Goal: Task Accomplishment & Management: Complete application form

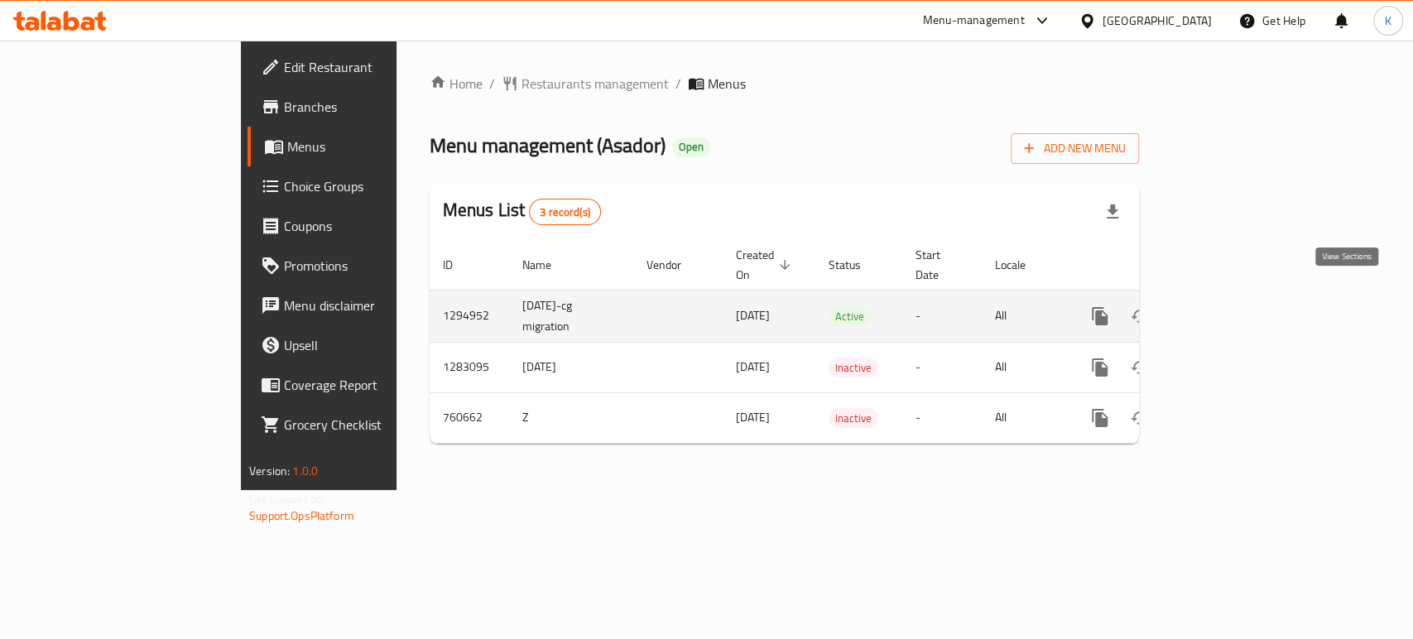
click at [1229, 306] on icon "enhanced table" at bounding box center [1219, 316] width 20 height 20
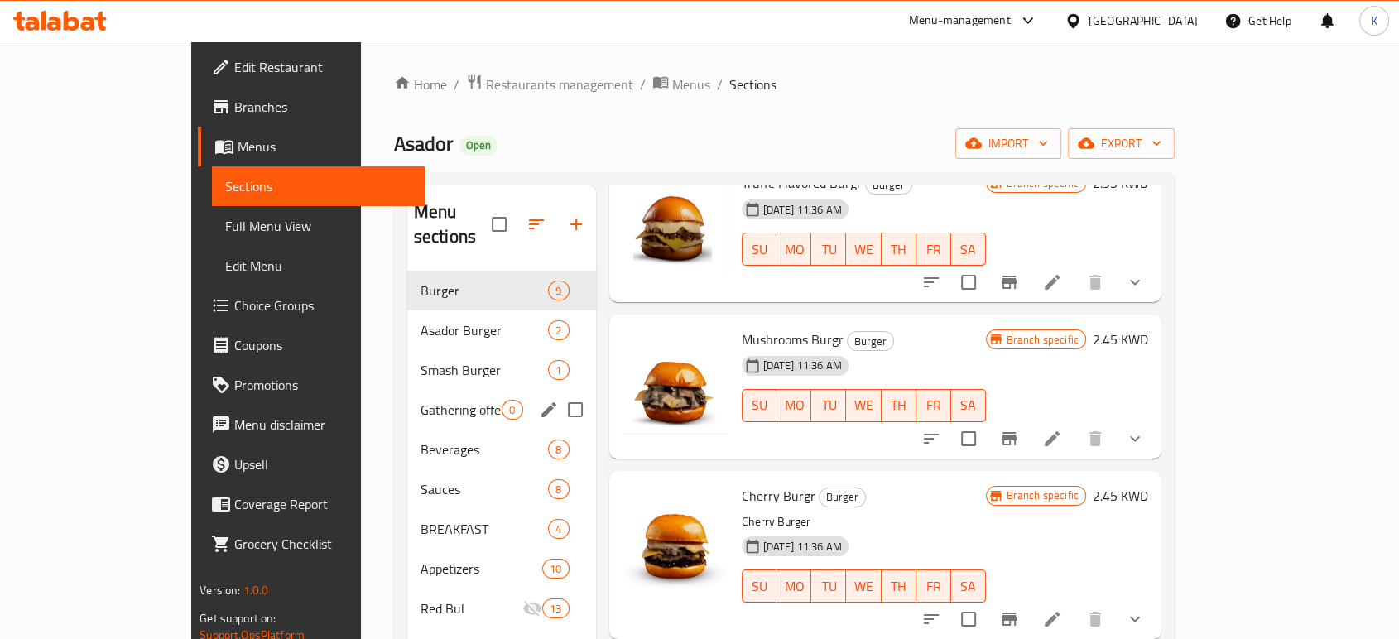
scroll to position [184, 0]
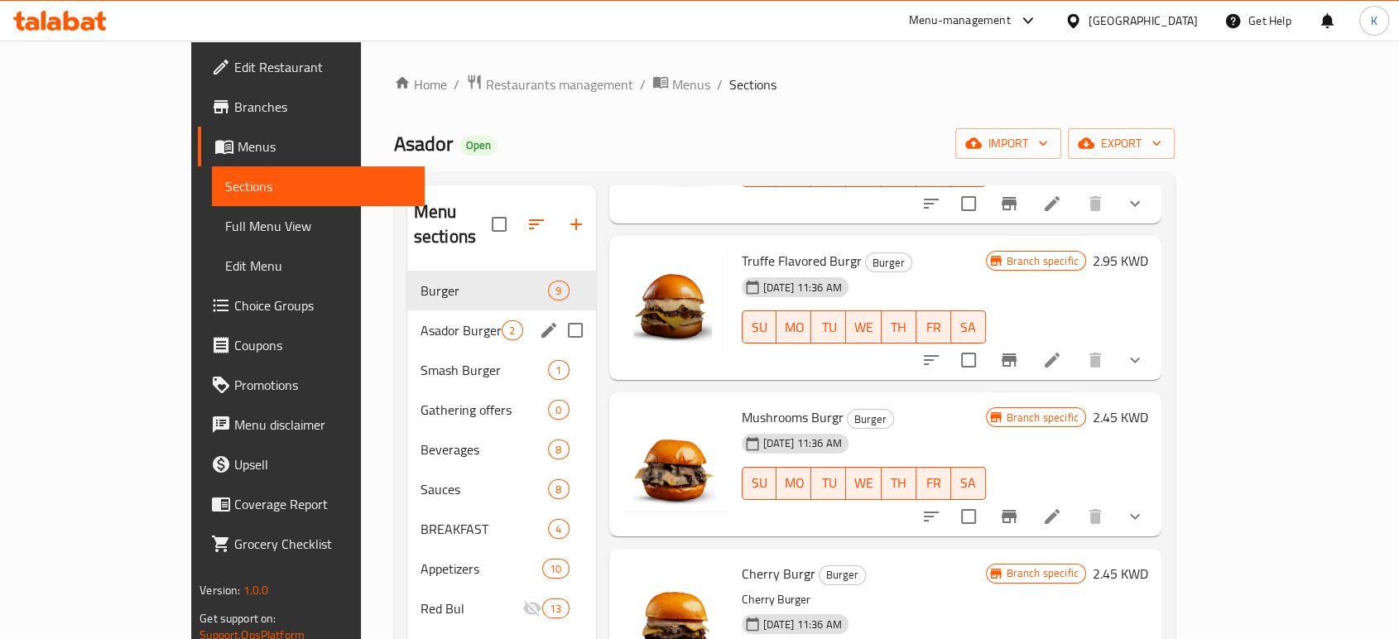
click at [407, 317] on div "Asador Burger 2" at bounding box center [501, 330] width 189 height 40
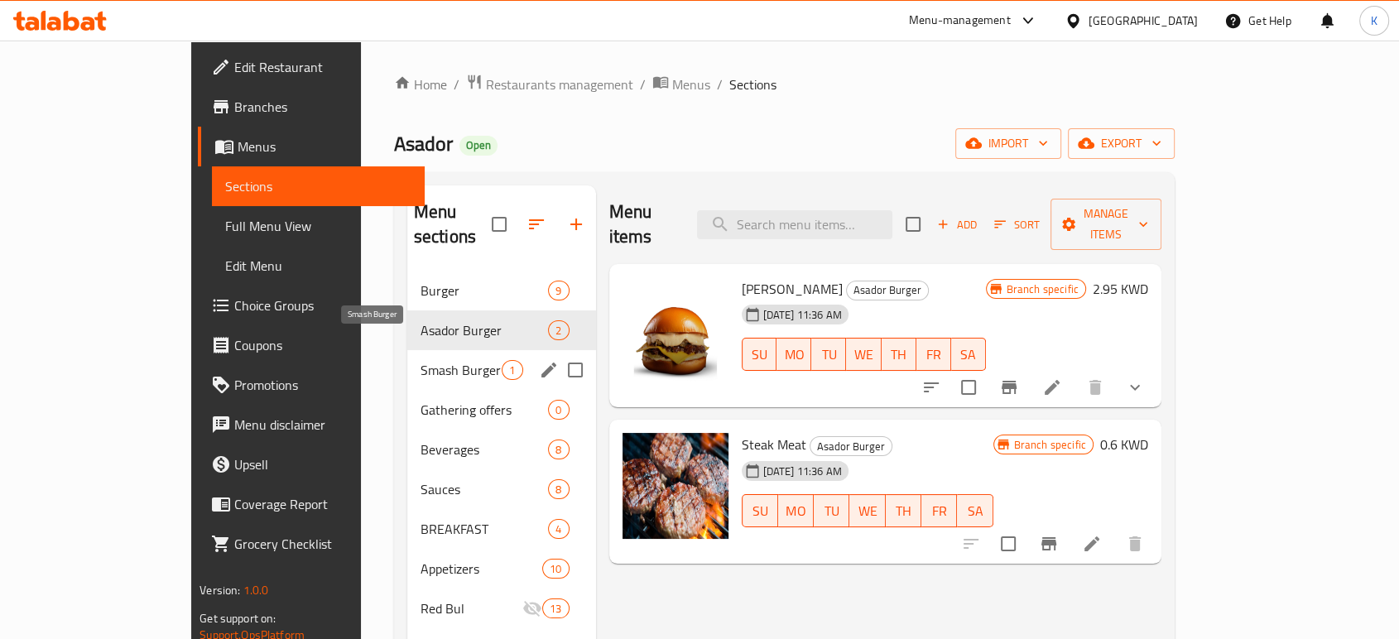
click at [421, 360] on span "Smash Burger" at bounding box center [462, 370] width 82 height 20
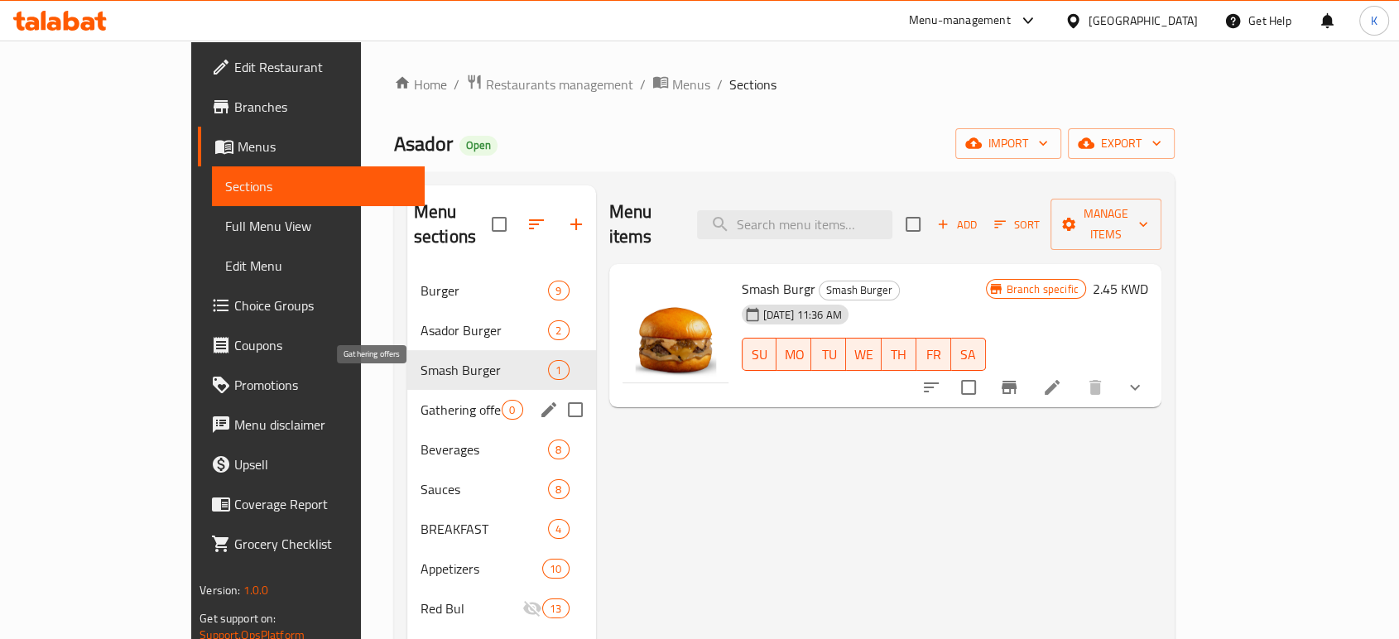
click at [421, 400] on span "Gathering offers" at bounding box center [462, 410] width 82 height 20
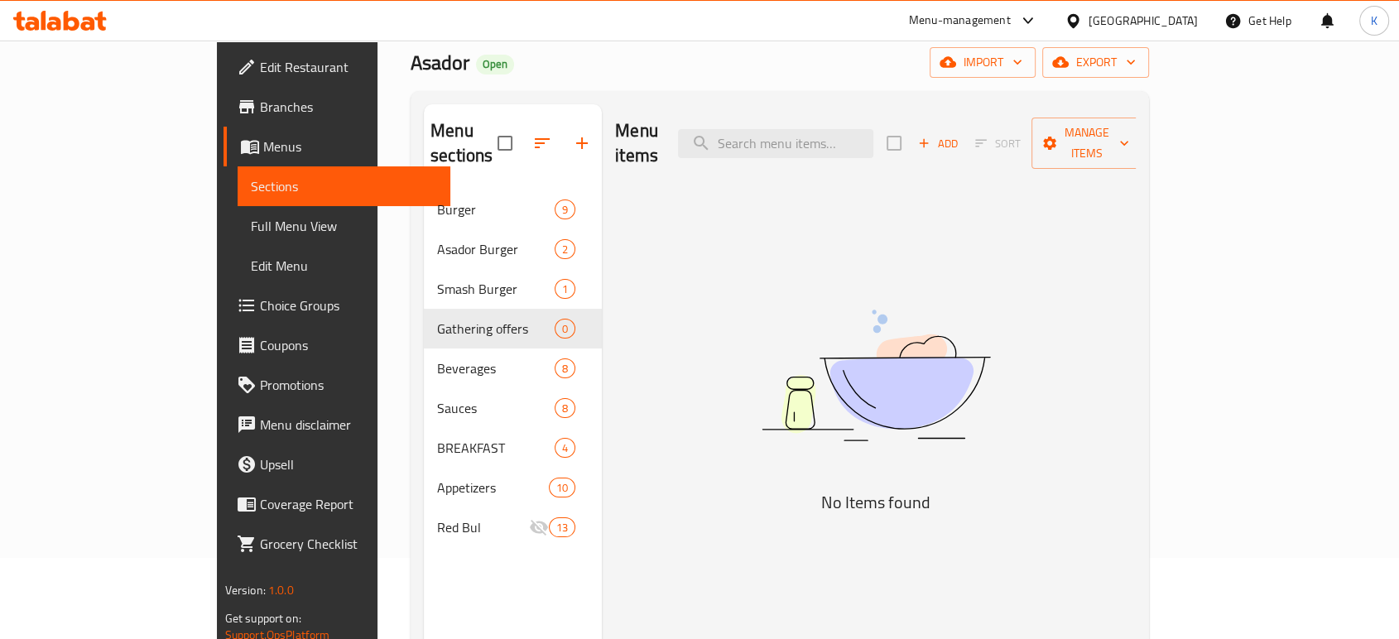
scroll to position [184, 0]
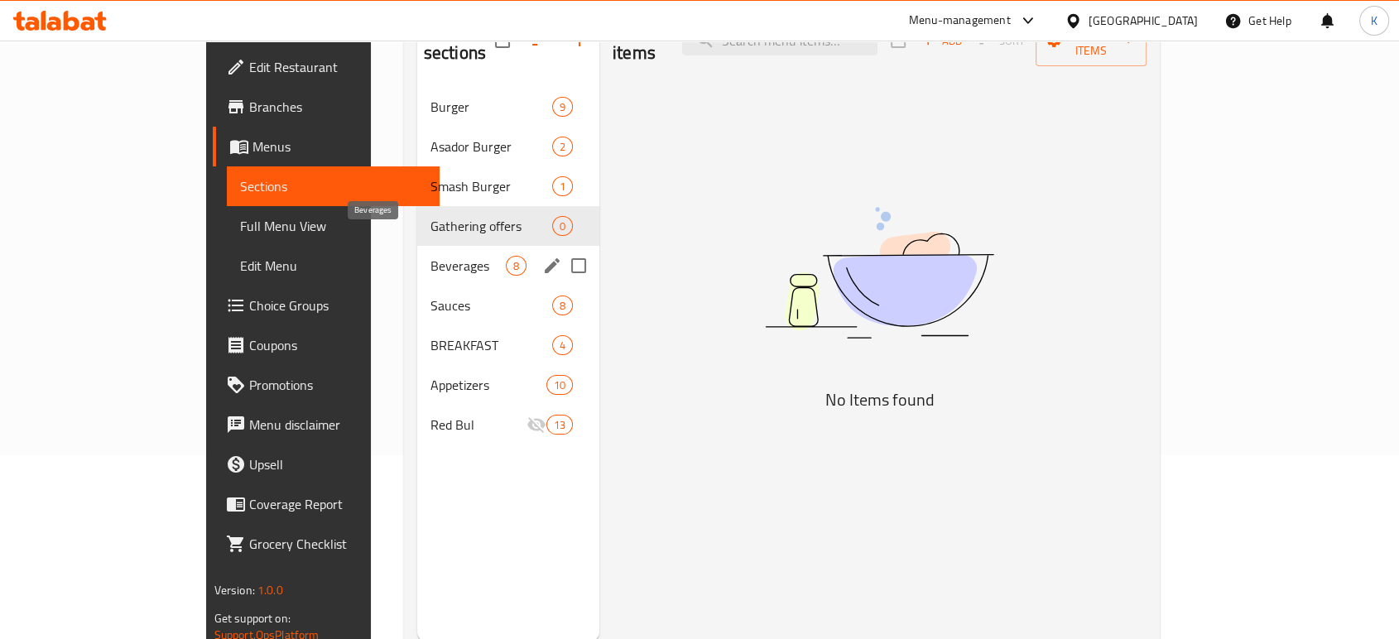
click at [430, 256] on span "Beverages" at bounding box center [467, 266] width 75 height 20
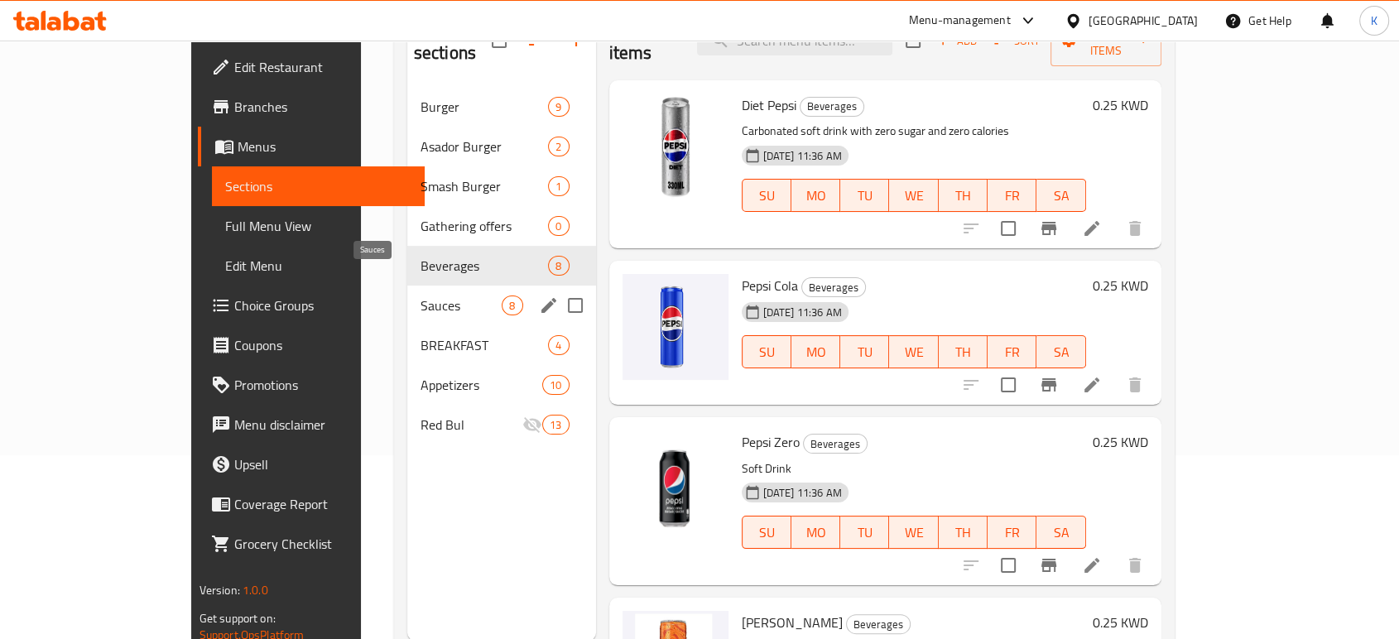
click at [421, 296] on span "Sauces" at bounding box center [462, 306] width 82 height 20
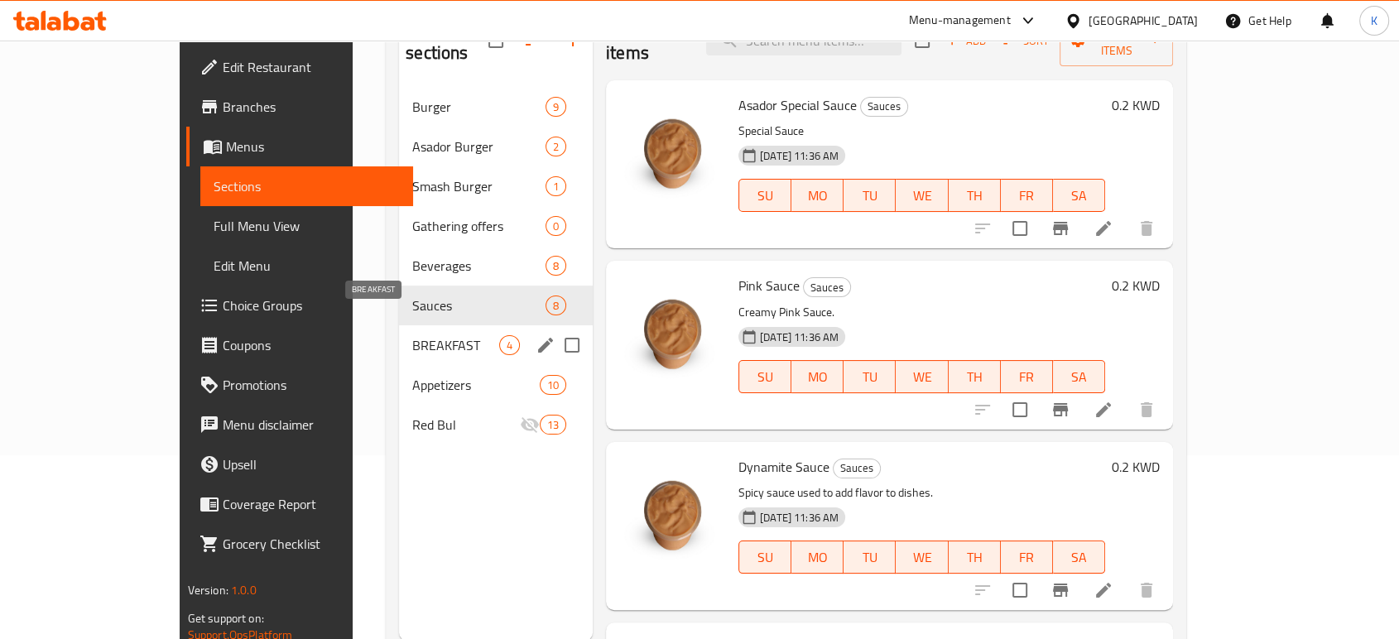
click at [412, 335] on span "BREAKFAST" at bounding box center [455, 345] width 87 height 20
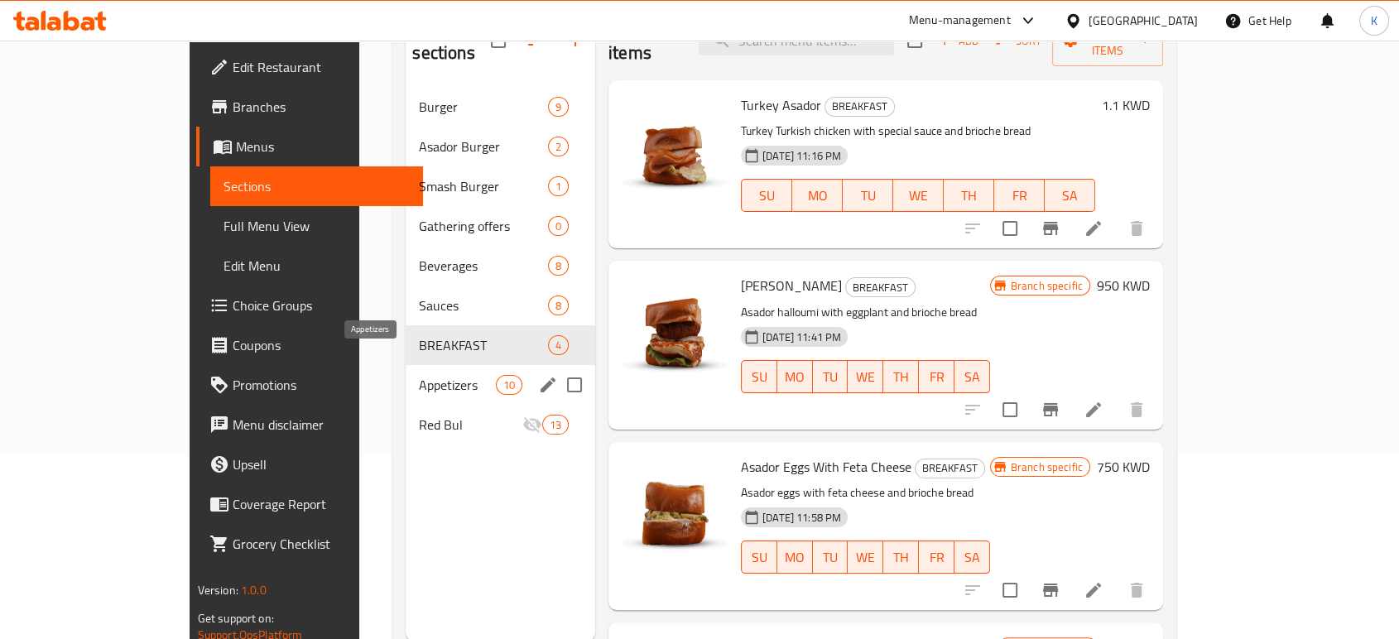
click at [419, 375] on span "Appetizers" at bounding box center [457, 385] width 76 height 20
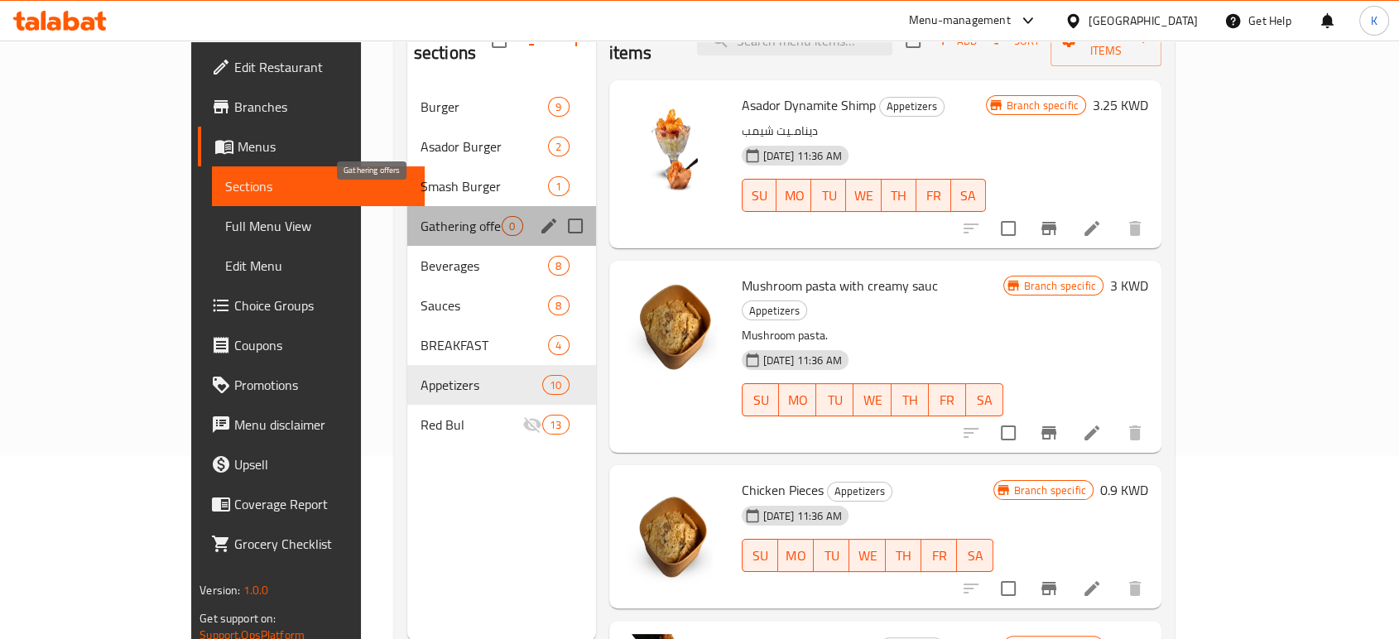
click at [421, 216] on span "Gathering offers" at bounding box center [462, 226] width 82 height 20
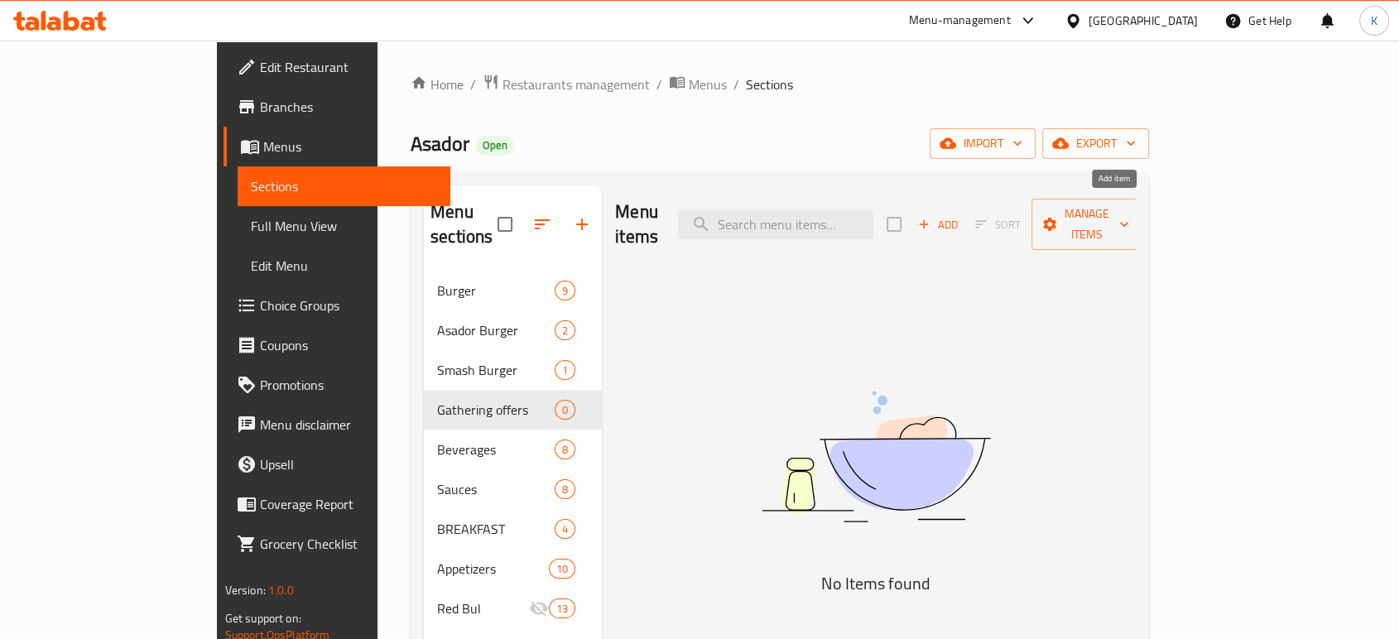
click at [960, 215] on span "Add" at bounding box center [938, 224] width 45 height 19
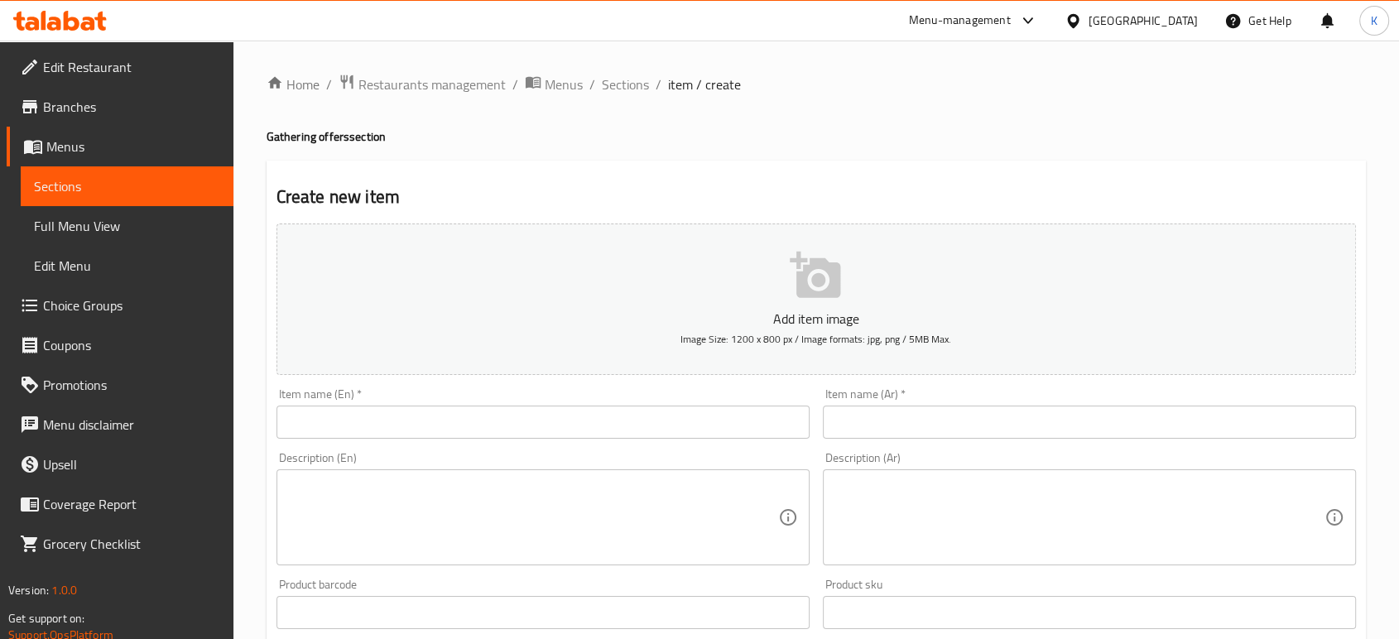
click at [1223, 420] on input "text" at bounding box center [1089, 422] width 533 height 33
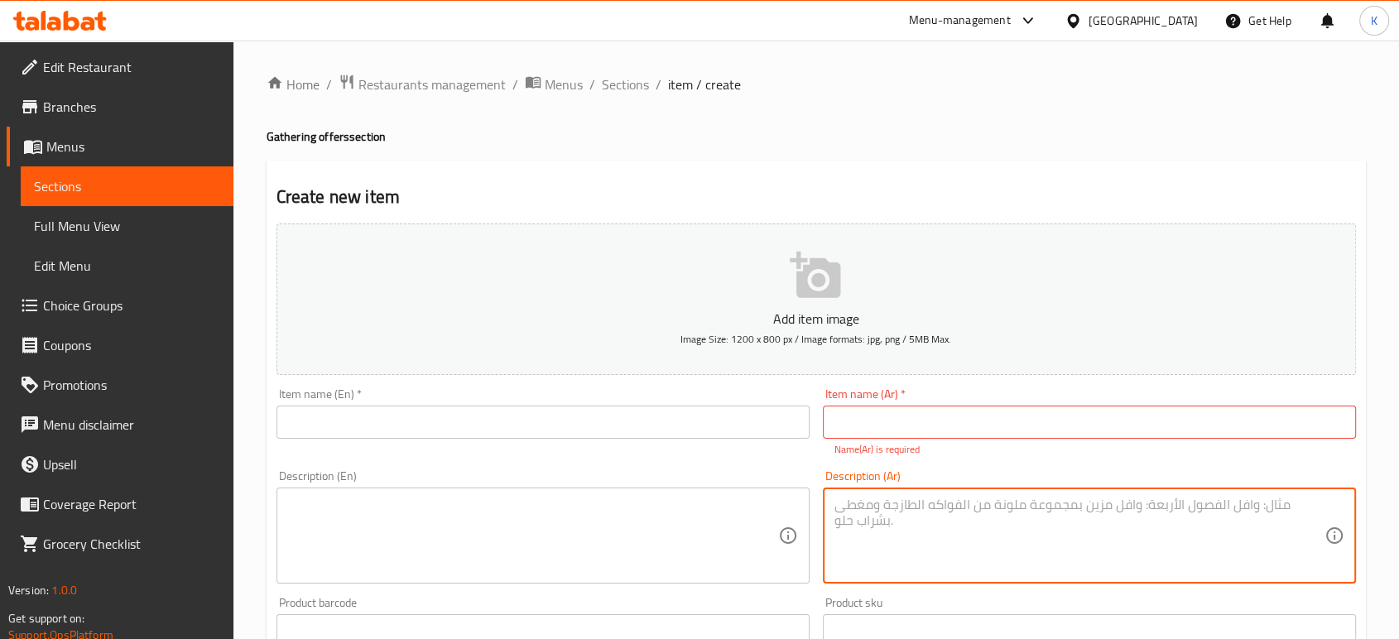
click at [975, 503] on textarea at bounding box center [1079, 536] width 490 height 79
paste textarea "يحتوي العرض علي 3 ساندويش سماش برجر 3 ساندويش جيكن فليه 2 بطاط فرايز 4 بيبسي"
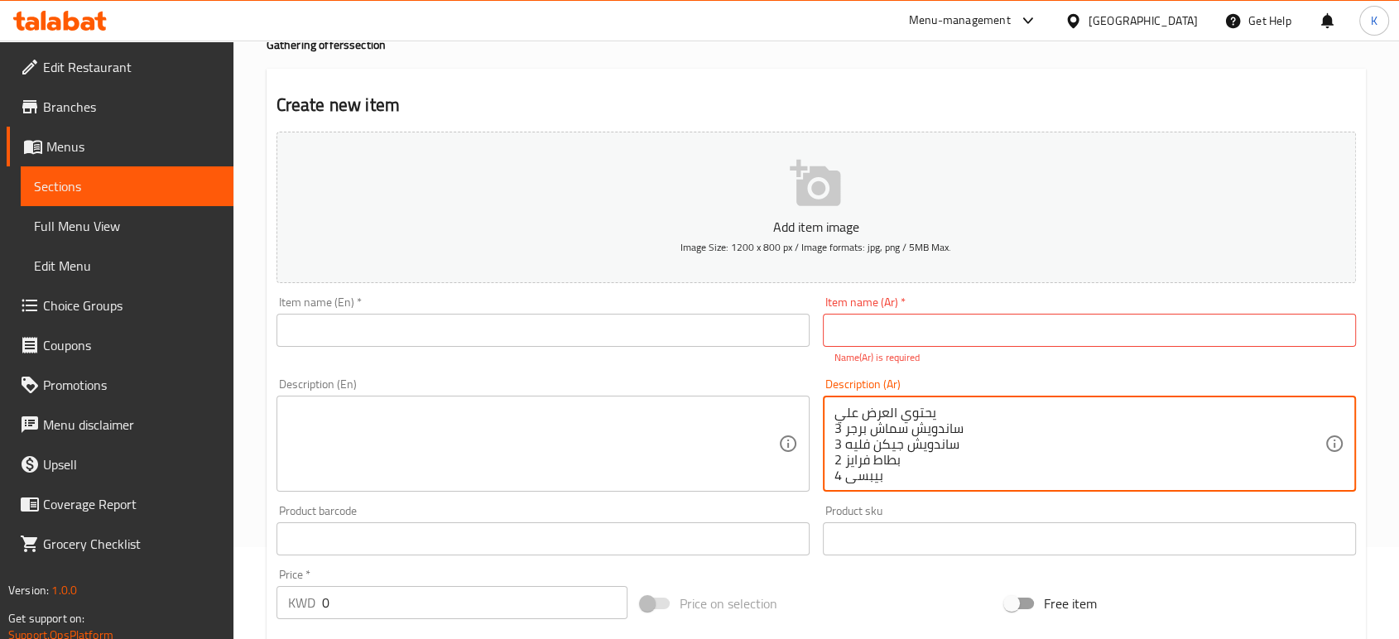
drag, startPoint x: 948, startPoint y: 416, endPoint x: 940, endPoint y: 409, distance: 10.0
click at [940, 409] on textarea "يحتوي العرض علي 3 ساندويش سماش برجر 3 ساندويش جيكن فليه 2 بطاط فرايز 4 بيبسي" at bounding box center [1079, 444] width 490 height 79
drag, startPoint x: 842, startPoint y: 408, endPoint x: 935, endPoint y: 409, distance: 93.5
click at [935, 409] on textarea "يحتوي العرض علي 3 ساندويش سماش برجر 3 ساندويش جيكن فليه 2 بطاط فرايز 4 بيبسي" at bounding box center [1079, 444] width 490 height 79
drag, startPoint x: 852, startPoint y: 410, endPoint x: 837, endPoint y: 410, distance: 14.9
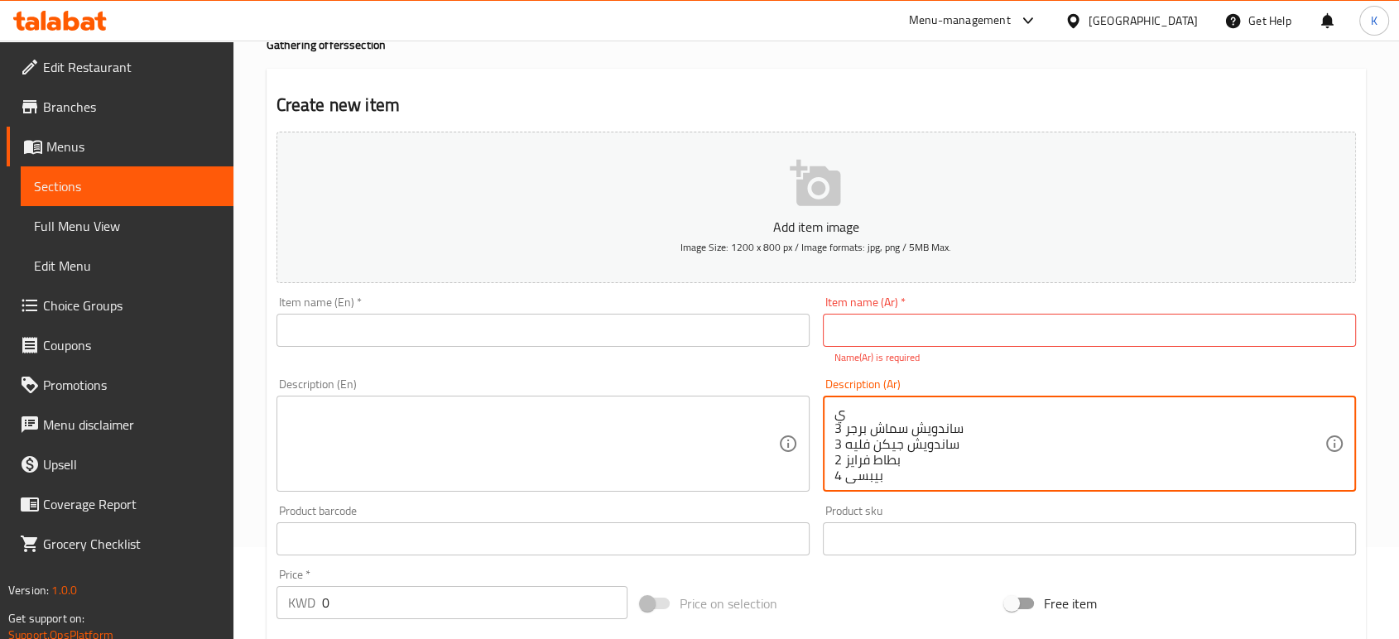
click at [837, 410] on textarea "ي 3 ساندويش سماش برجر 3 ساندويش جيكن فليه 2 بطاط فرايز 4 بيبسي" at bounding box center [1079, 444] width 490 height 79
click at [834, 427] on textarea "3 ساندويش سماش برجر 3 ساندويش جيكن فليه 2 بطاط فرايز 4 بيبسي" at bounding box center [1079, 444] width 490 height 79
type textarea "3 ساندويش سماش برجر 3 ساندويش جيكن فليه 2 بطاط فرايز 4 بيبسي"
click at [899, 329] on input "text" at bounding box center [1089, 330] width 533 height 33
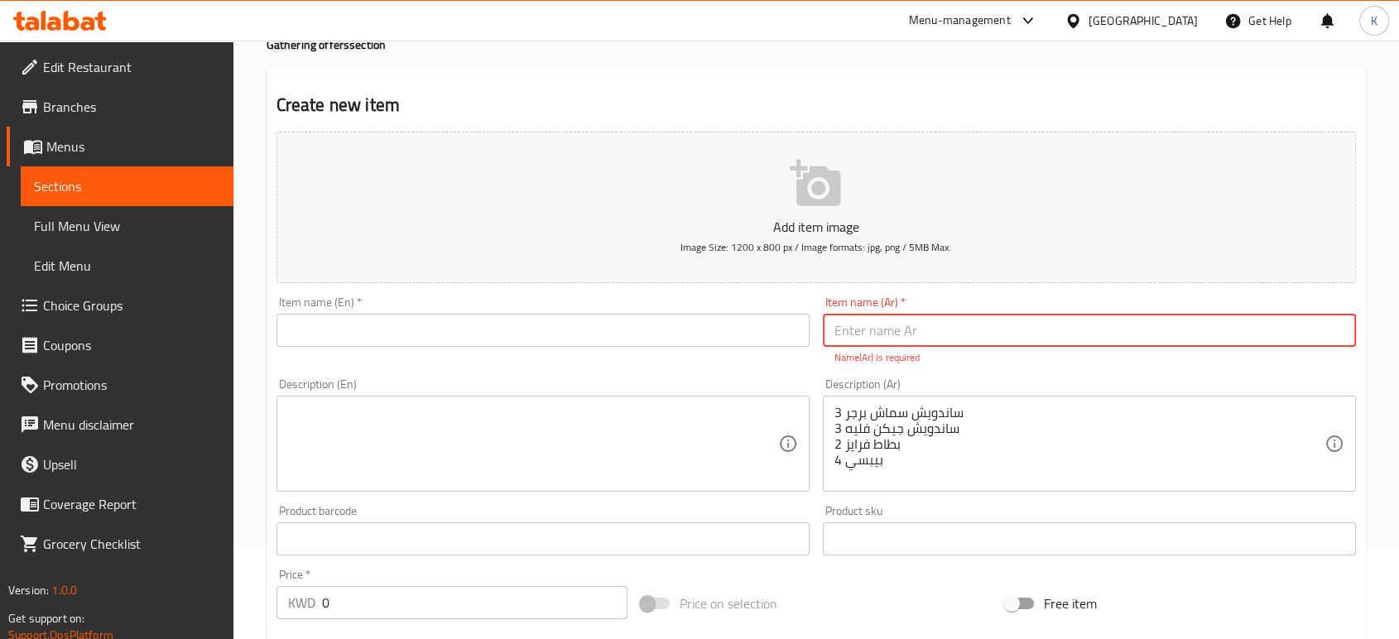
click at [1271, 330] on input "text" at bounding box center [1089, 330] width 533 height 33
paste input "العايله"
type input "العايله"
drag, startPoint x: 989, startPoint y: 330, endPoint x: 810, endPoint y: 332, distance: 179.6
click at [808, 331] on div "Add item image Image Size: 1200 x 800 px / Image formats: jpg, png / 5MB Max. I…" at bounding box center [816, 491] width 1093 height 732
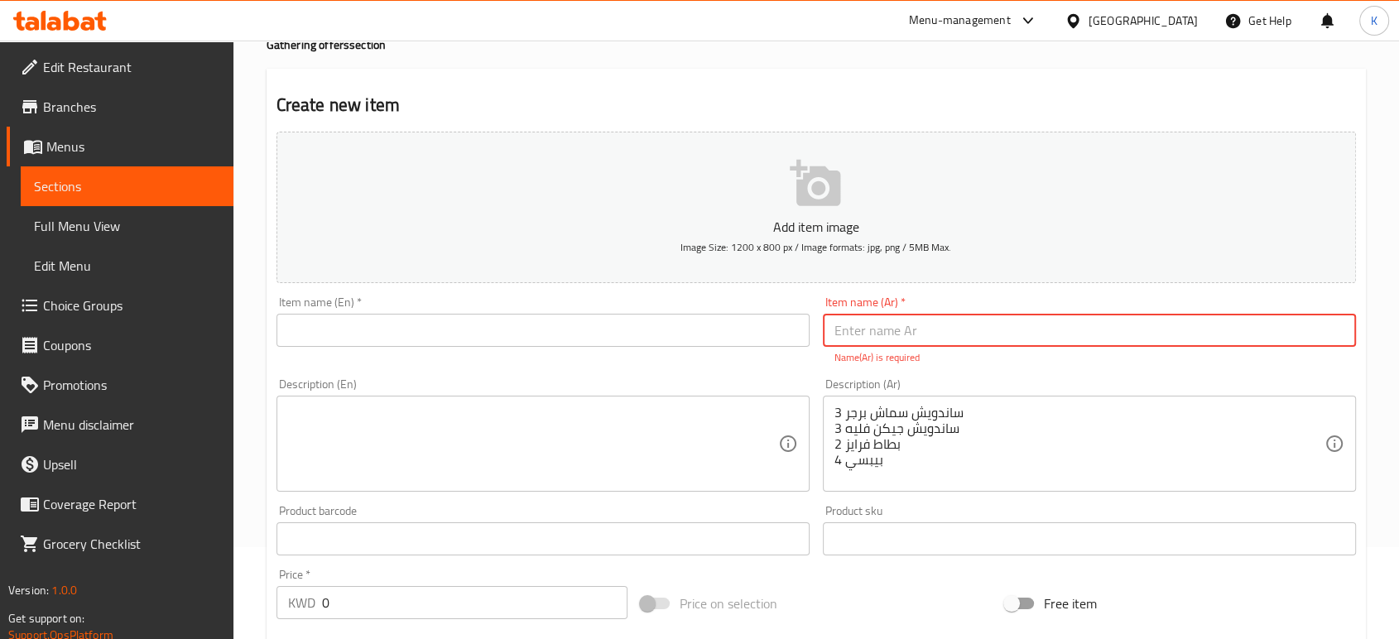
type input "f"
type input "ي"
type input "ب"
type input "ق"
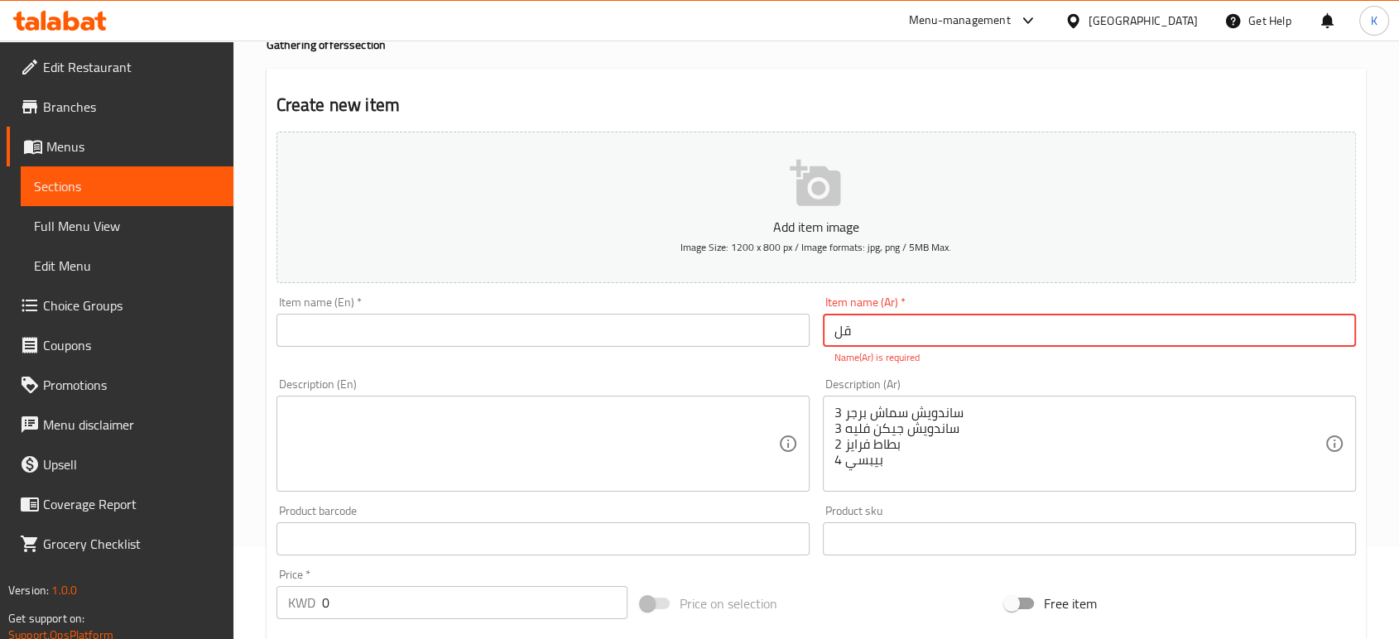
type input "ق"
click at [1221, 323] on input "text" at bounding box center [1089, 330] width 533 height 33
paste input "عرض"
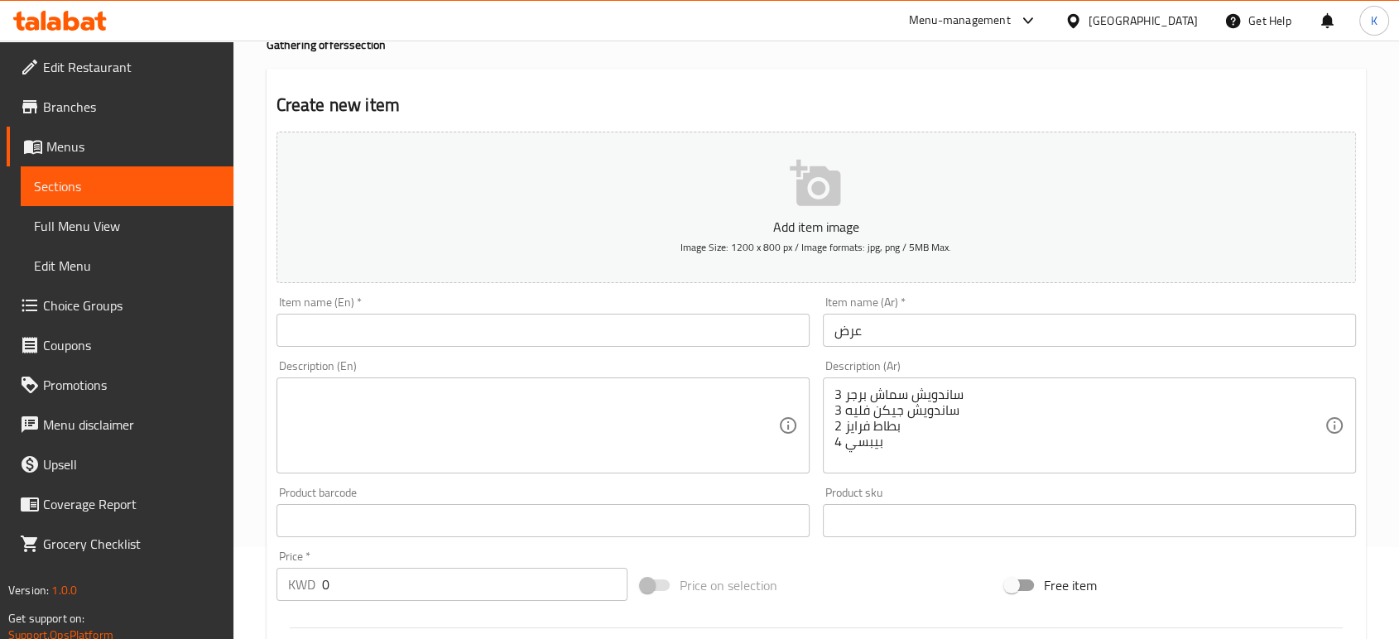
drag, startPoint x: 1213, startPoint y: 324, endPoint x: 1194, endPoint y: 329, distance: 19.7
click at [1213, 324] on input "عرض" at bounding box center [1089, 330] width 533 height 33
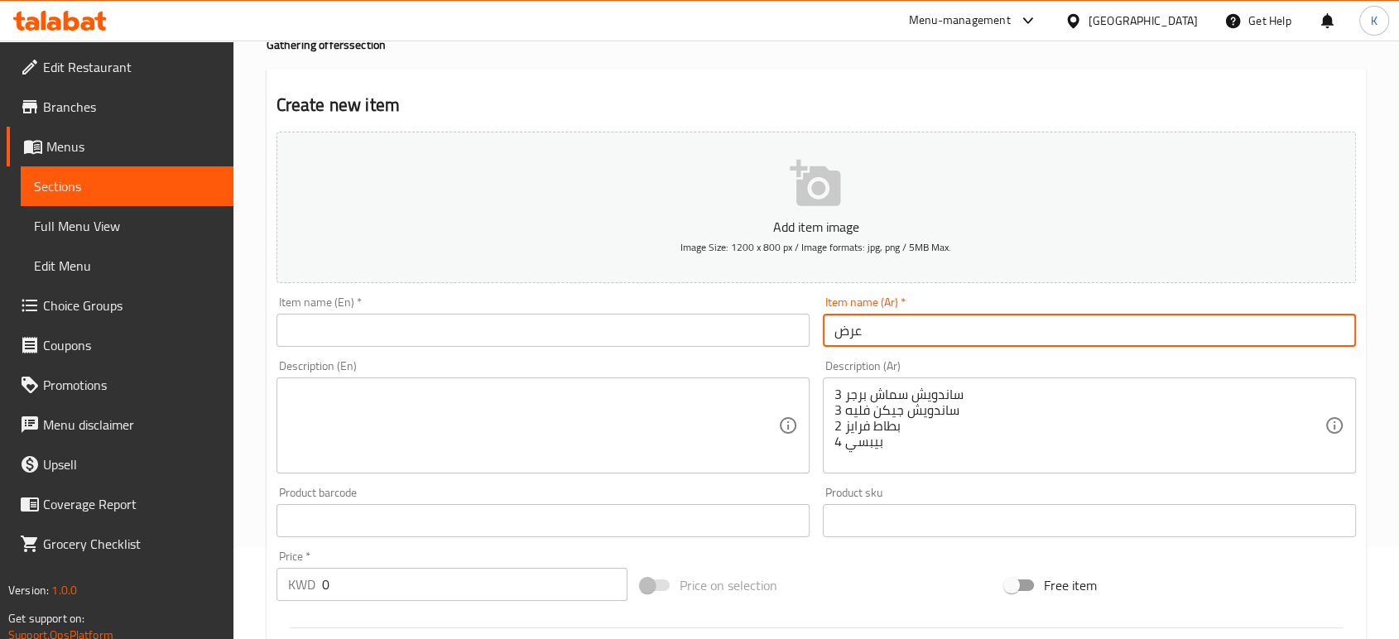
click at [839, 326] on input "عرض" at bounding box center [1089, 330] width 533 height 33
paste input "العايله"
drag, startPoint x: 914, startPoint y: 326, endPoint x: 862, endPoint y: 325, distance: 52.2
click at [862, 325] on input "العايلهعرض" at bounding box center [1089, 330] width 533 height 33
click at [874, 339] on input "عرض" at bounding box center [1089, 330] width 533 height 33
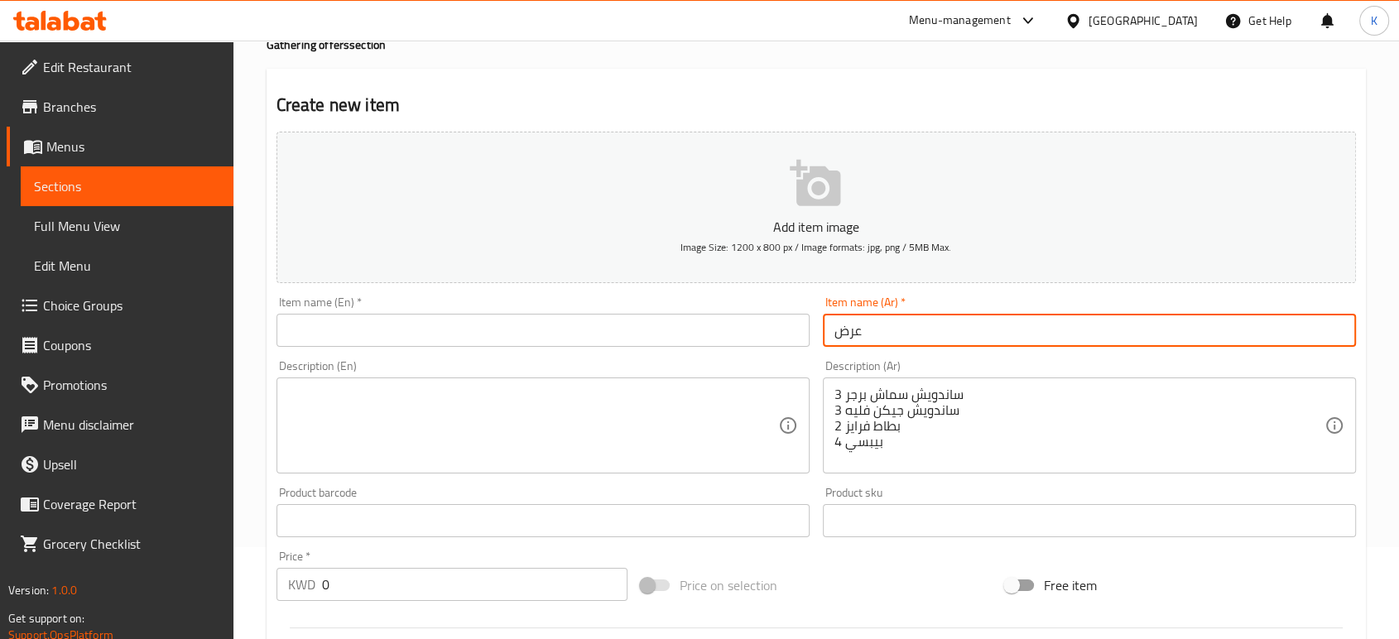
paste input "العايله"
type input "عرض العايله"
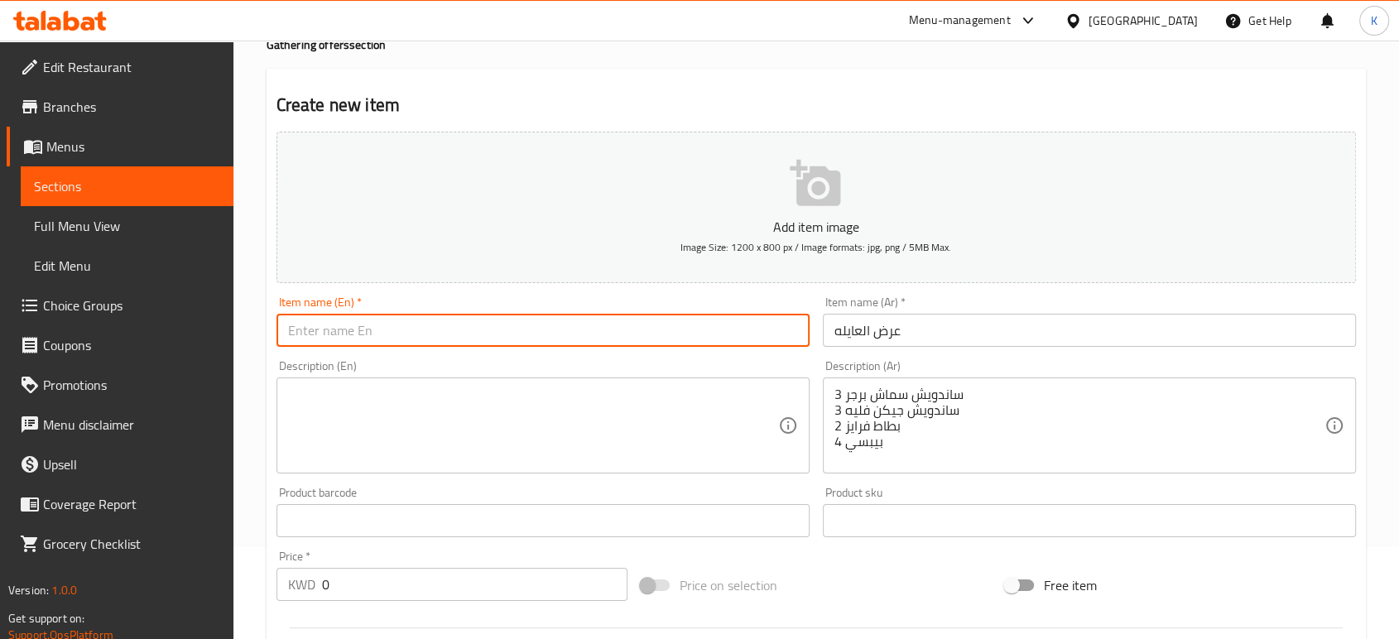
click at [652, 329] on input "text" at bounding box center [542, 330] width 533 height 33
type input "f"
type input "Family Offer"
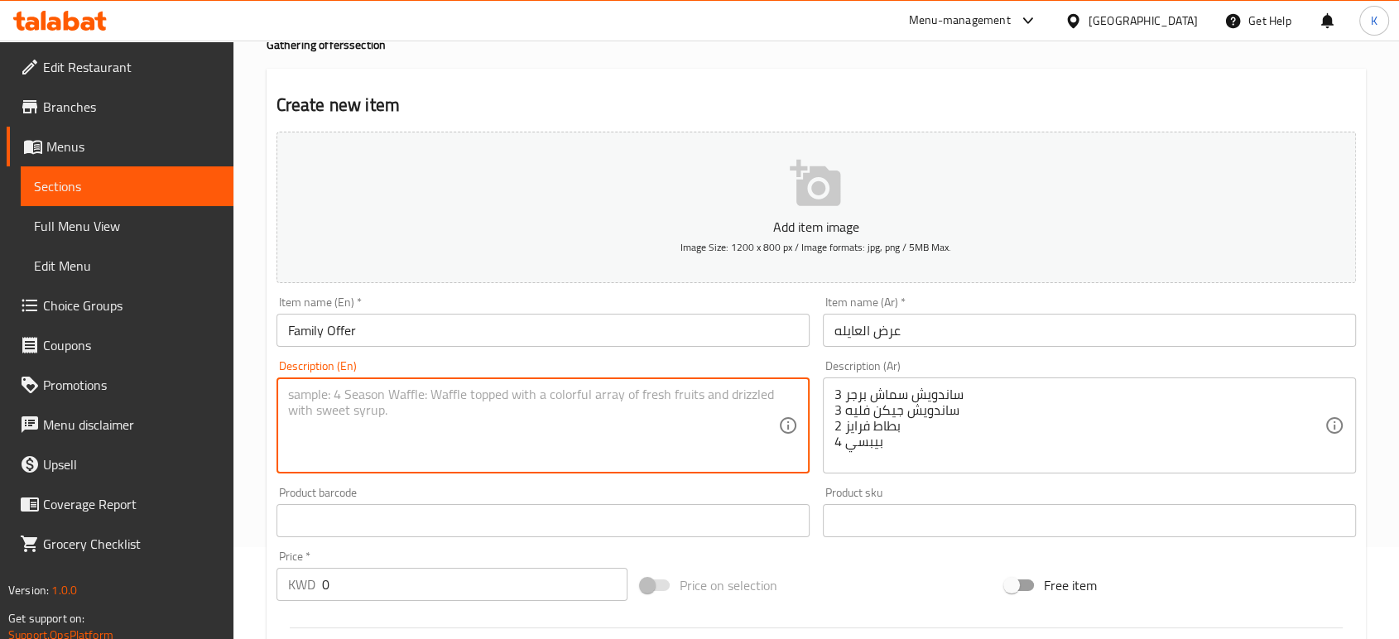
click at [508, 400] on textarea at bounding box center [533, 426] width 490 height 79
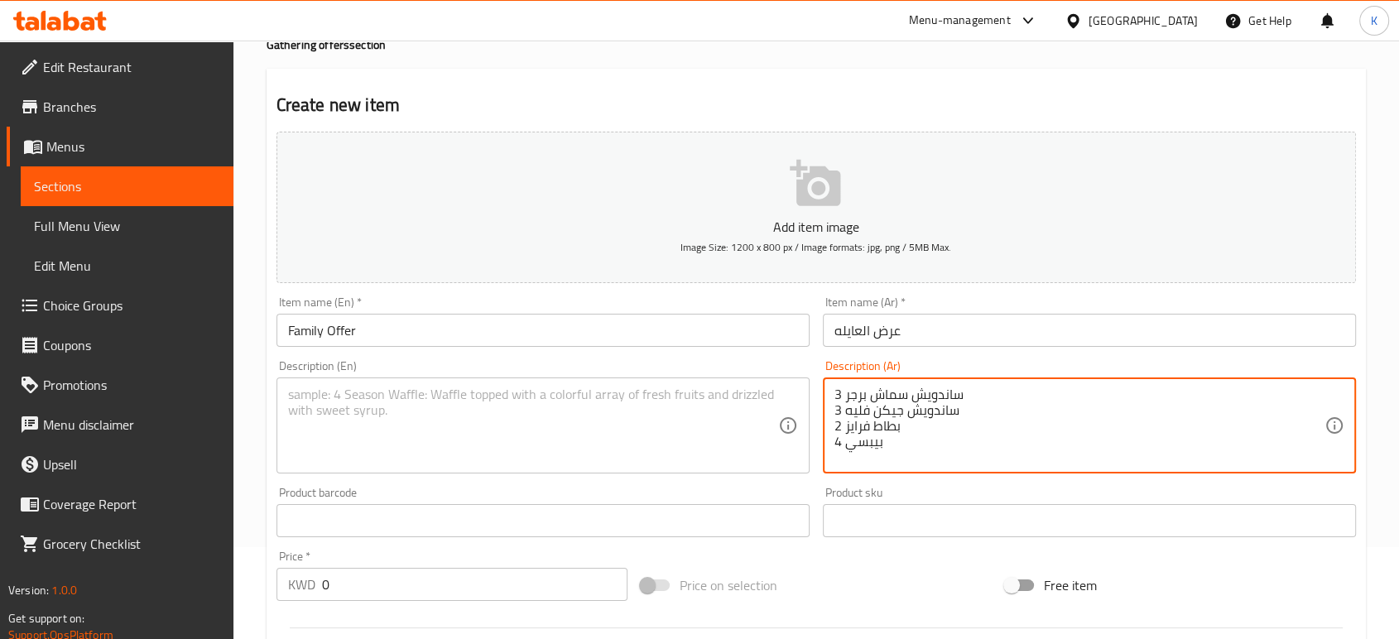
drag, startPoint x: 887, startPoint y: 447, endPoint x: 823, endPoint y: 378, distance: 94.3
click at [516, 429] on textarea at bounding box center [533, 426] width 490 height 79
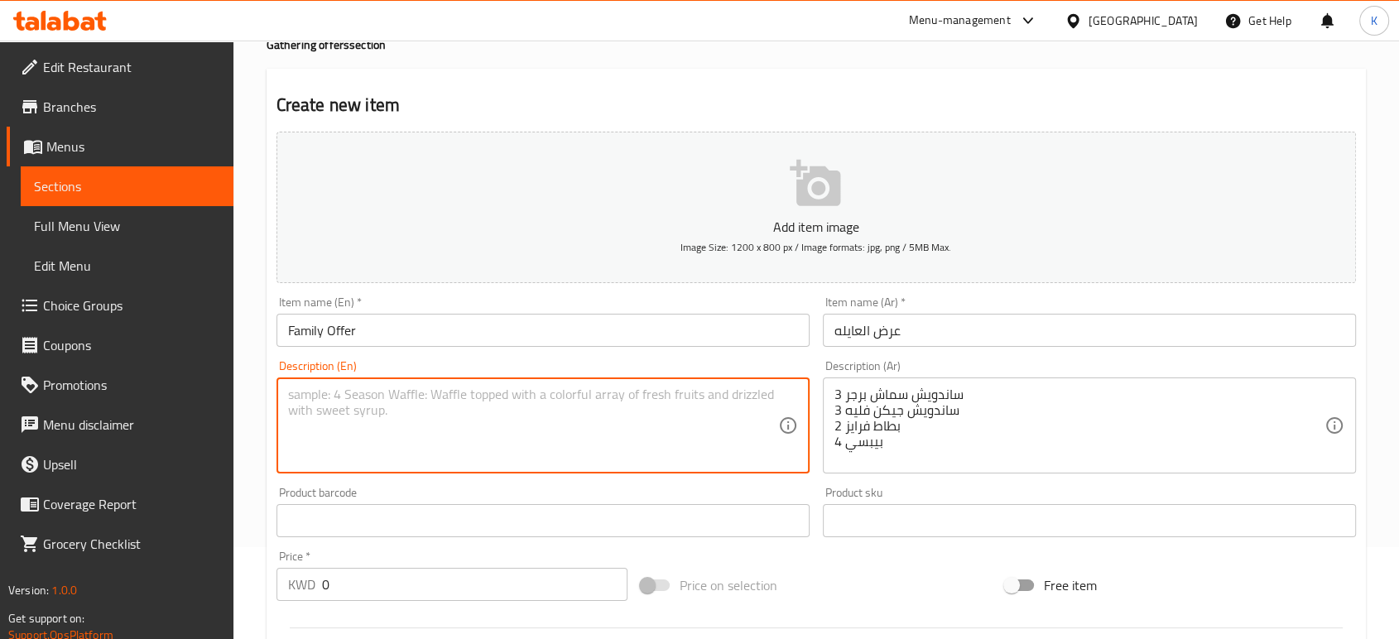
paste textarea "3 Smash Burger Sandwiches 3 Chicken Fillet Sandwiches 2 French Fries 4 Pepsi"
click at [330, 429] on textarea "3 Smash Burger Sandwiches 3 Chicken Fillet Sandwiches 2 French Fries 4 Pepsi" at bounding box center [533, 426] width 490 height 79
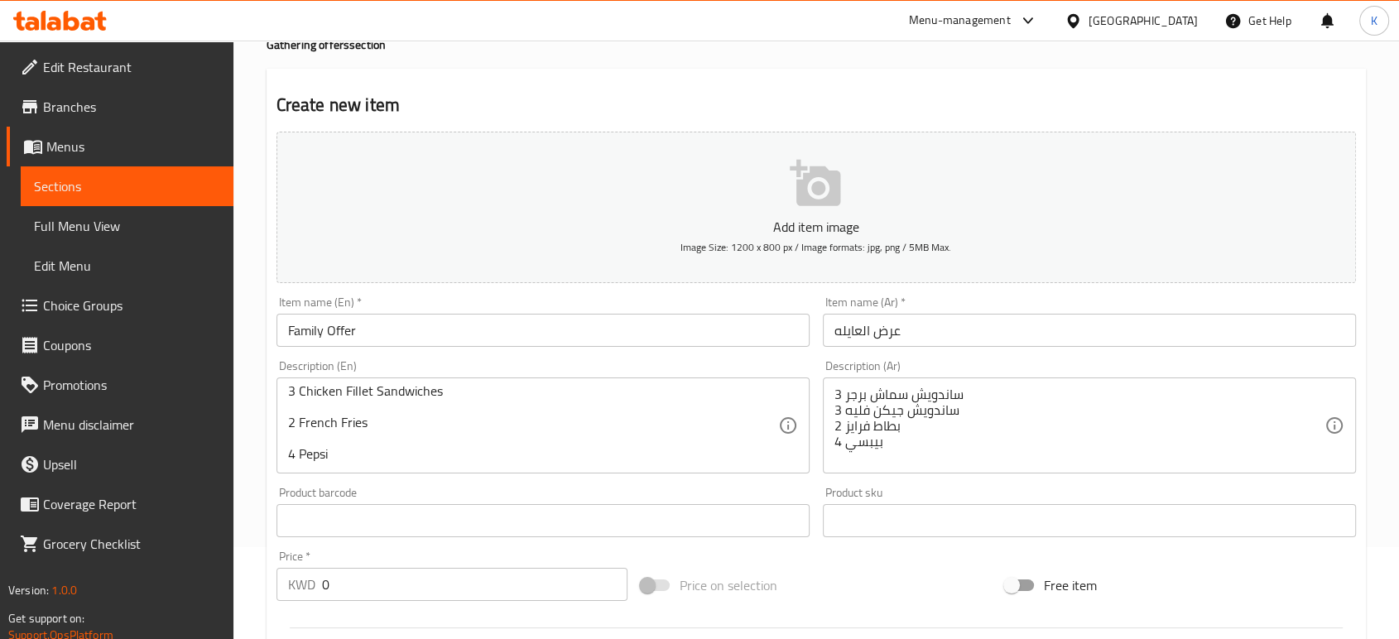
click at [281, 442] on div "3 Smash Burger Sandwiches 3 Chicken Fillet Sandwiches 2 French Fries 4 Pepsi De…" at bounding box center [542, 425] width 533 height 96
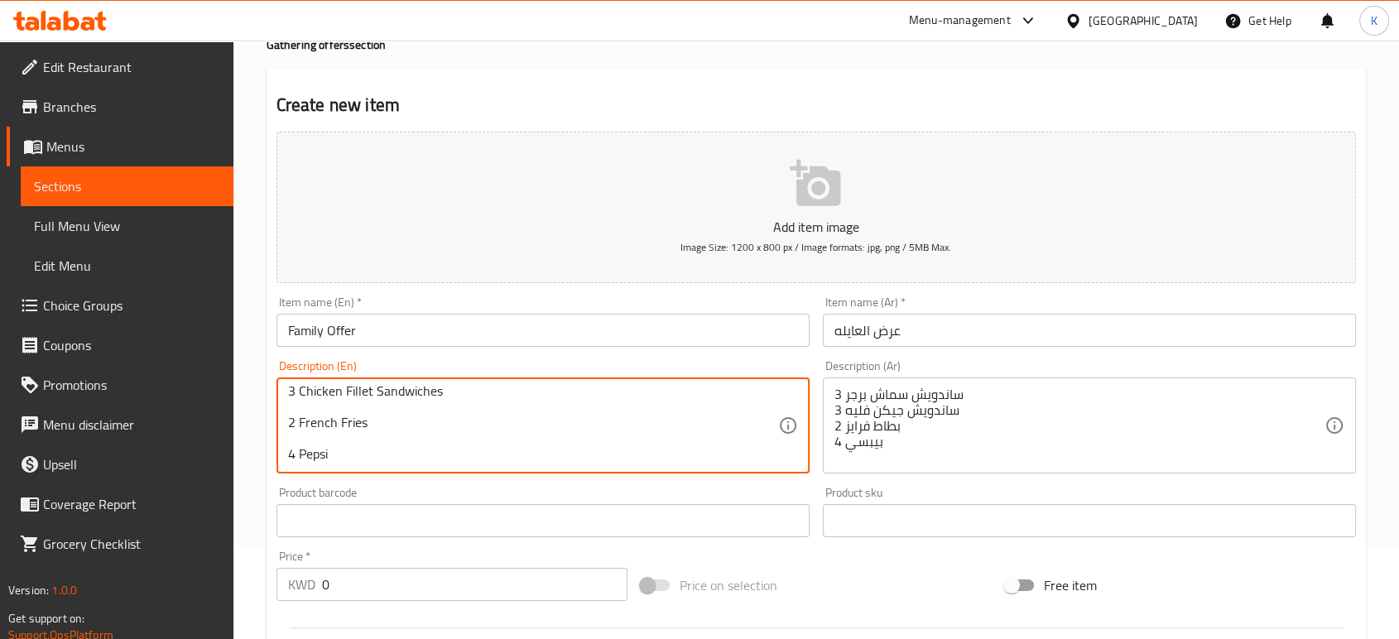
click at [285, 454] on div "3 Smash Burger Sandwiches 3 Chicken Fillet Sandwiches 2 French Fries 4 Pepsi De…" at bounding box center [542, 425] width 533 height 96
click at [288, 455] on textarea "3 Smash Burger Sandwiches 3 Chicken Fillet Sandwiches 2 French Fries 4 Pepsi" at bounding box center [533, 426] width 490 height 79
click at [288, 431] on textarea "3 Smash Burger Sandwiches 3 Chicken Fillet Sandwiches 2 French Fries 4 Pepsi" at bounding box center [533, 426] width 490 height 79
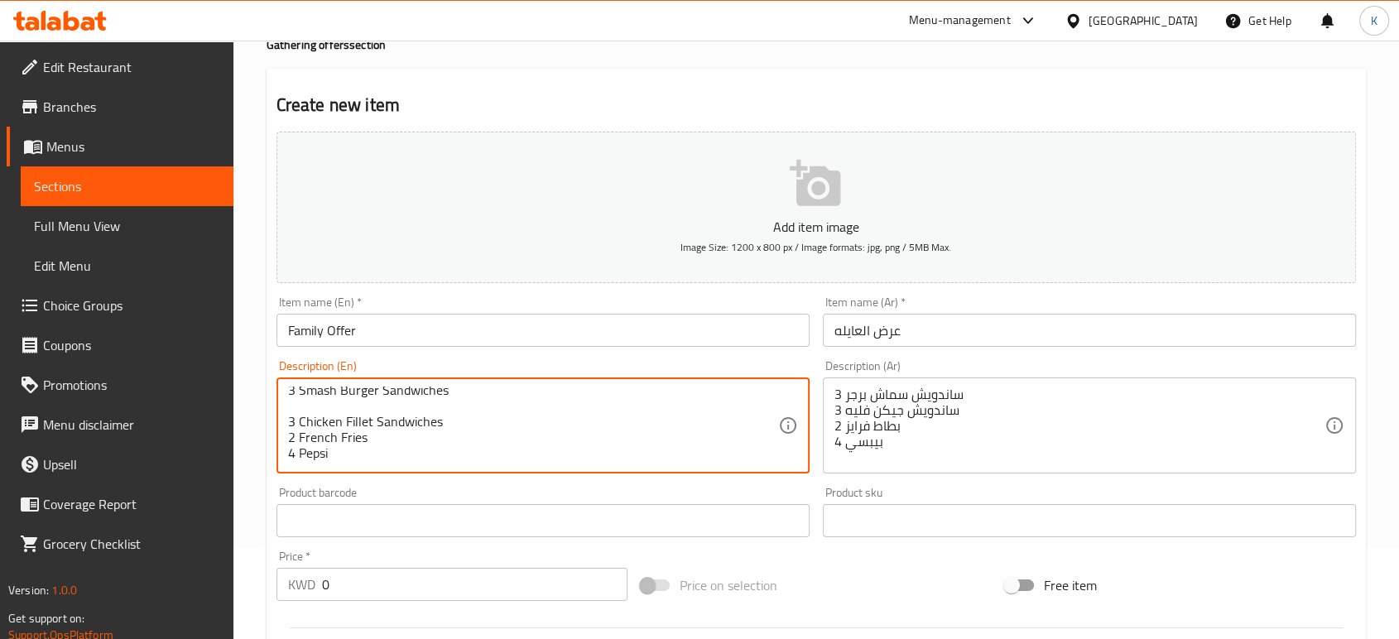
click at [288, 416] on textarea "3 Smash Burger Sandwiches 3 Chicken Fillet Sandwiches 2 French Fries 4 Pepsi" at bounding box center [533, 426] width 490 height 79
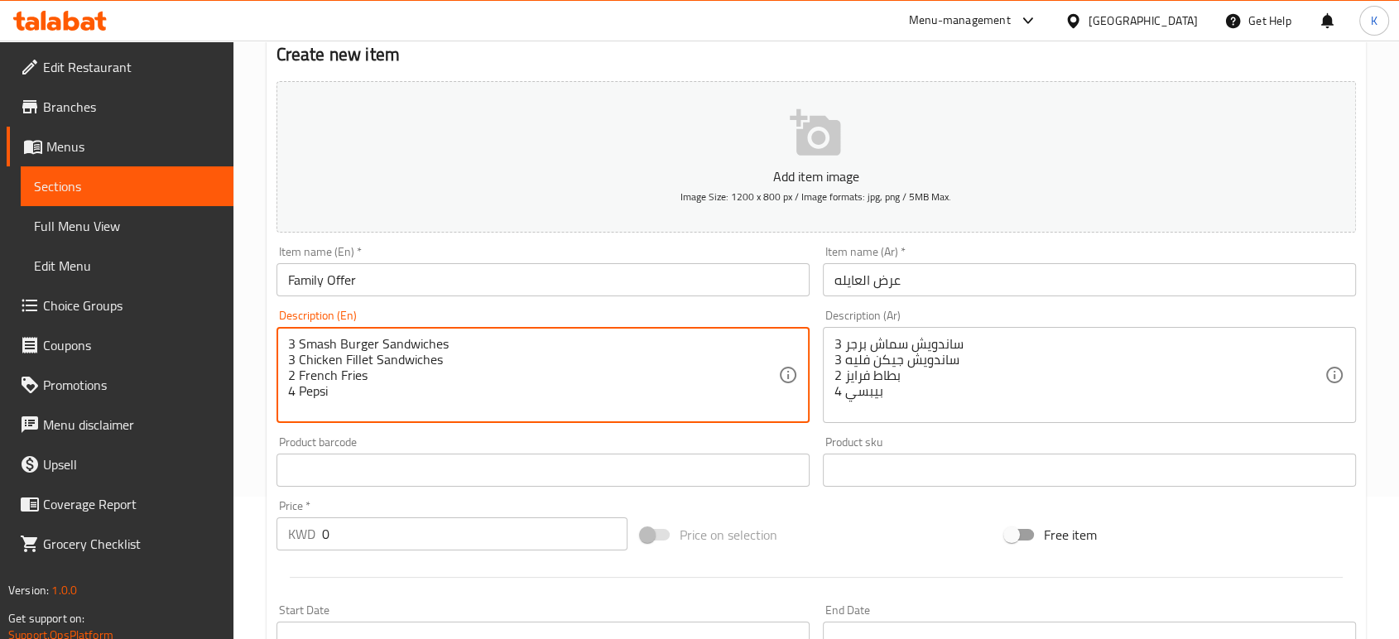
scroll to position [184, 0]
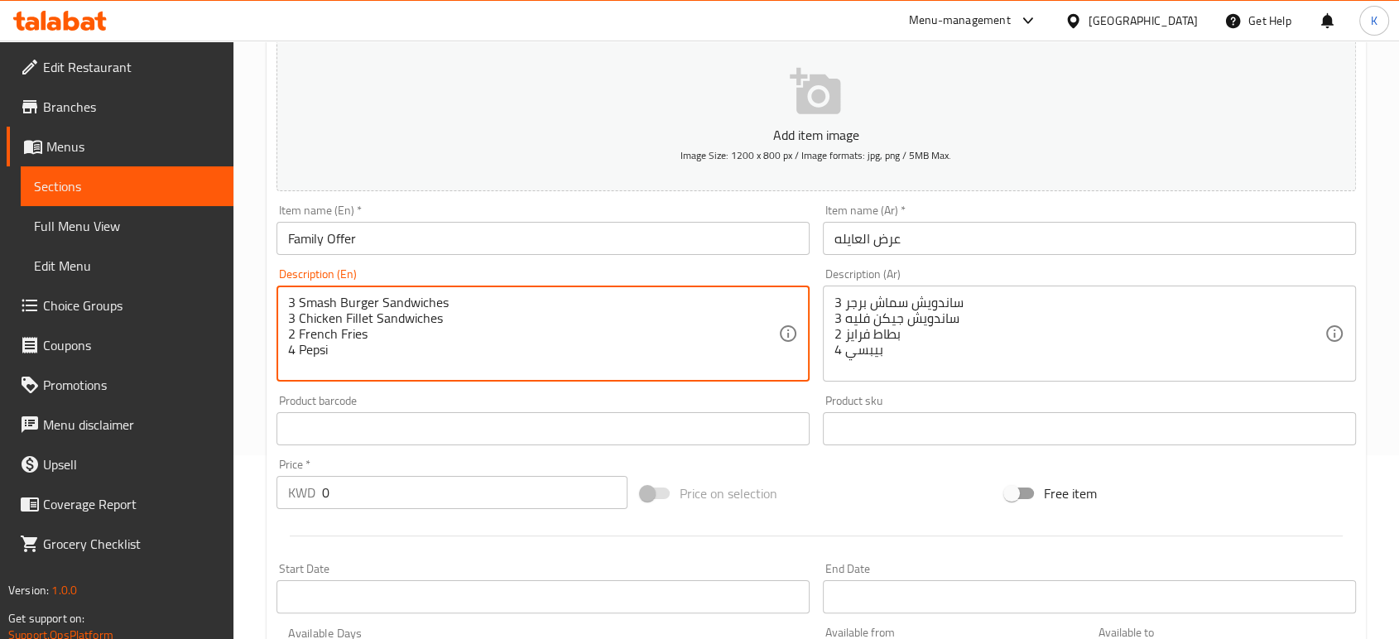
type textarea "3 Smash Burger Sandwiches 3 Chicken Fillet Sandwiches 2 French Fries 4 Pepsi"
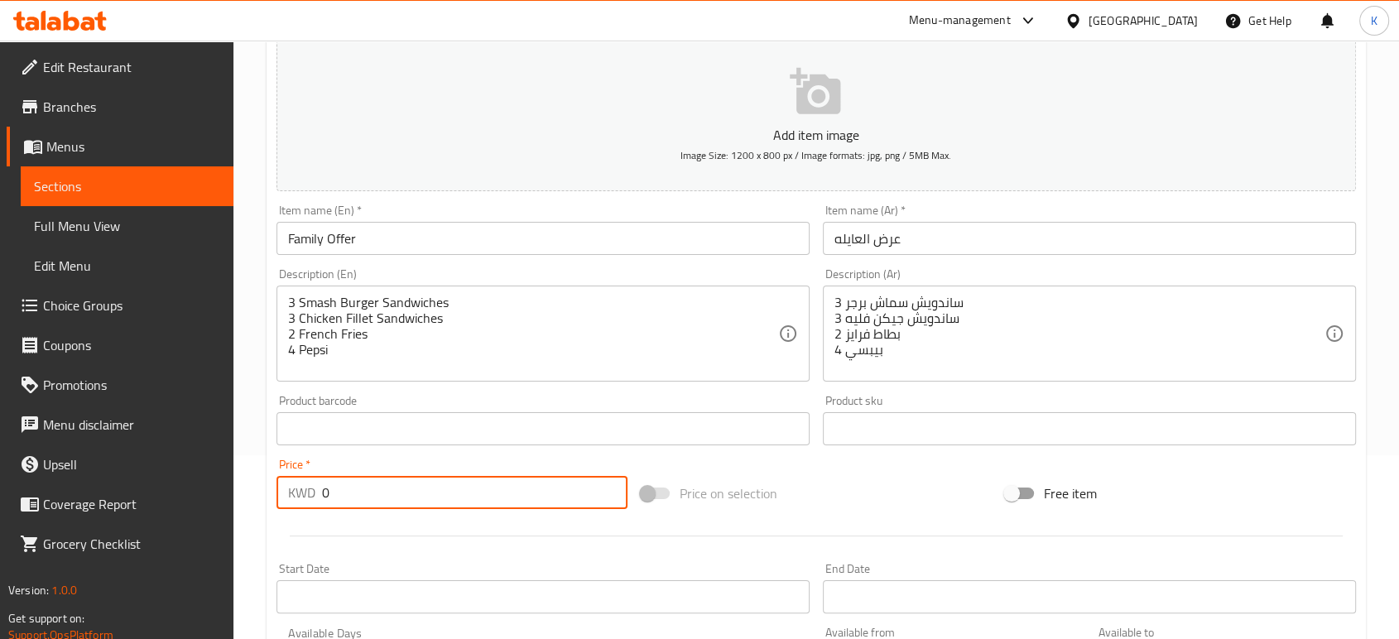
drag, startPoint x: 372, startPoint y: 495, endPoint x: 305, endPoint y: 493, distance: 66.3
click at [306, 493] on div "KWD 0 Price *" at bounding box center [451, 492] width 351 height 33
type input "17.550"
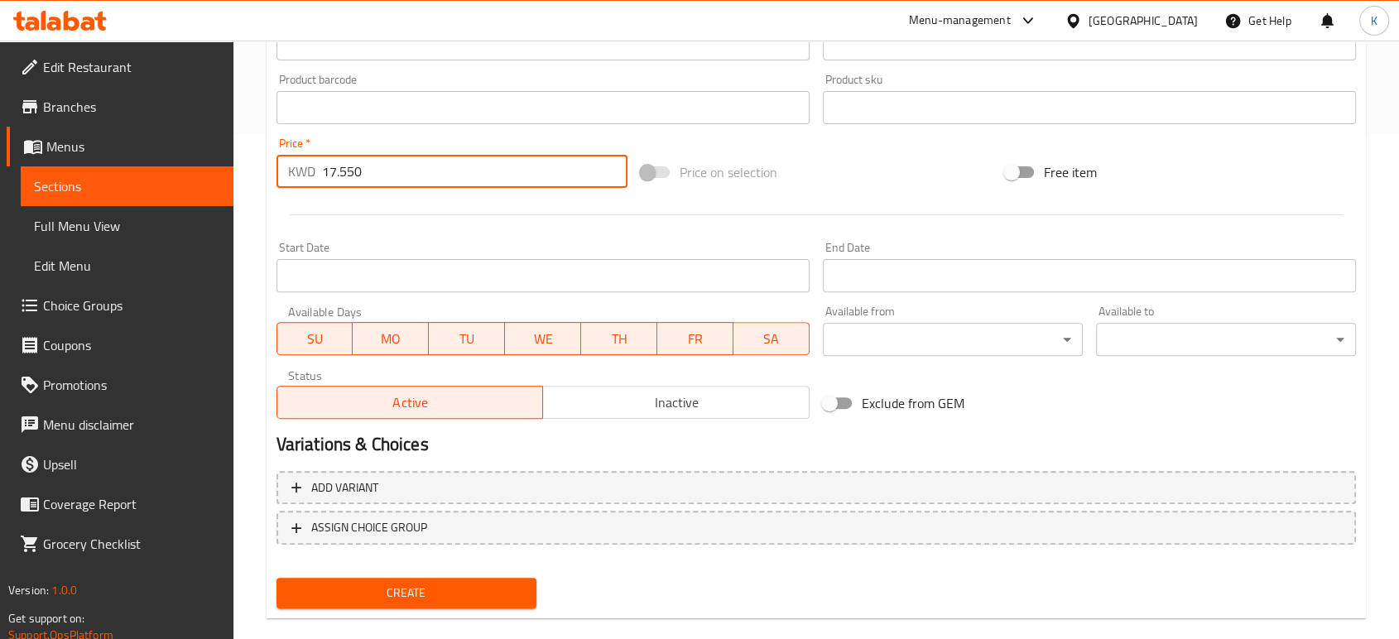
scroll to position [530, 0]
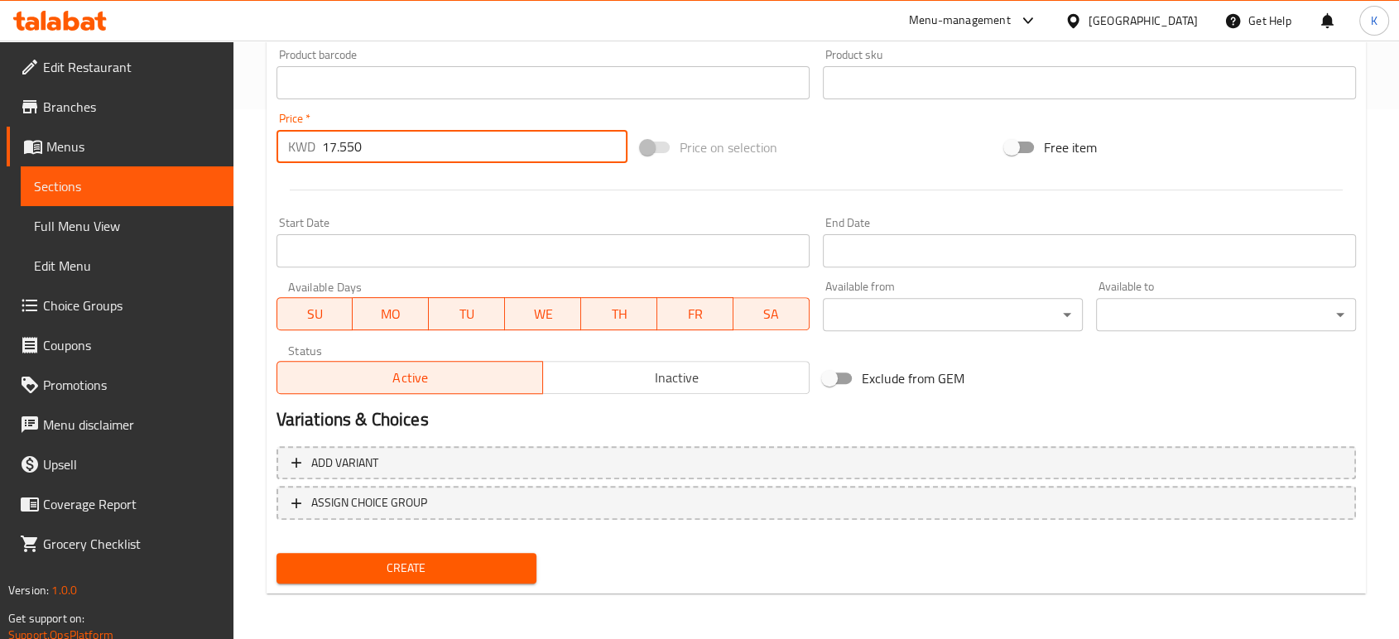
click at [464, 575] on span "Create" at bounding box center [406, 568] width 233 height 21
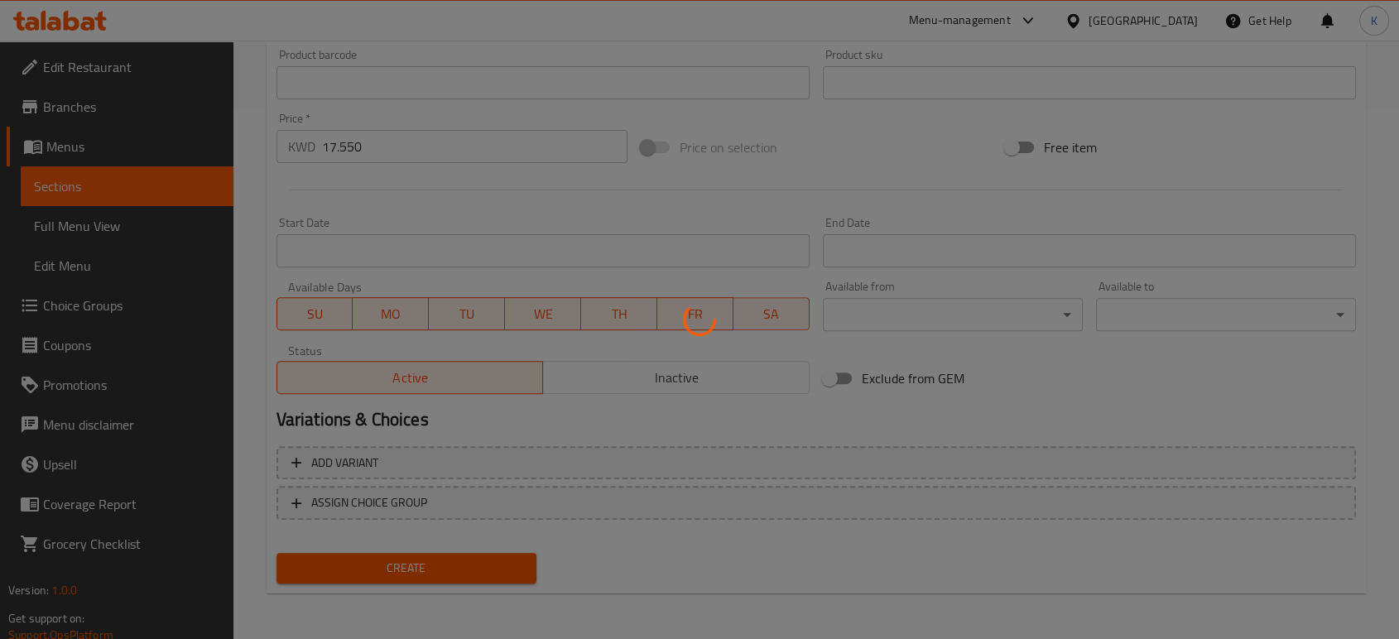
type input "0"
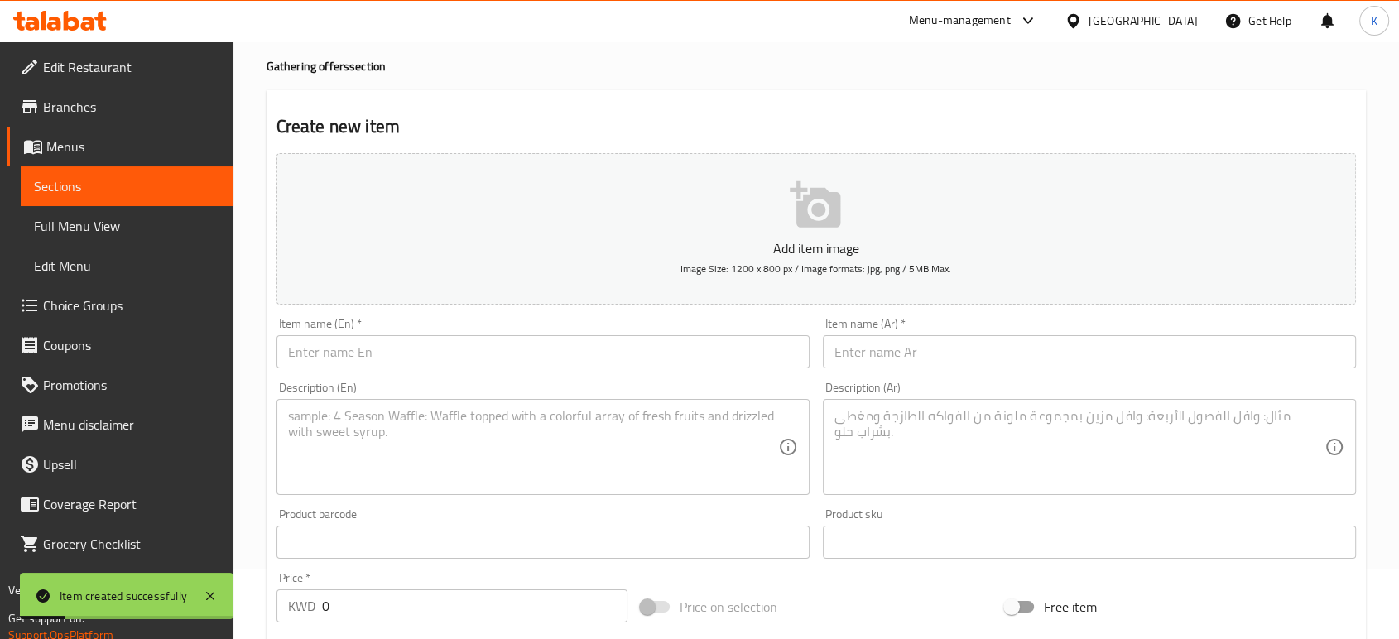
scroll to position [0, 0]
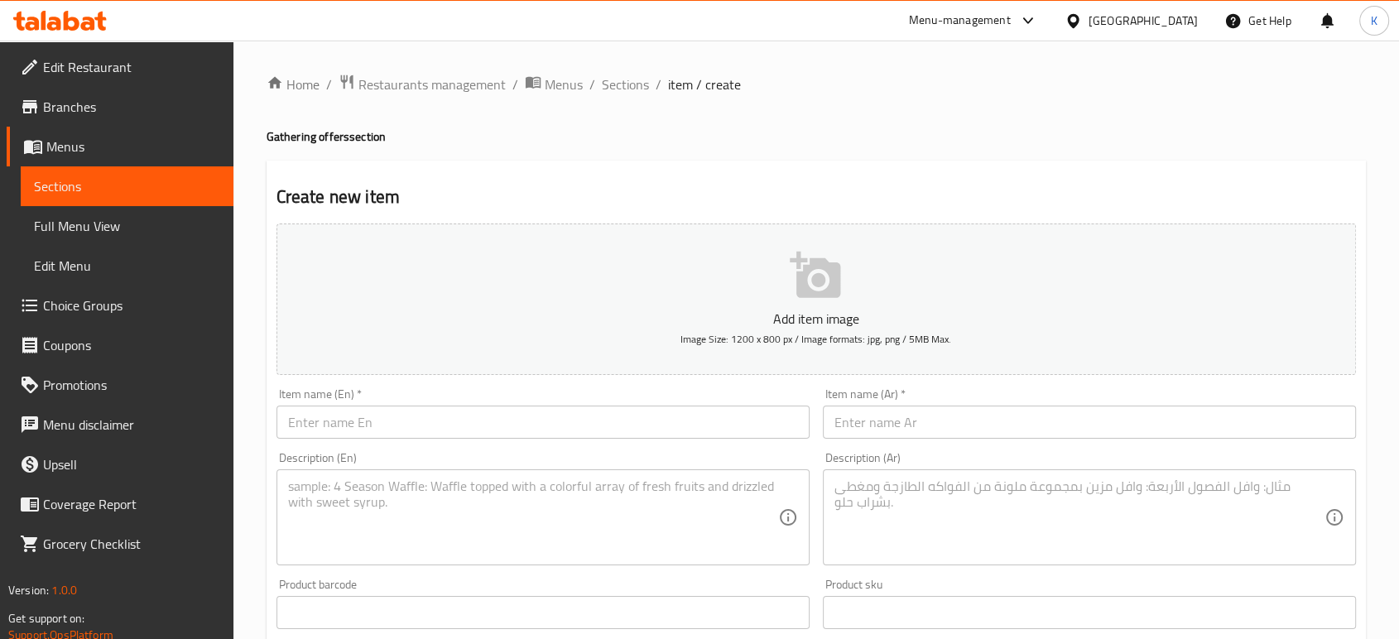
click at [137, 189] on span "Sections" at bounding box center [127, 186] width 186 height 20
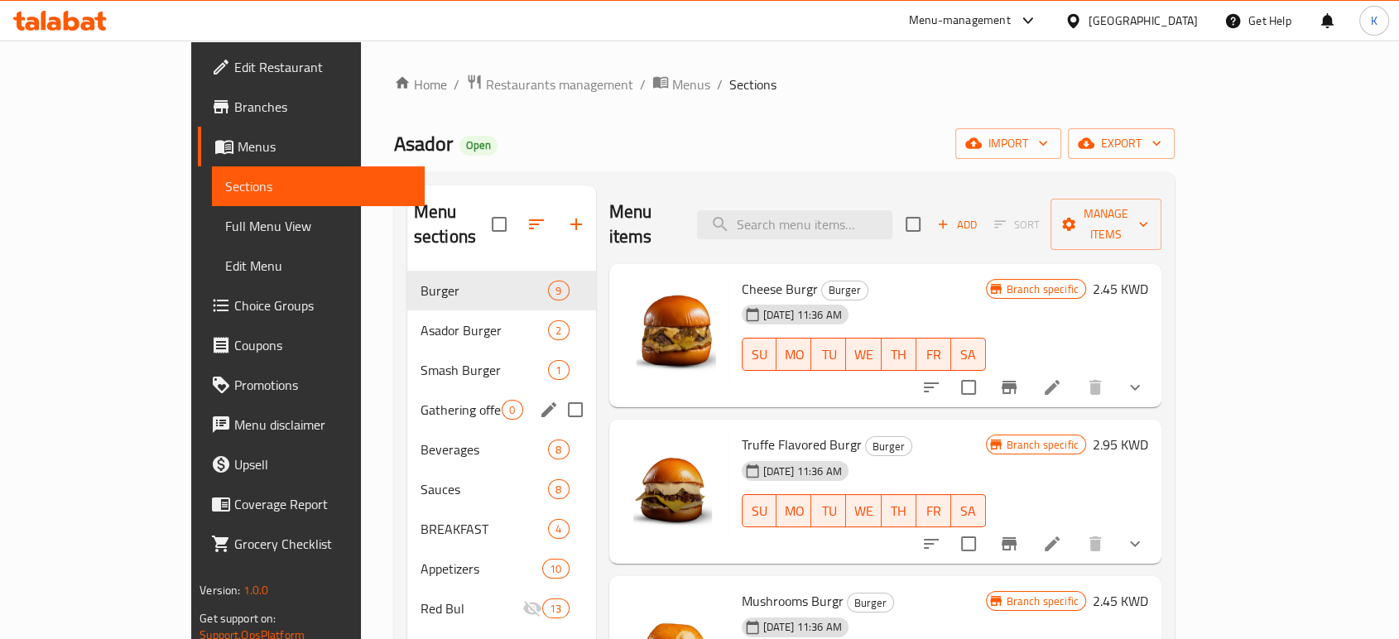
click at [407, 390] on div "Gathering offers 0" at bounding box center [501, 410] width 189 height 40
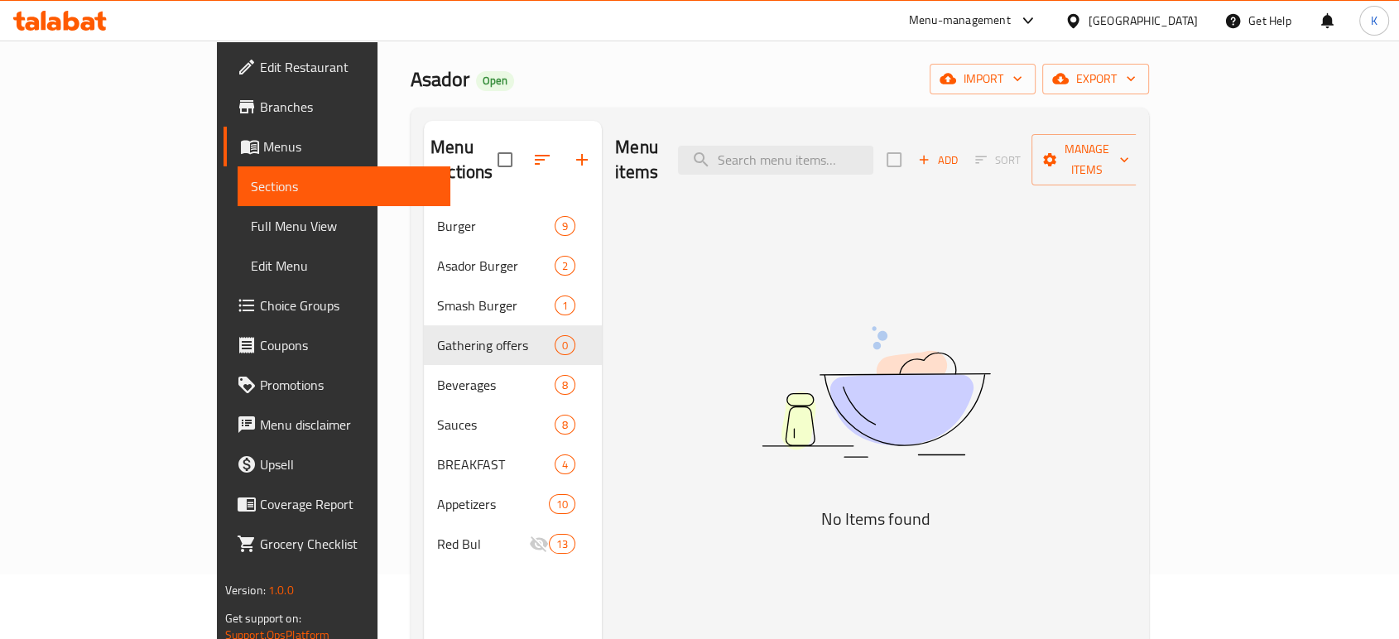
scroll to position [92, 0]
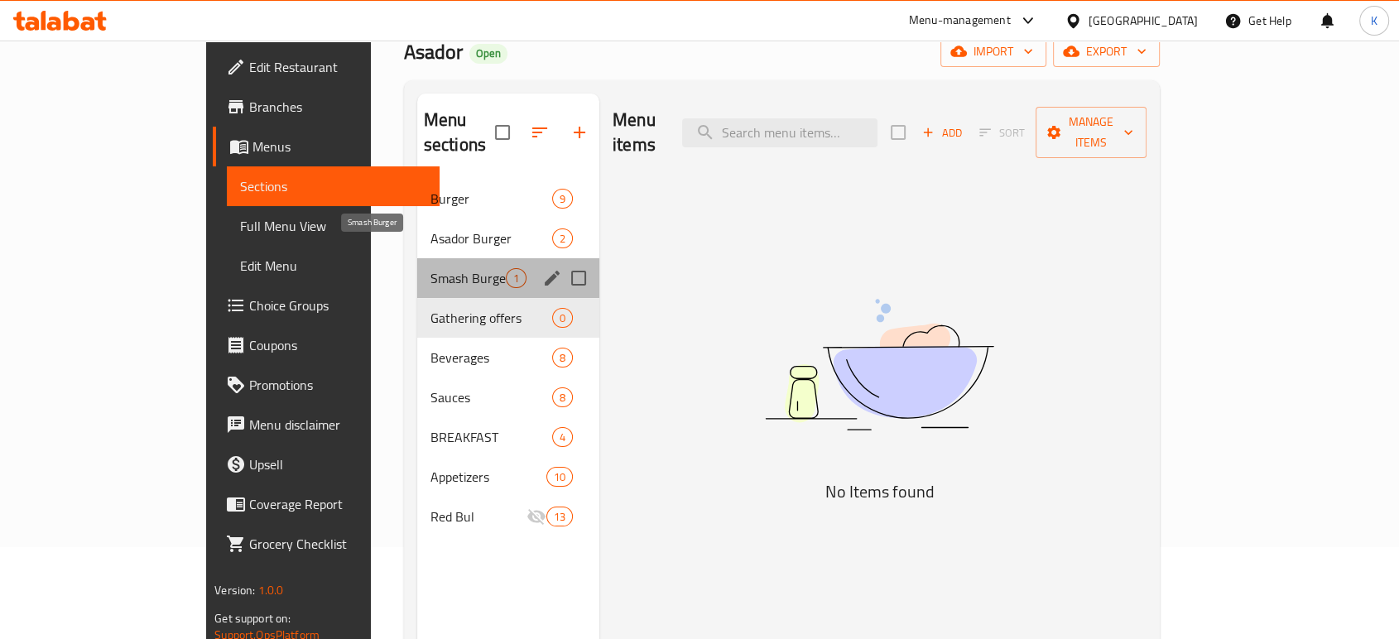
click at [430, 268] on span "Smash Burger" at bounding box center [467, 278] width 75 height 20
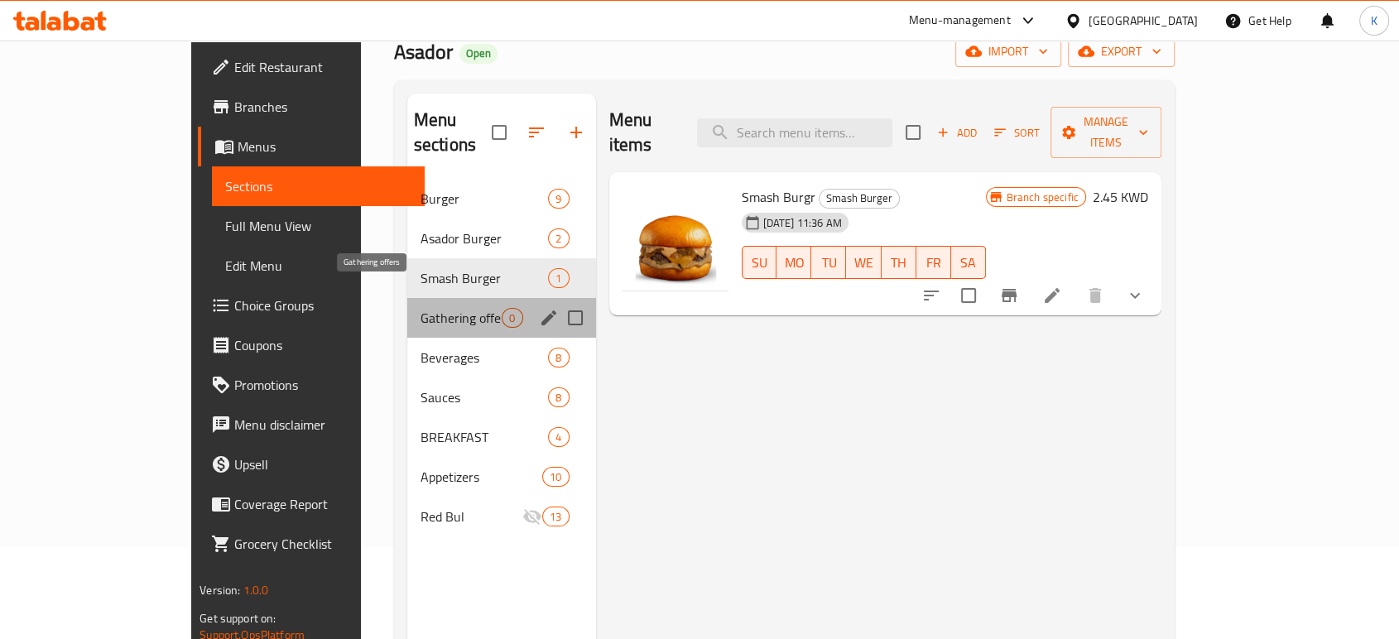
click at [421, 308] on span "Gathering offers" at bounding box center [462, 318] width 82 height 20
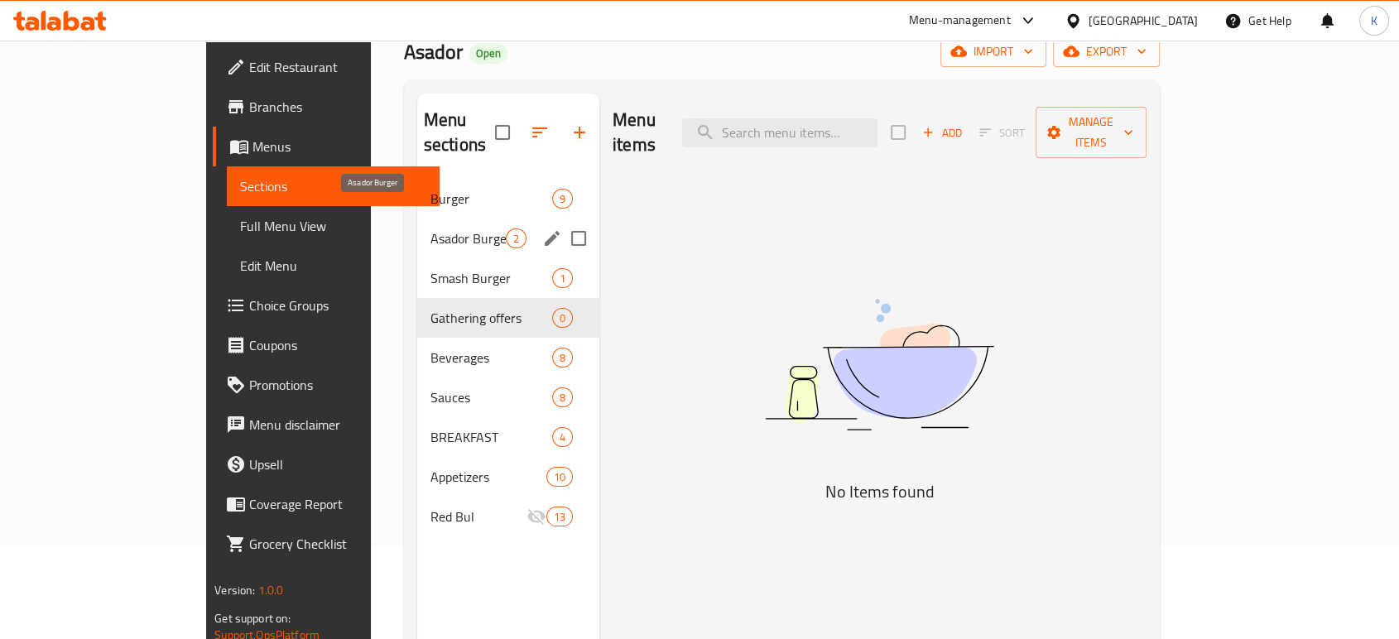
click at [430, 228] on span "Asador Burger" at bounding box center [467, 238] width 75 height 20
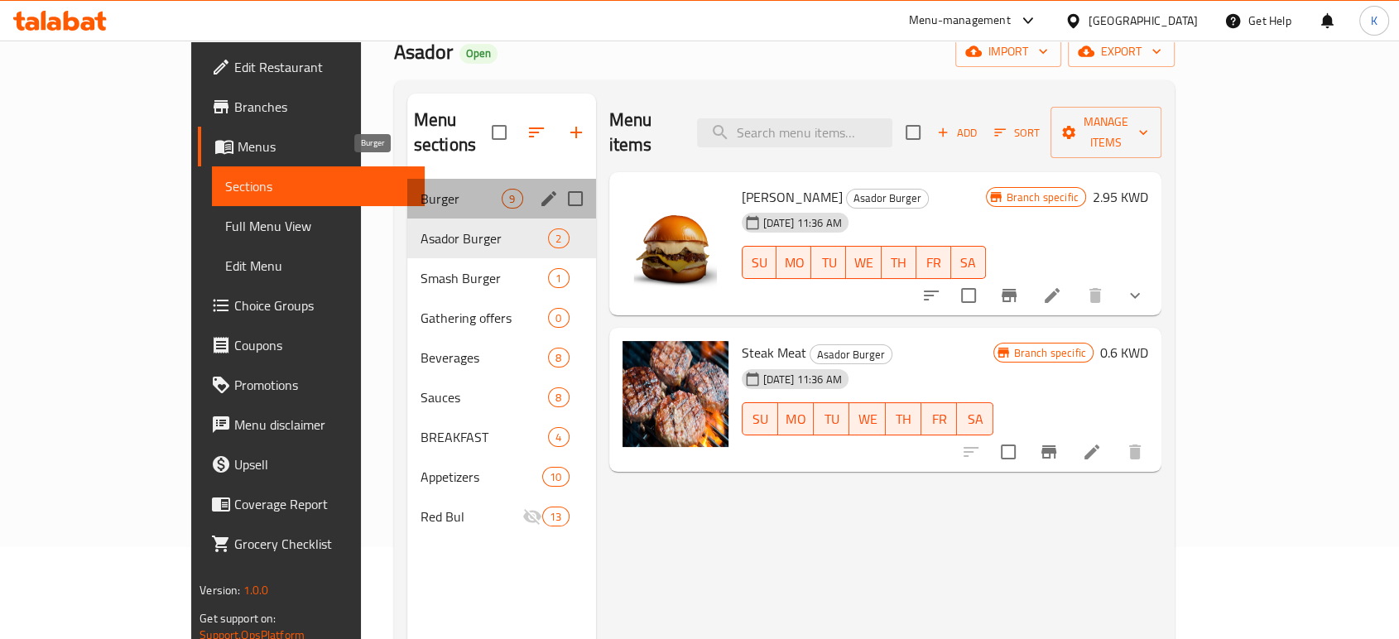
click at [421, 189] on span "Burger" at bounding box center [462, 199] width 82 height 20
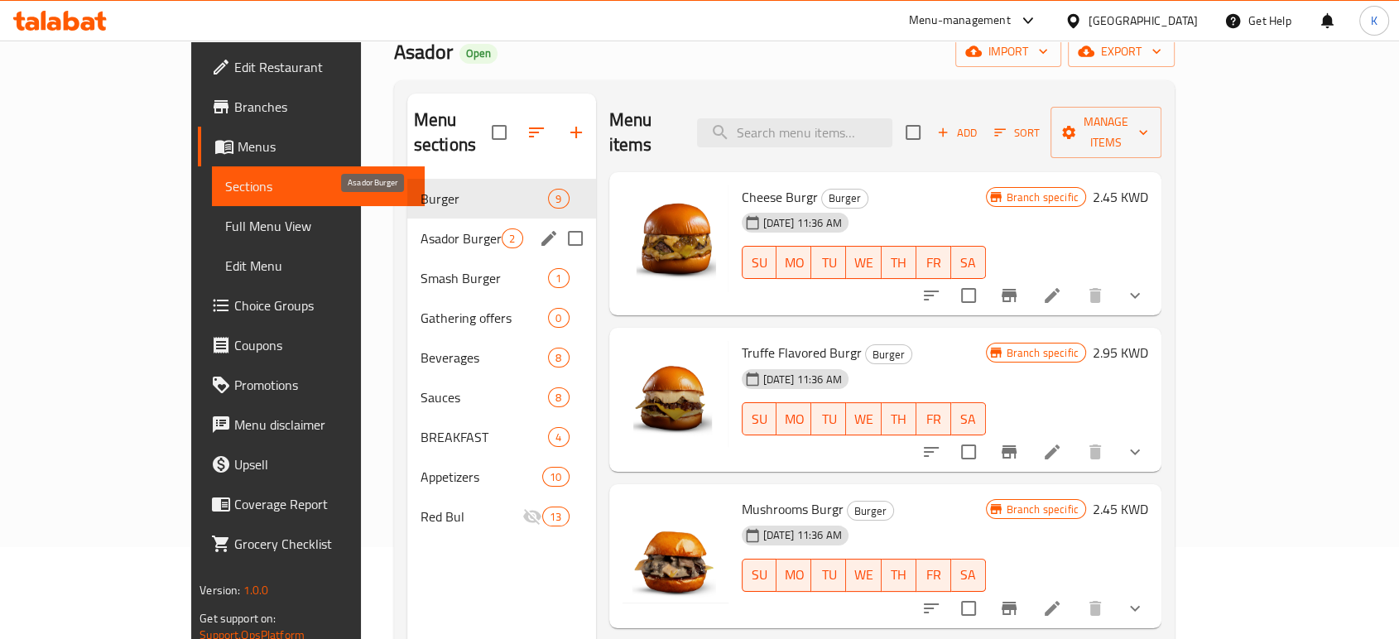
click at [421, 228] on span "Asador Burger" at bounding box center [462, 238] width 82 height 20
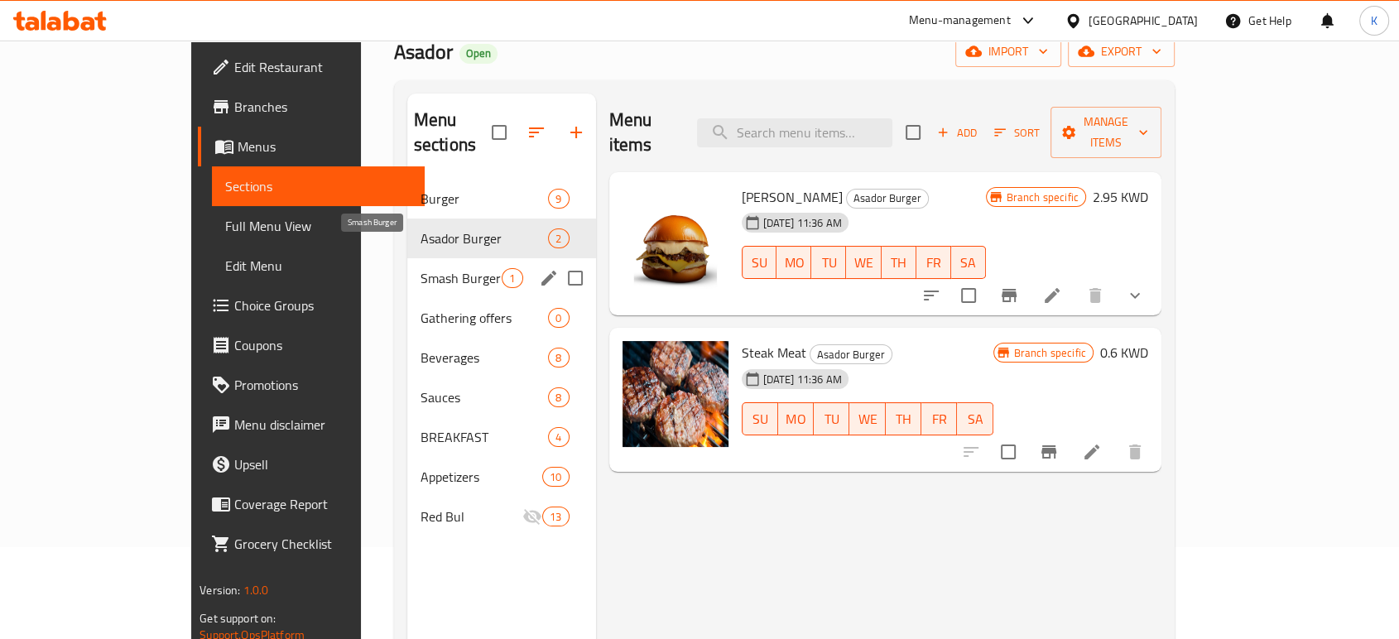
click at [421, 268] on span "Smash Burger" at bounding box center [462, 278] width 82 height 20
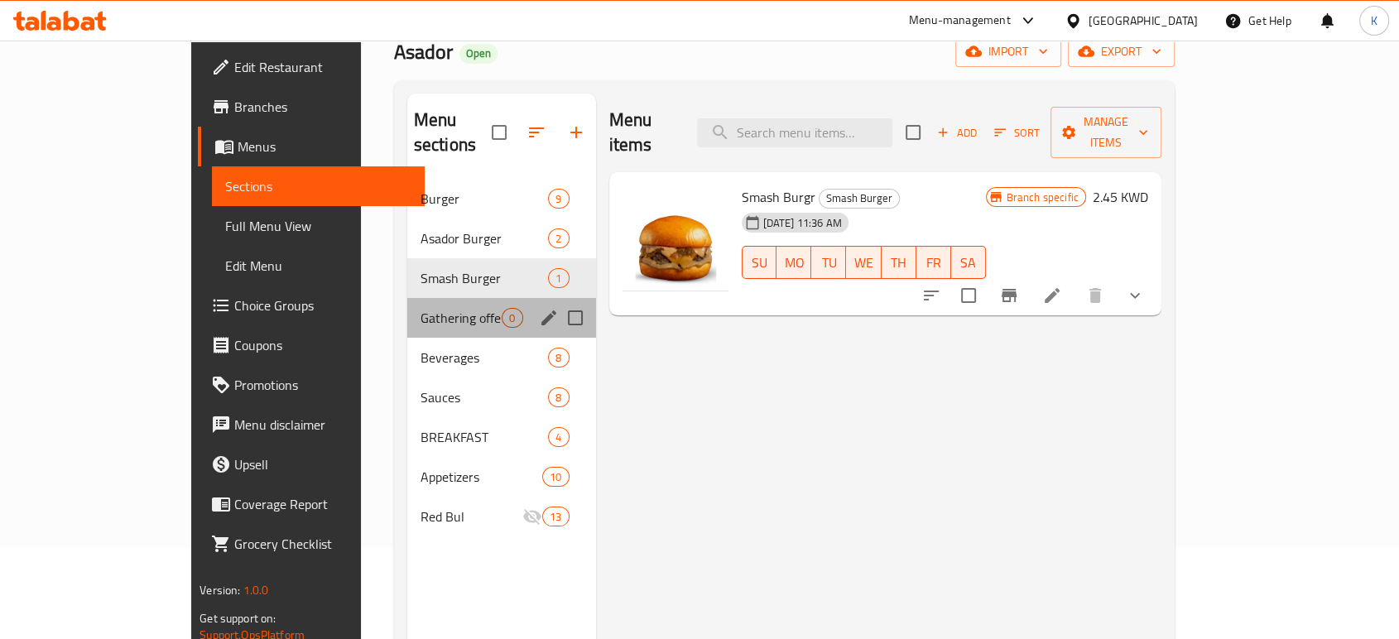
click at [407, 298] on div "Gathering offers 0" at bounding box center [501, 318] width 189 height 40
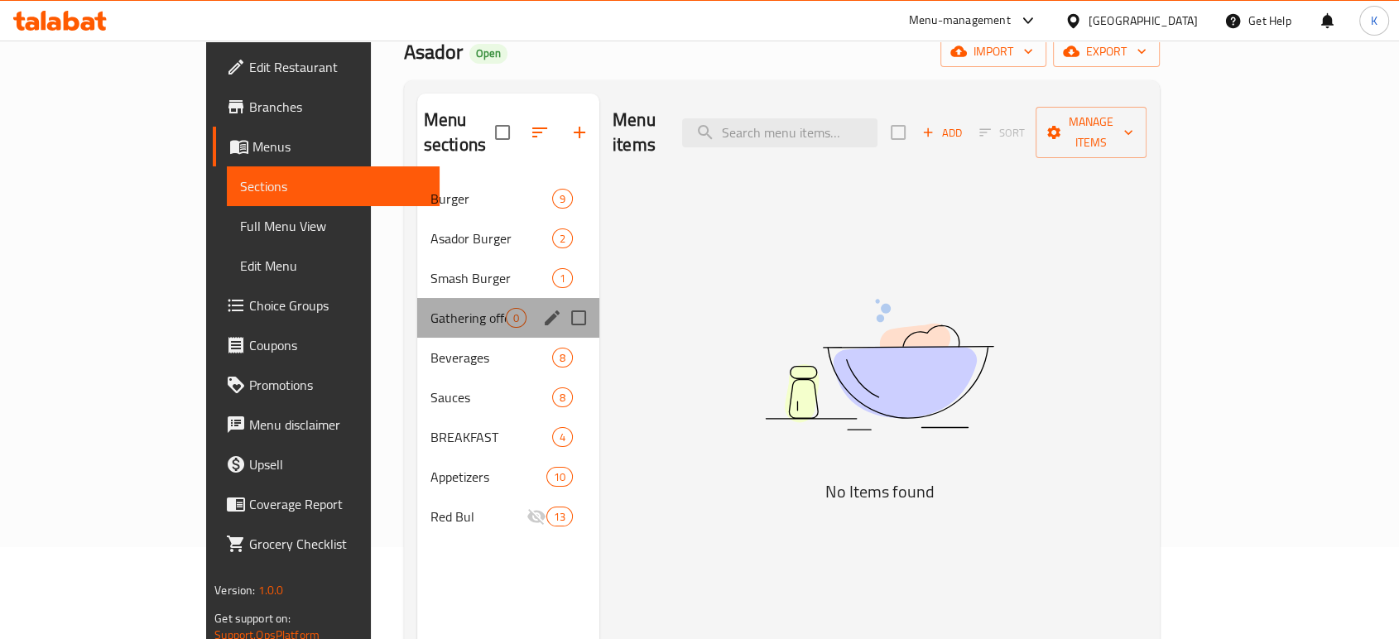
click at [417, 308] on div "Gathering offers 0" at bounding box center [508, 318] width 182 height 40
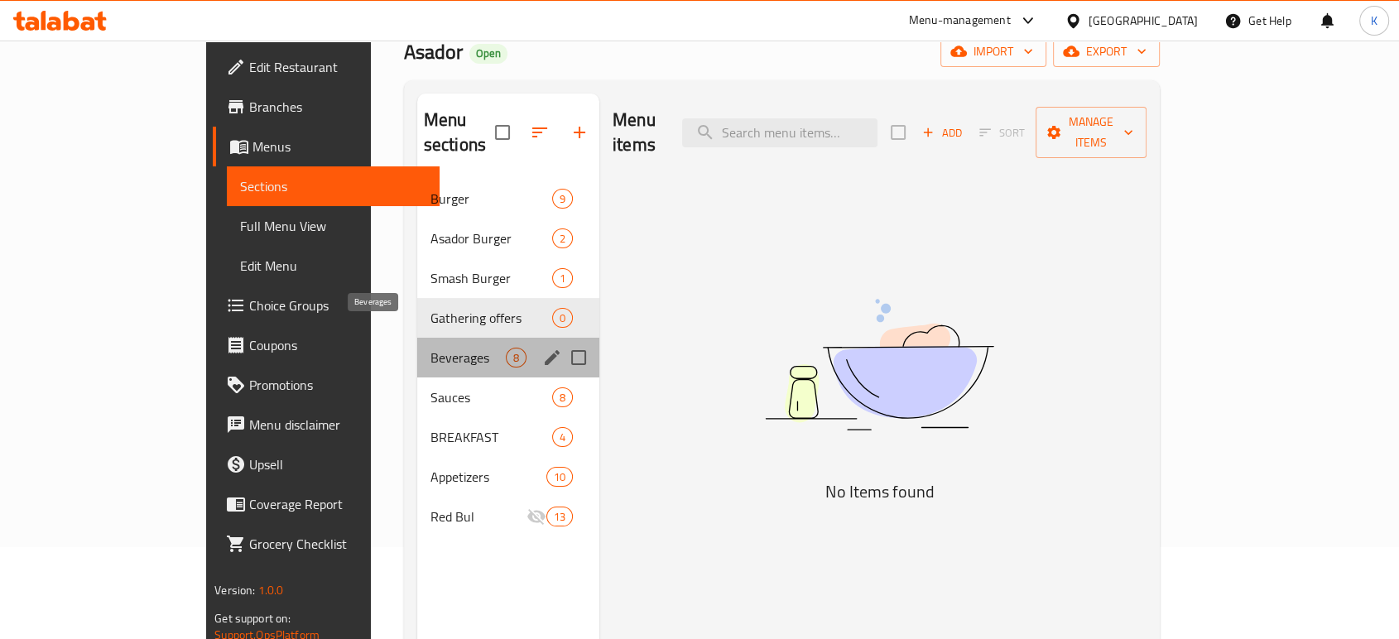
click at [430, 348] on span "Beverages" at bounding box center [467, 358] width 75 height 20
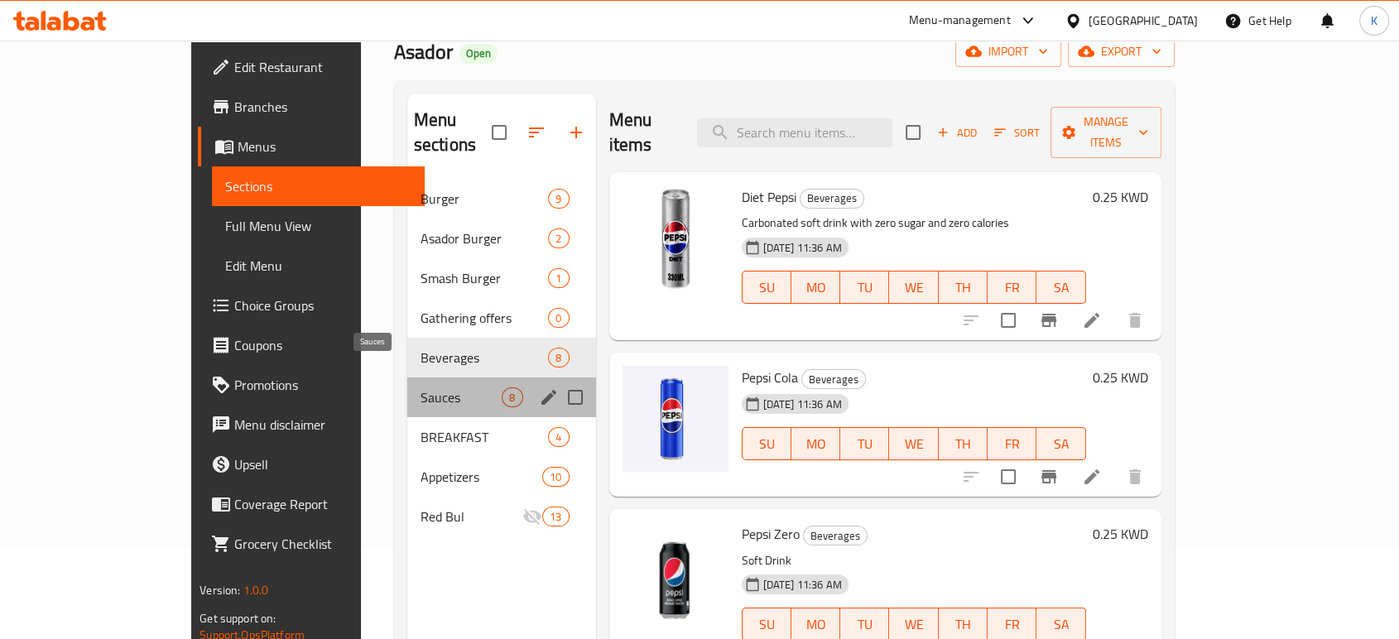
click at [421, 387] on span "Sauces" at bounding box center [462, 397] width 82 height 20
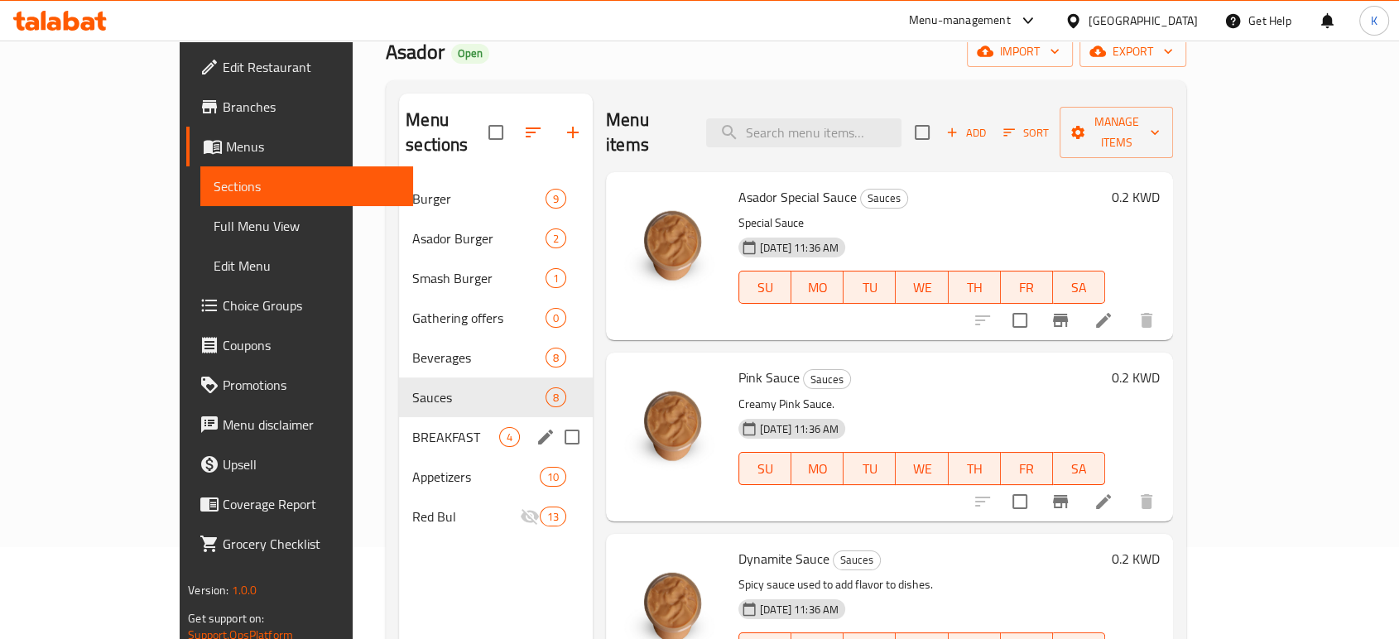
click at [399, 417] on div "BREAKFAST 4" at bounding box center [496, 437] width 194 height 40
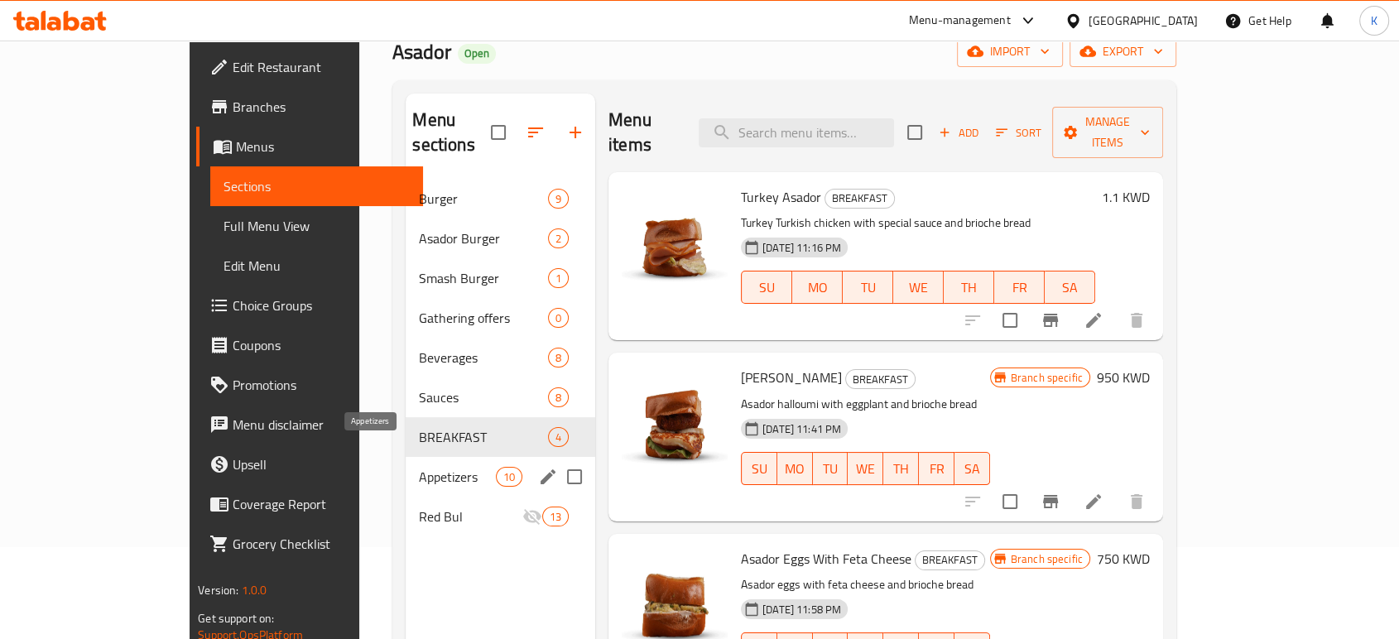
click at [419, 467] on span "Appetizers" at bounding box center [457, 477] width 76 height 20
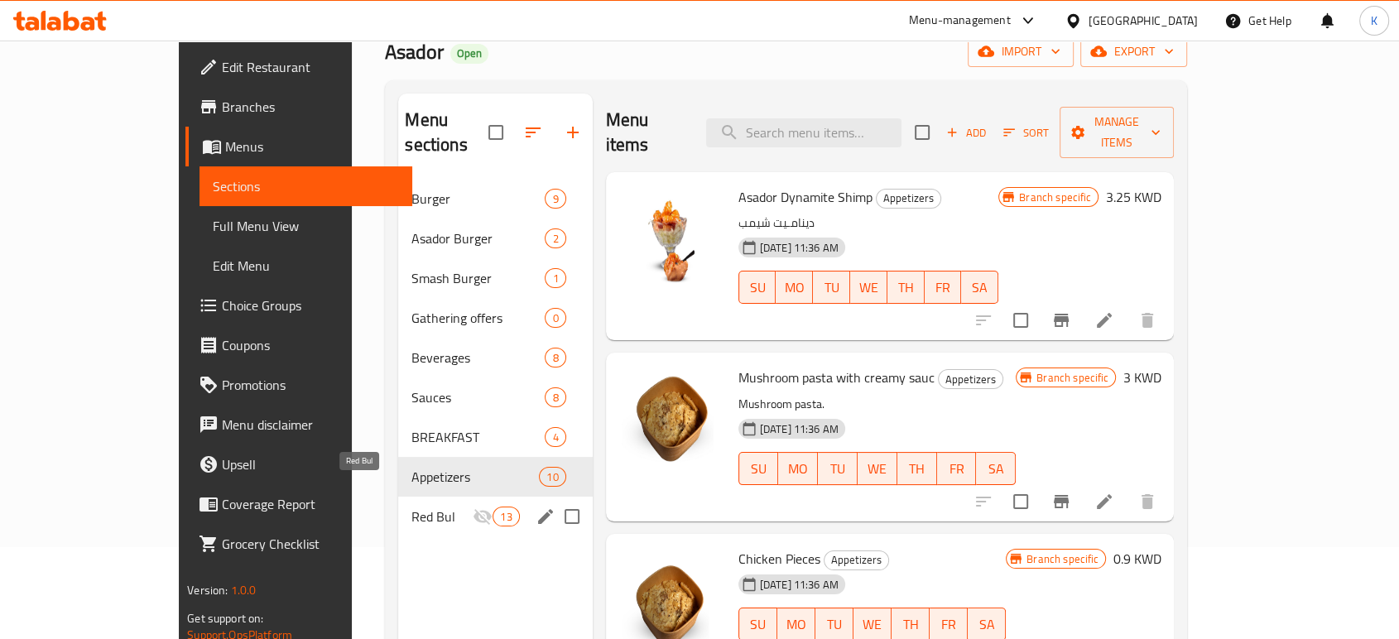
click at [411, 507] on span "Red Bul" at bounding box center [441, 517] width 61 height 20
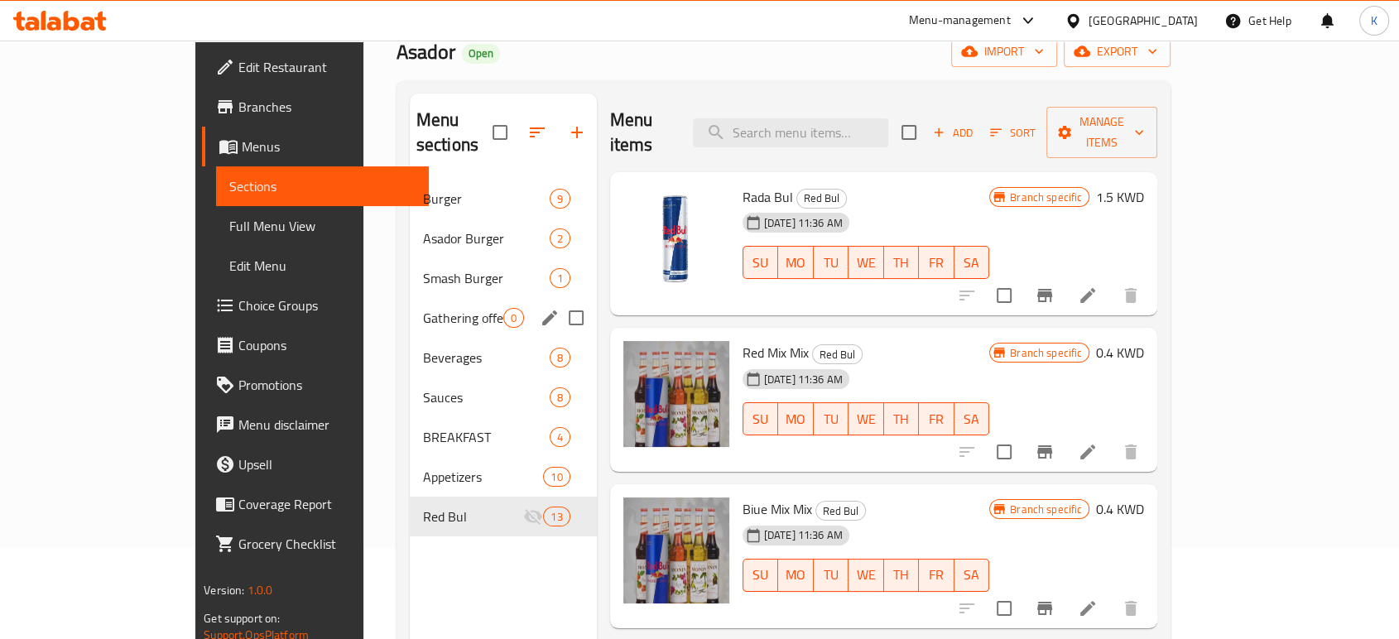
click at [410, 298] on div "Gathering offers 0" at bounding box center [503, 318] width 187 height 40
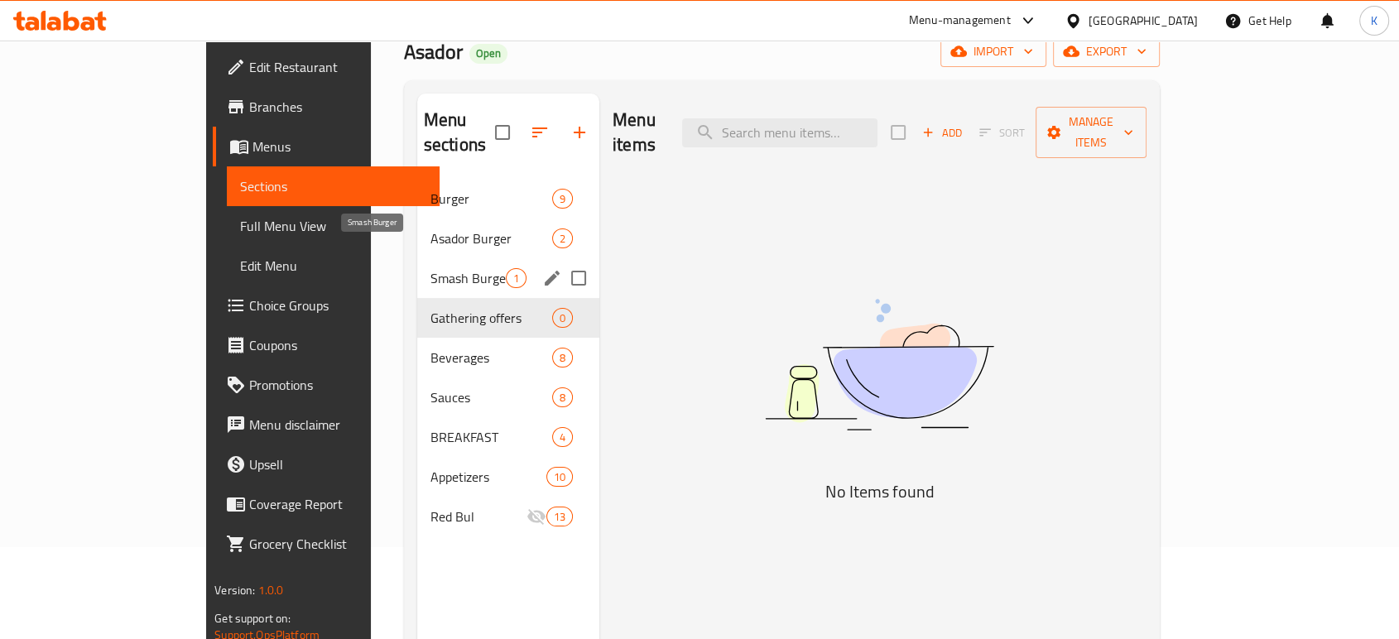
click at [430, 268] on span "Smash Burger" at bounding box center [467, 278] width 75 height 20
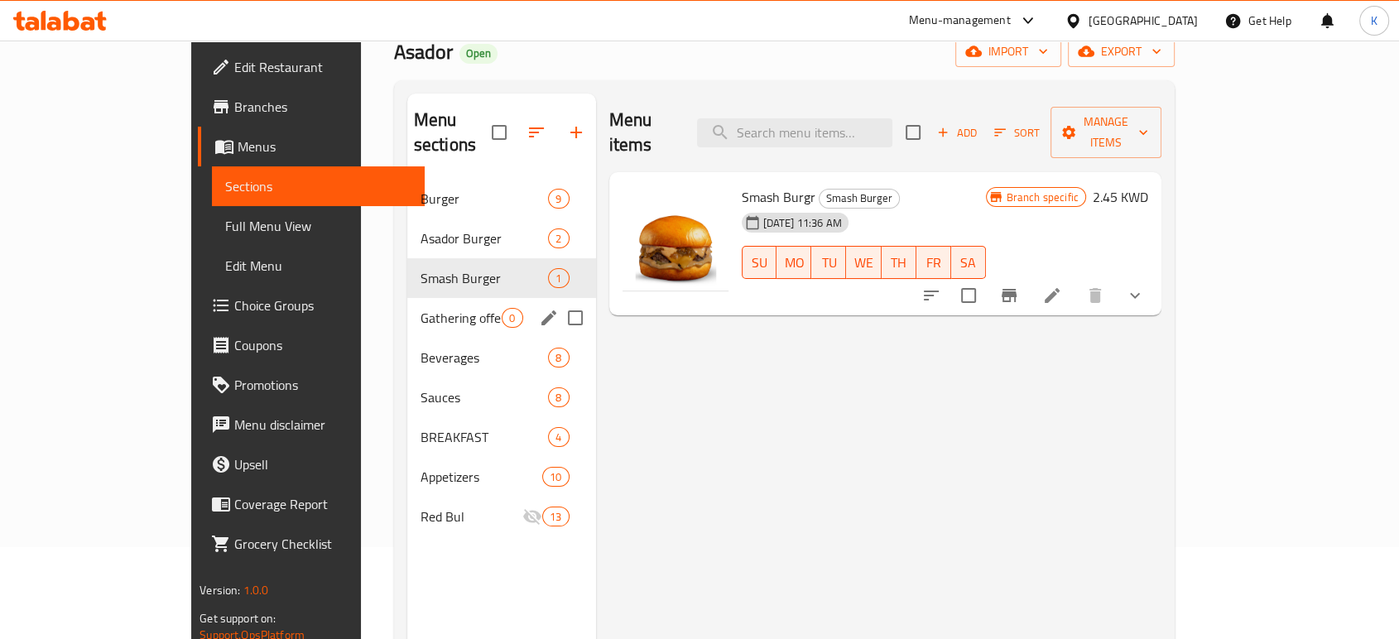
click at [421, 308] on span "Gathering offers" at bounding box center [462, 318] width 82 height 20
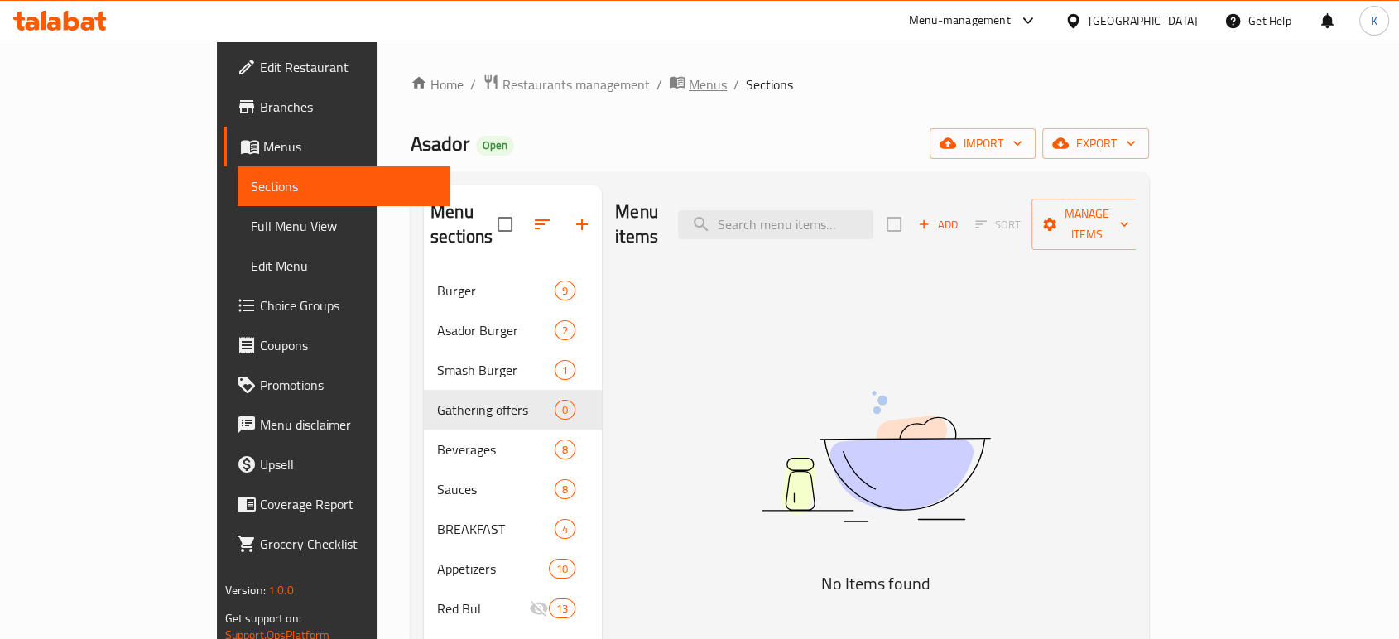
click at [689, 89] on span "Menus" at bounding box center [708, 85] width 38 height 20
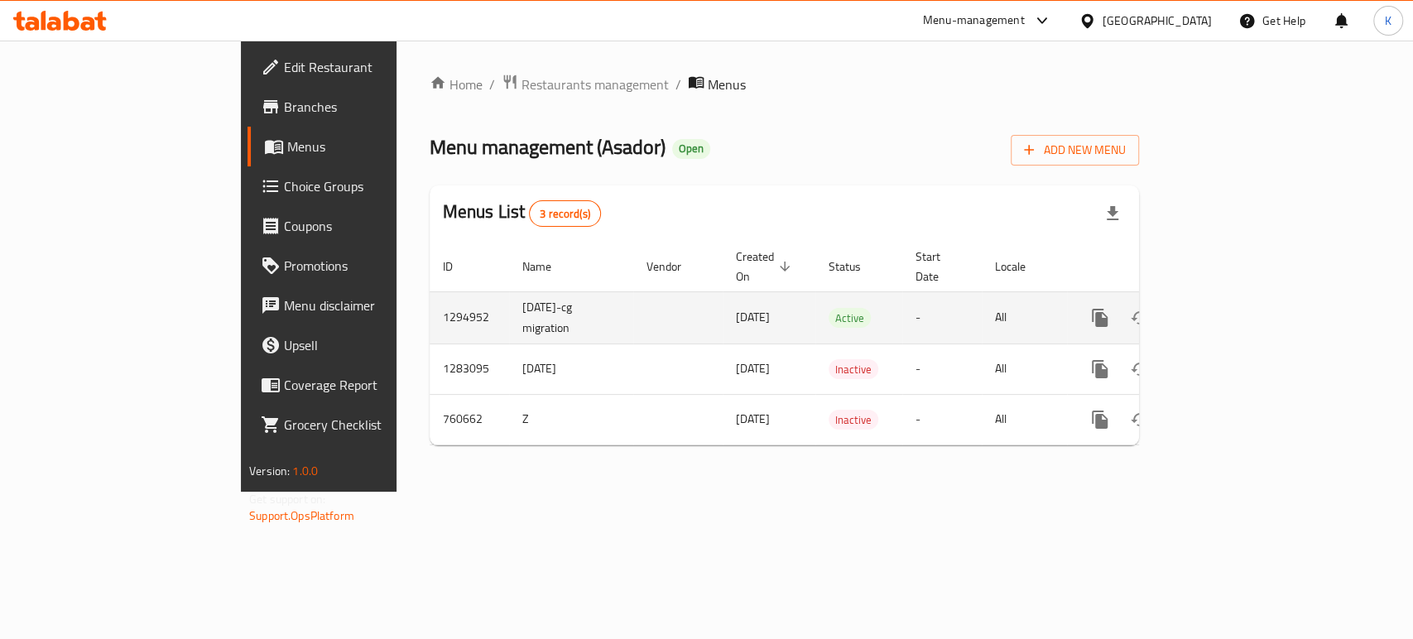
click at [1229, 308] on icon "enhanced table" at bounding box center [1219, 318] width 20 height 20
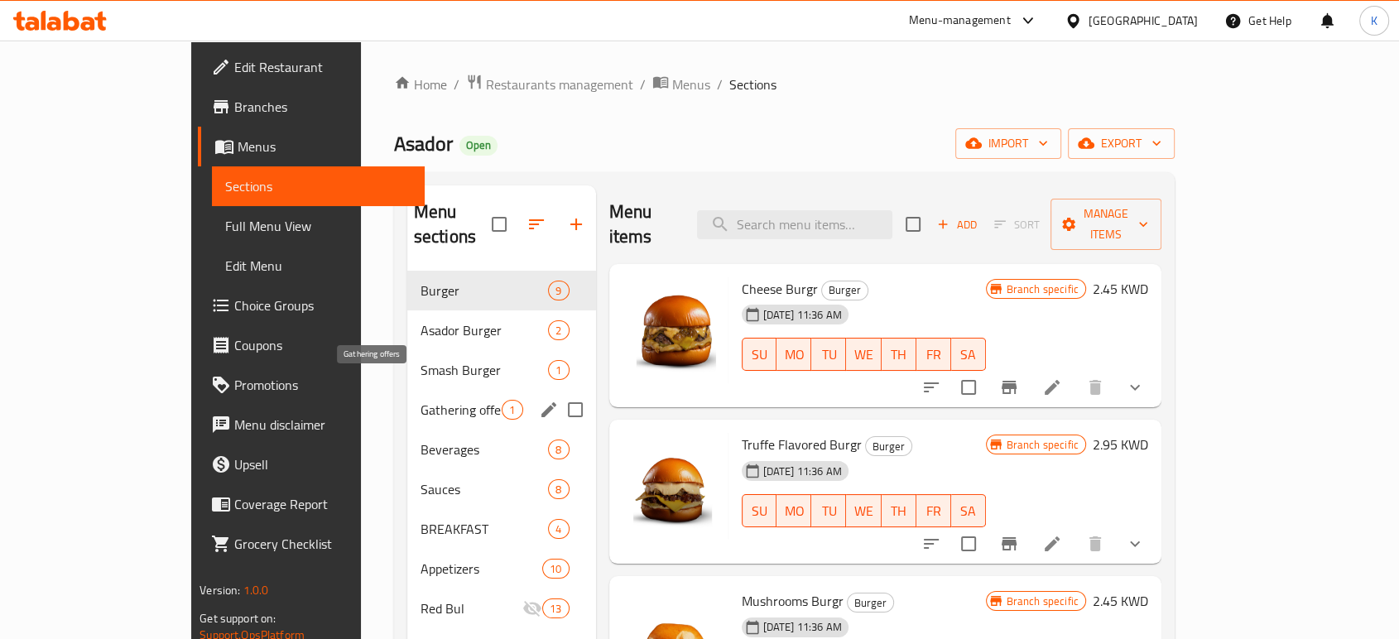
click at [421, 400] on span "Gathering offers" at bounding box center [462, 410] width 82 height 20
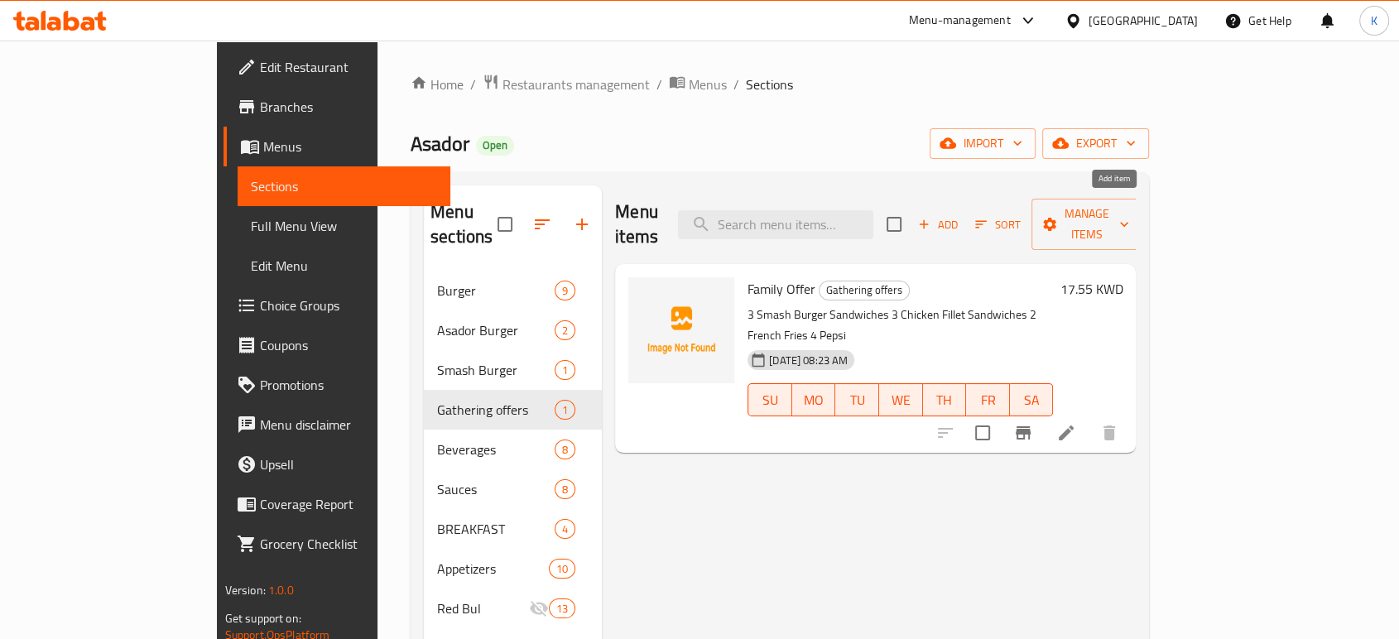
click at [960, 215] on span "Add" at bounding box center [938, 224] width 45 height 19
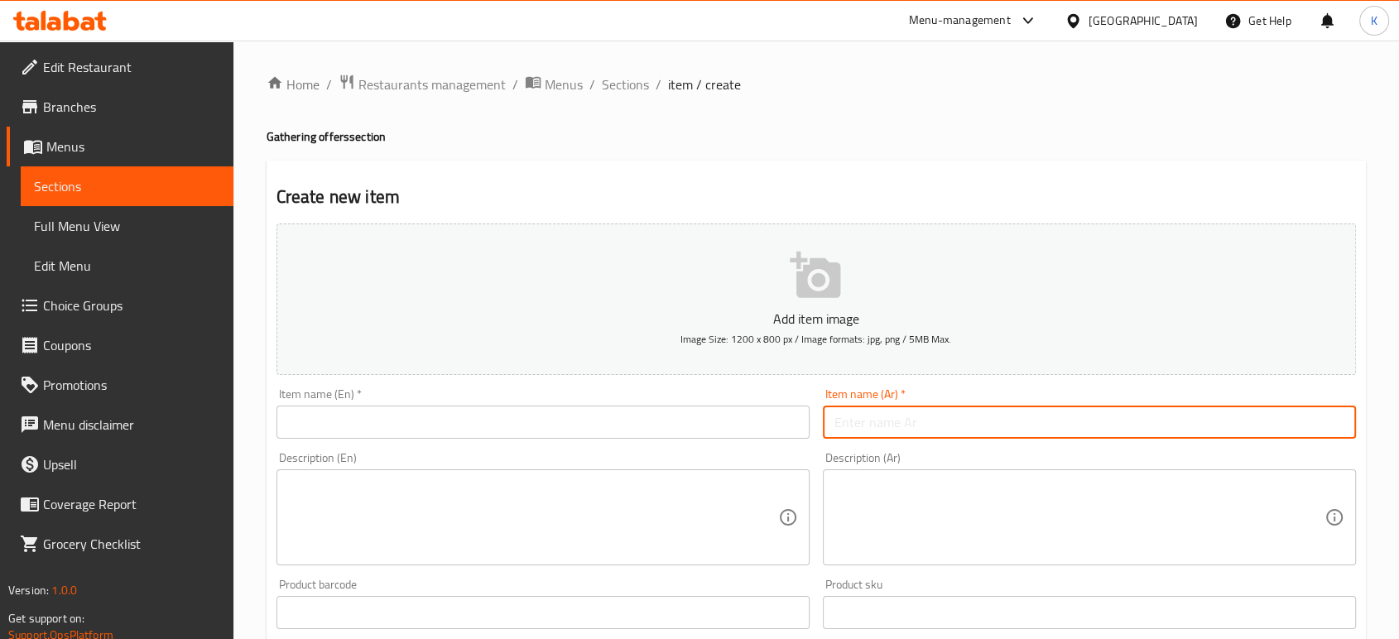
click at [1246, 409] on input "text" at bounding box center [1089, 422] width 533 height 33
paste input "الدوانيه"
click at [836, 416] on input "الدوانيه" at bounding box center [1089, 422] width 533 height 33
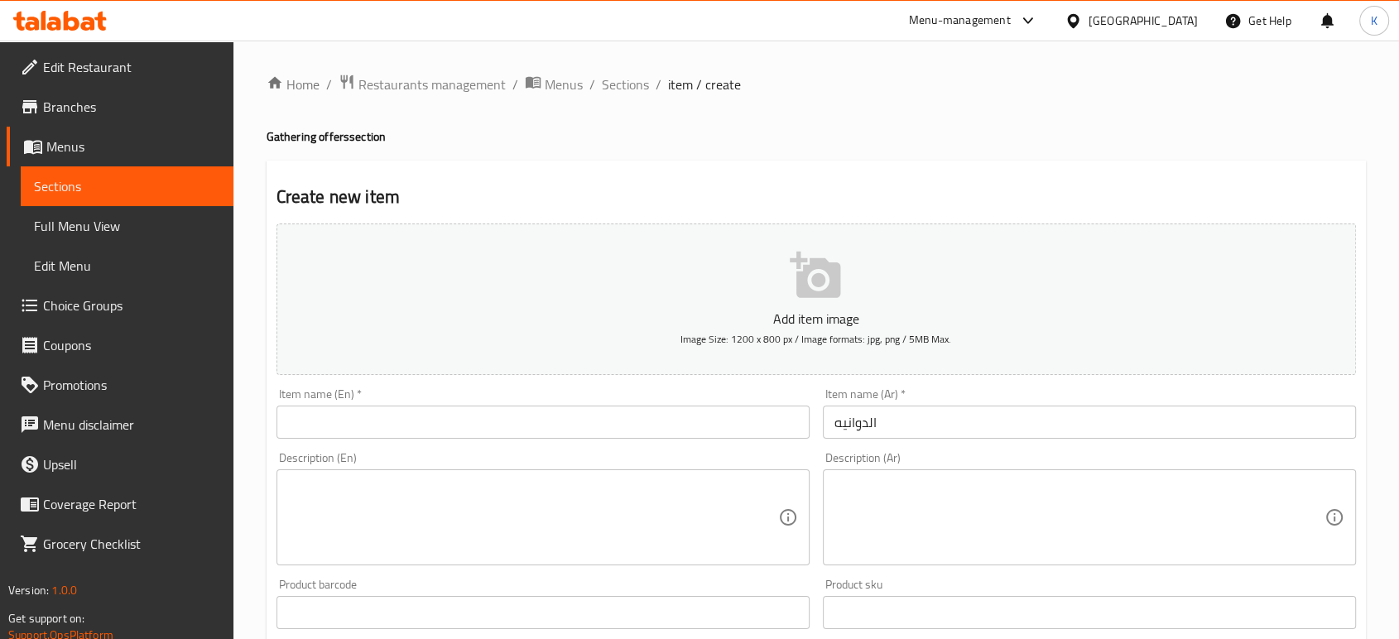
click at [1210, 433] on input "الدوانيه" at bounding box center [1089, 422] width 533 height 33
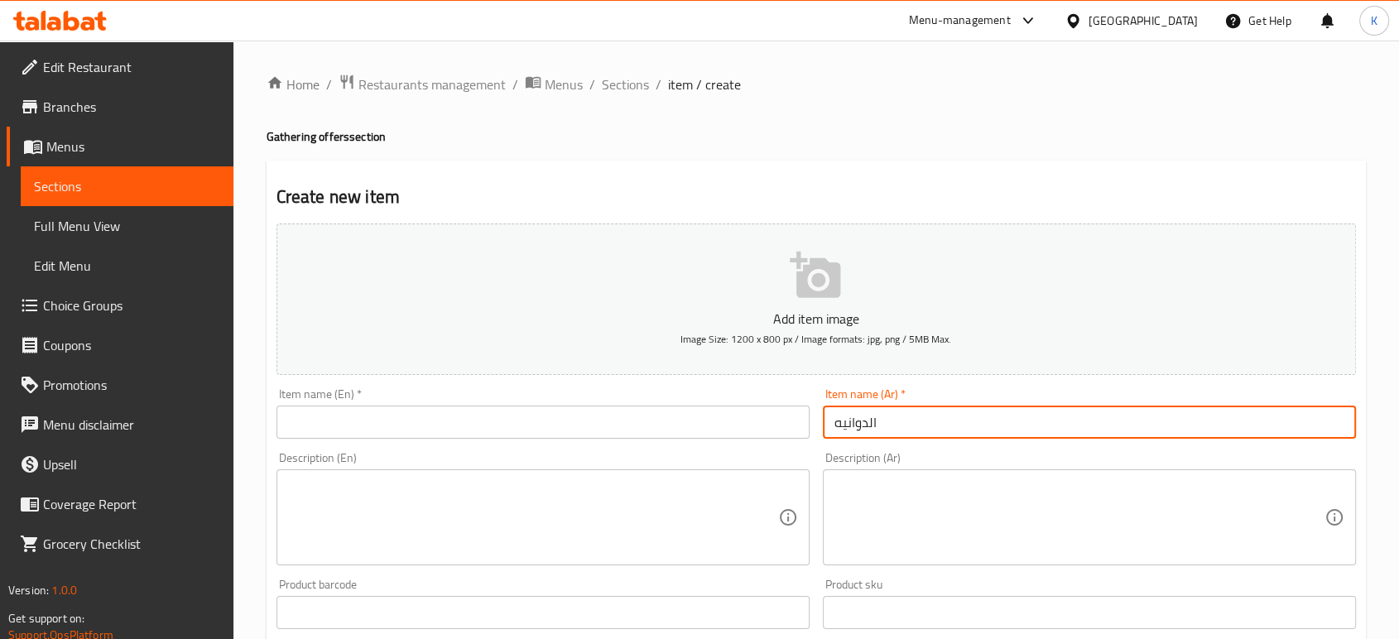
drag, startPoint x: 835, startPoint y: 423, endPoint x: 846, endPoint y: 424, distance: 10.8
click at [839, 423] on input "الدوانيه" at bounding box center [1089, 422] width 533 height 33
paste input "عرض"
click at [905, 425] on input "الدوانيه" at bounding box center [1089, 422] width 533 height 33
click at [839, 422] on input "الدوانيه" at bounding box center [1089, 422] width 533 height 33
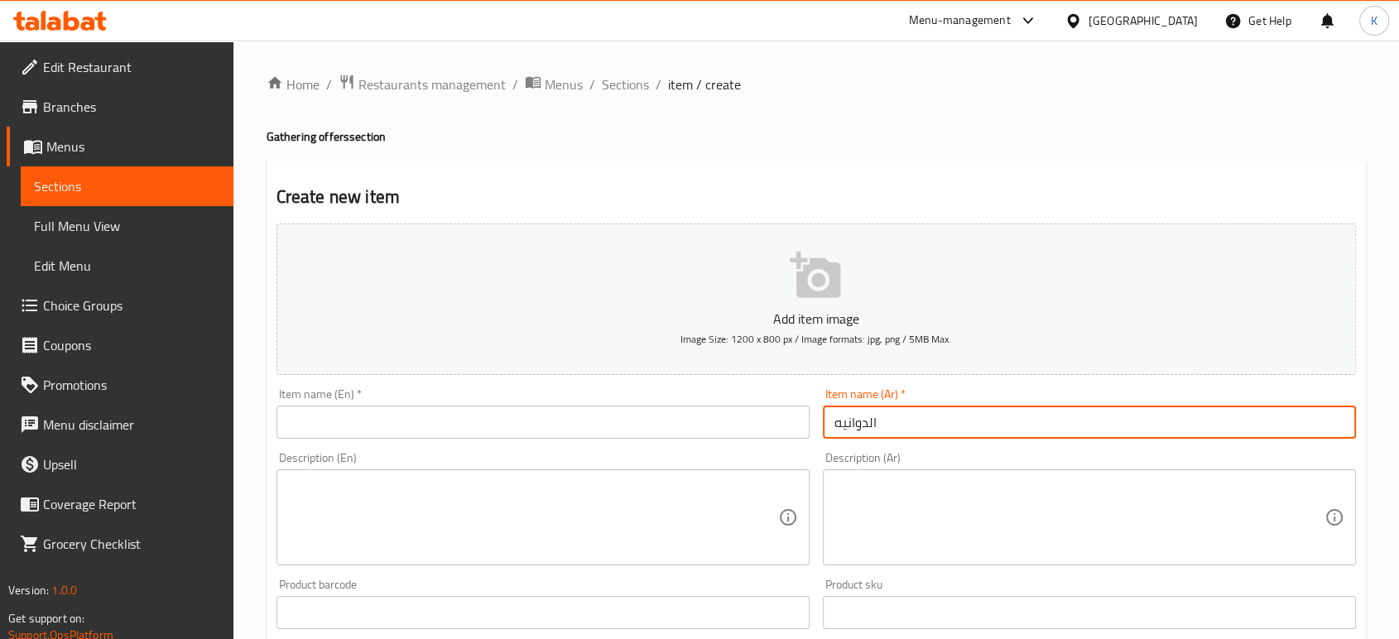
click at [835, 425] on input "الدوانيه" at bounding box center [1089, 422] width 533 height 33
paste input "عرض"
drag, startPoint x: 908, startPoint y: 421, endPoint x: 819, endPoint y: 435, distance: 90.5
click at [819, 435] on div "Item name (Ar)   * عرض الدوانيه Item name (Ar) *" at bounding box center [1089, 414] width 546 height 64
type input "عرض الدوانيه"
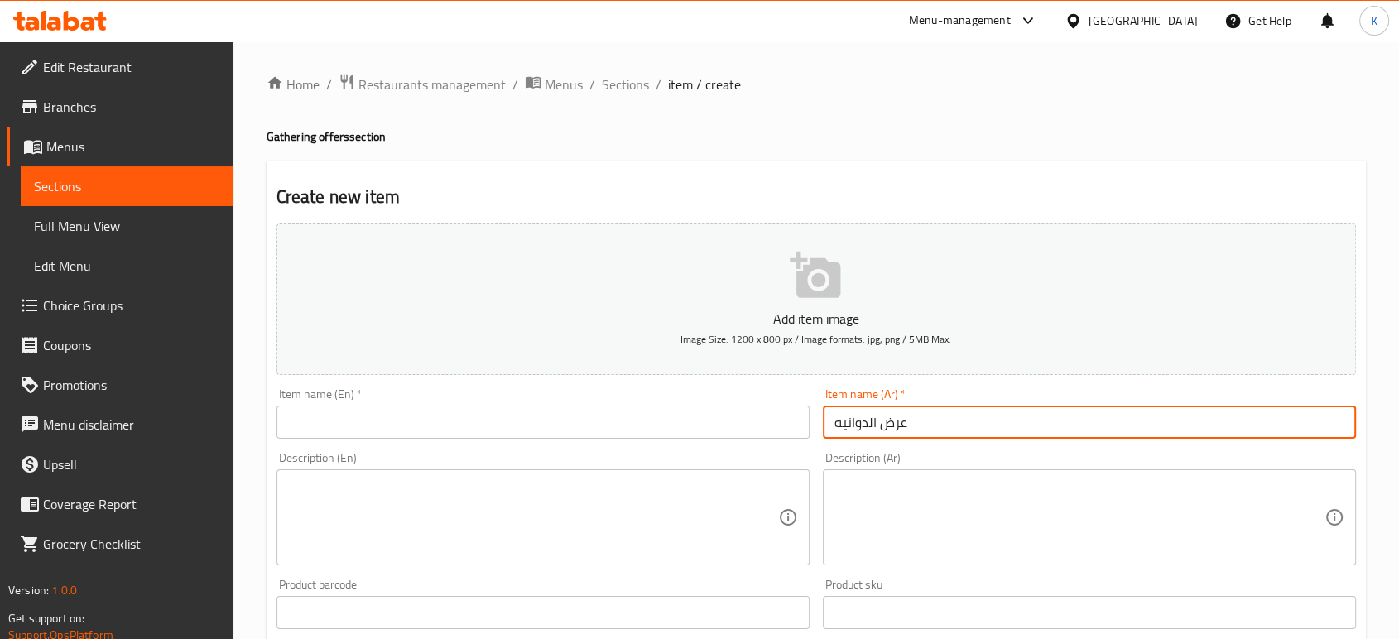
click at [606, 416] on input "text" at bounding box center [542, 422] width 533 height 33
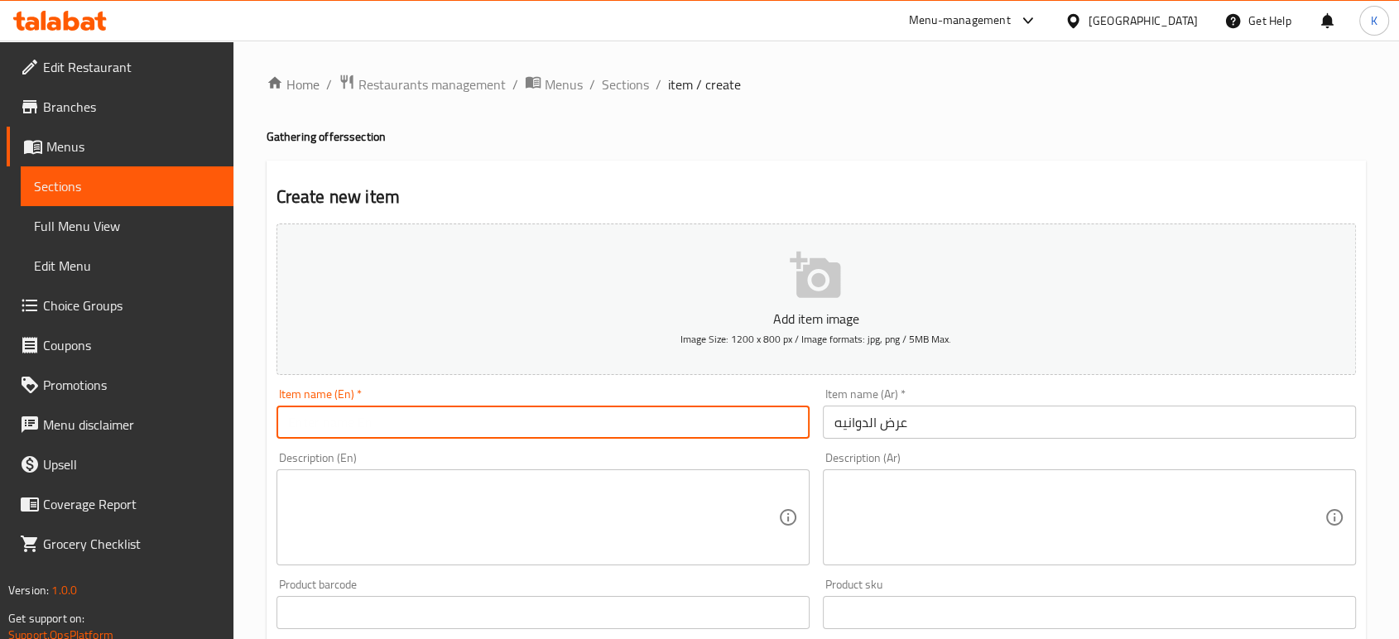
paste input "Diwaniya Offer"
type input "Diwaniya Offer"
click at [417, 486] on textarea at bounding box center [533, 517] width 490 height 79
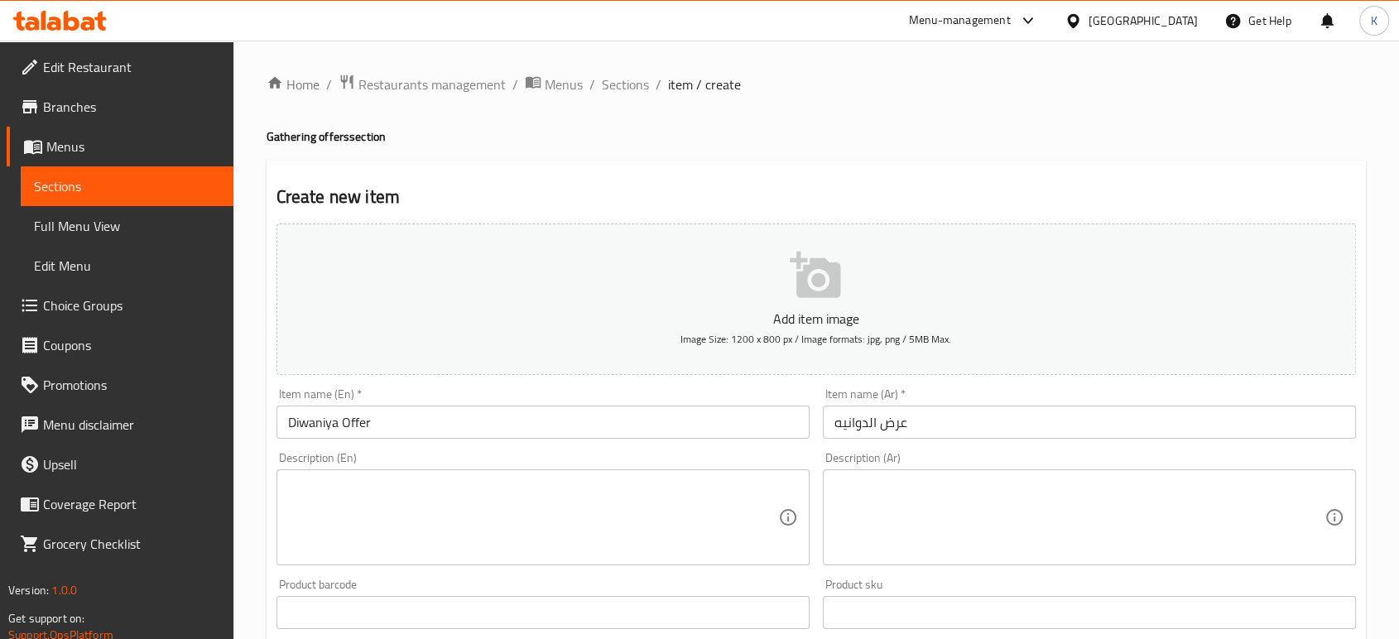
click at [1209, 521] on textarea at bounding box center [1079, 517] width 490 height 79
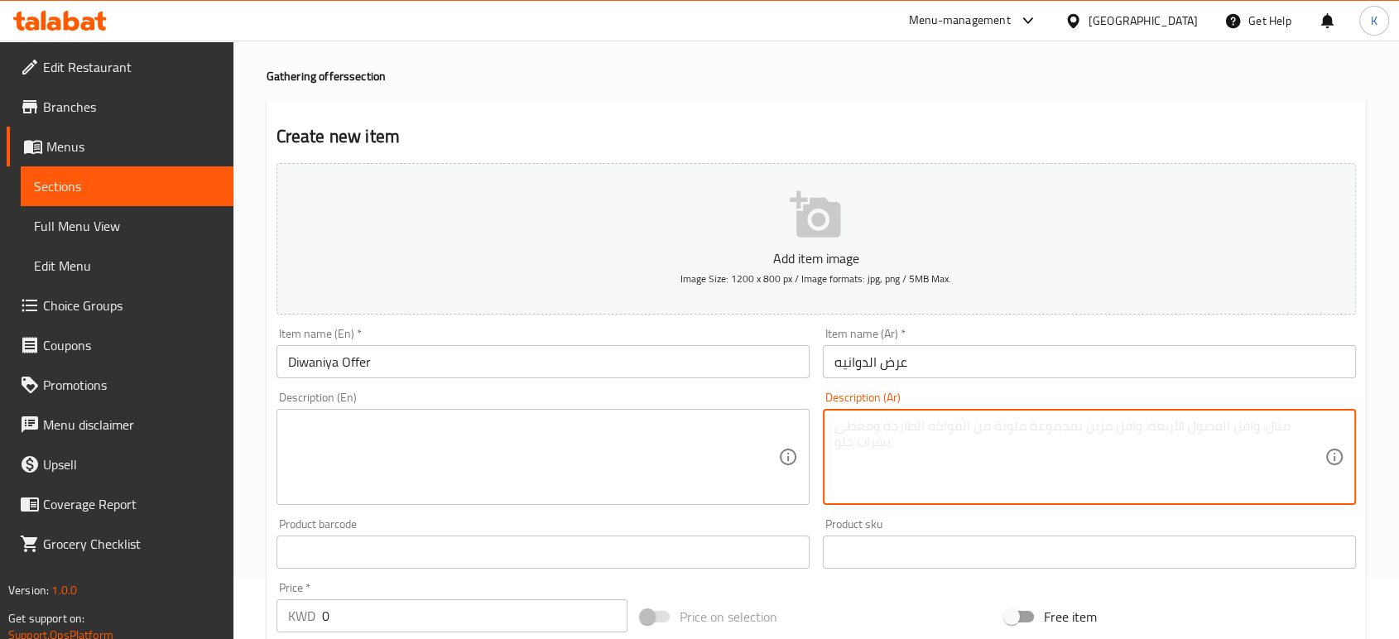
scroll to position [92, 0]
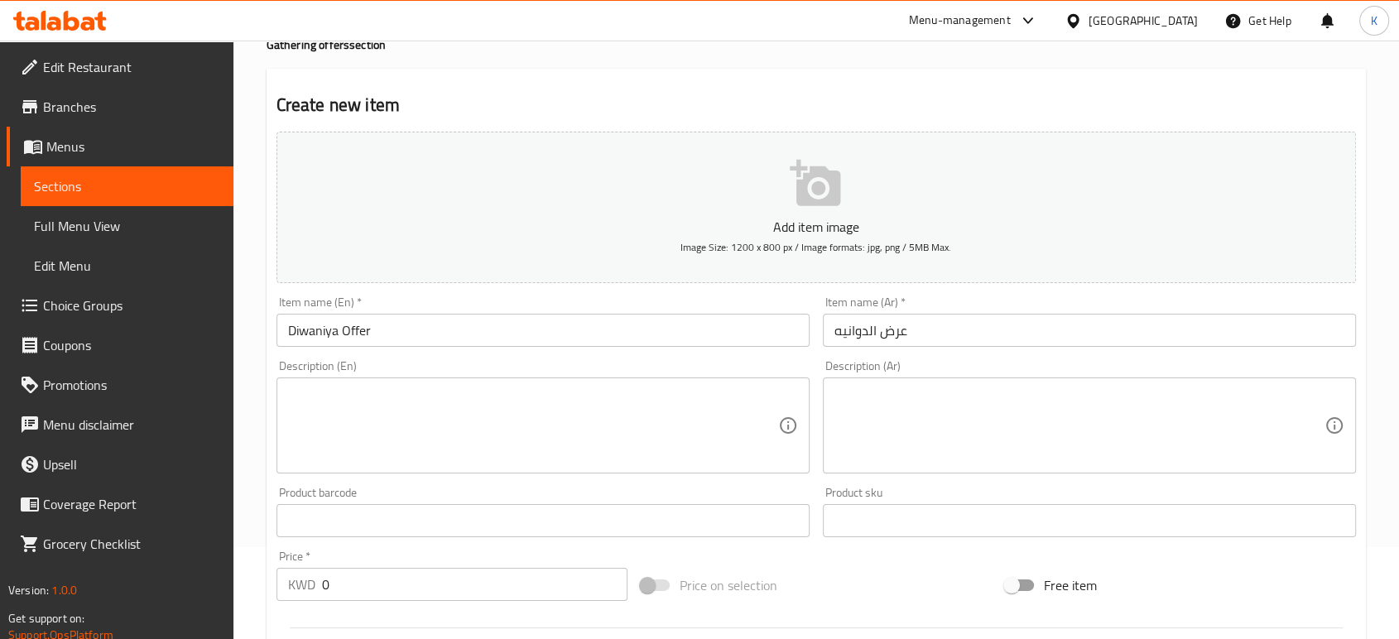
click at [378, 511] on div "Product barcode Product barcode" at bounding box center [542, 512] width 533 height 50
click at [368, 595] on input "0" at bounding box center [474, 584] width 305 height 33
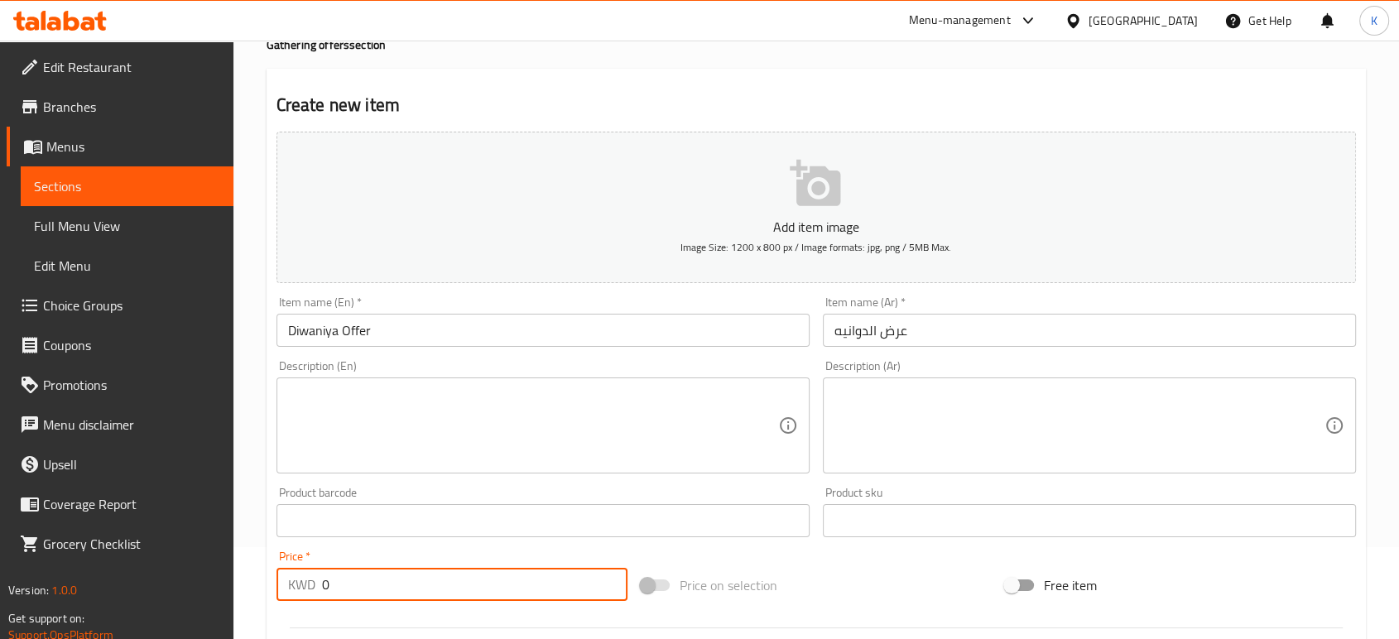
drag, startPoint x: 364, startPoint y: 589, endPoint x: 310, endPoint y: 583, distance: 54.1
click at [310, 584] on div "KWD 0 Price *" at bounding box center [451, 584] width 351 height 33
paste input "2945"
click at [338, 584] on input "29450" at bounding box center [474, 584] width 305 height 33
type input "29.450"
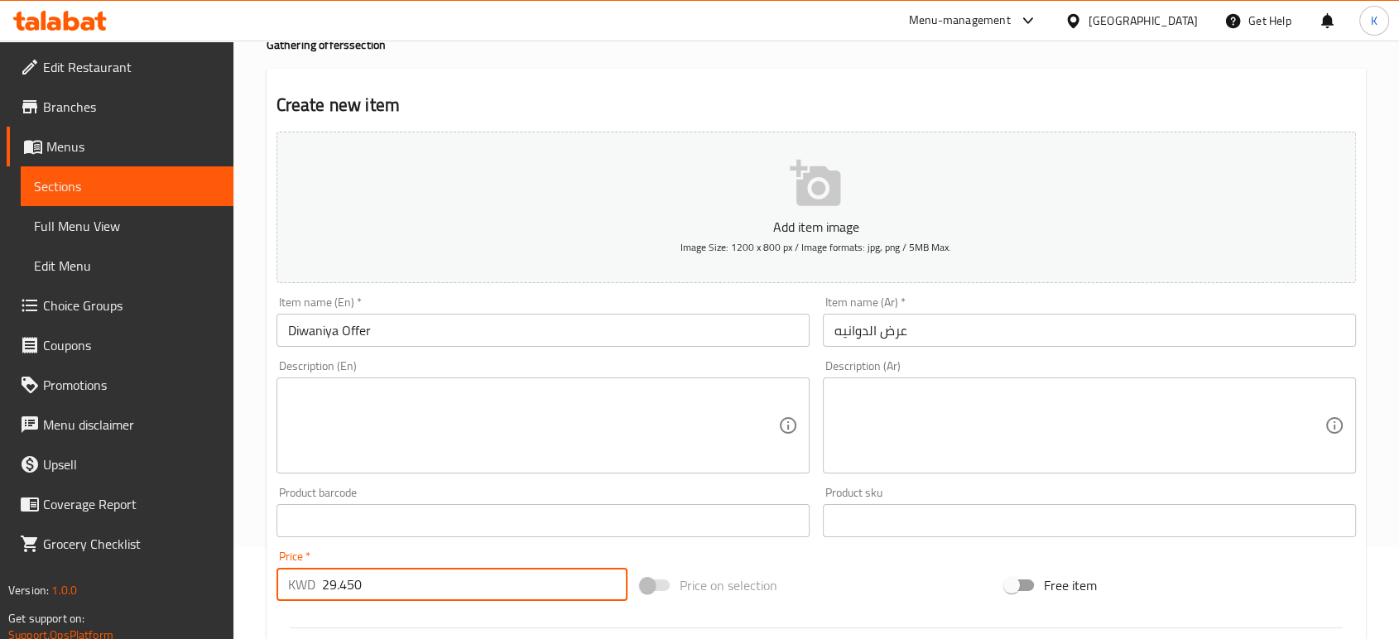
click at [483, 416] on textarea at bounding box center [533, 426] width 490 height 79
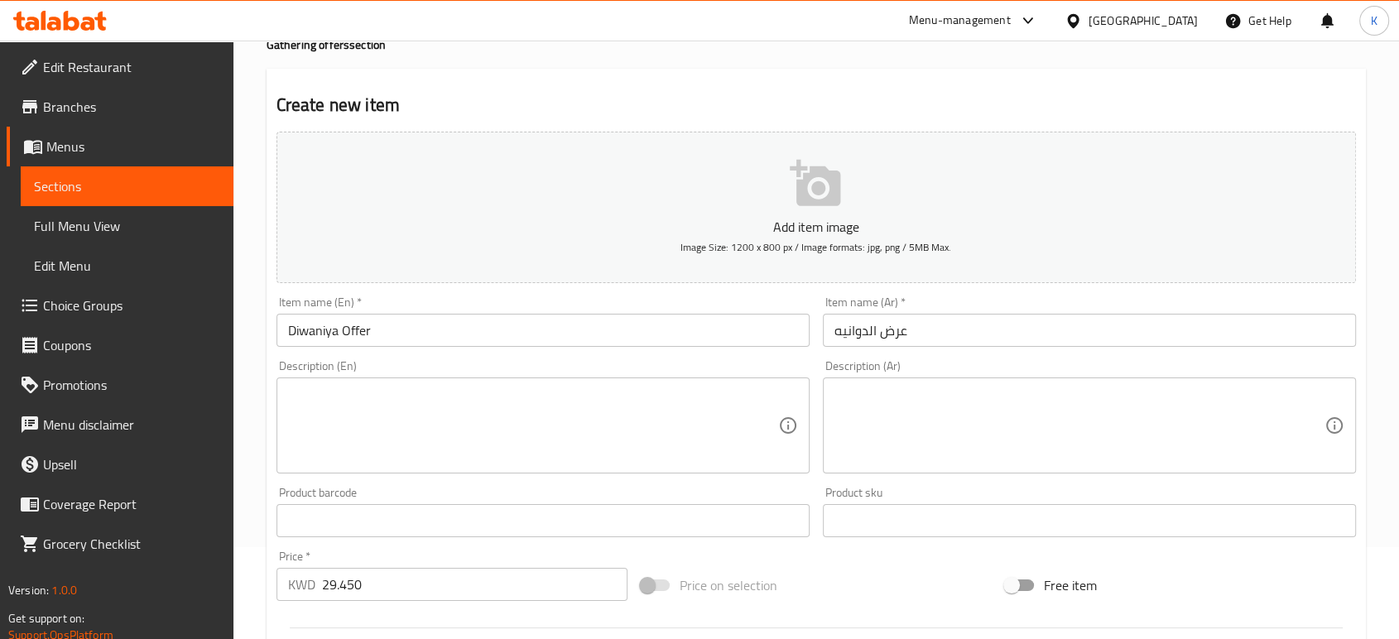
click at [1222, 441] on textarea at bounding box center [1079, 426] width 490 height 79
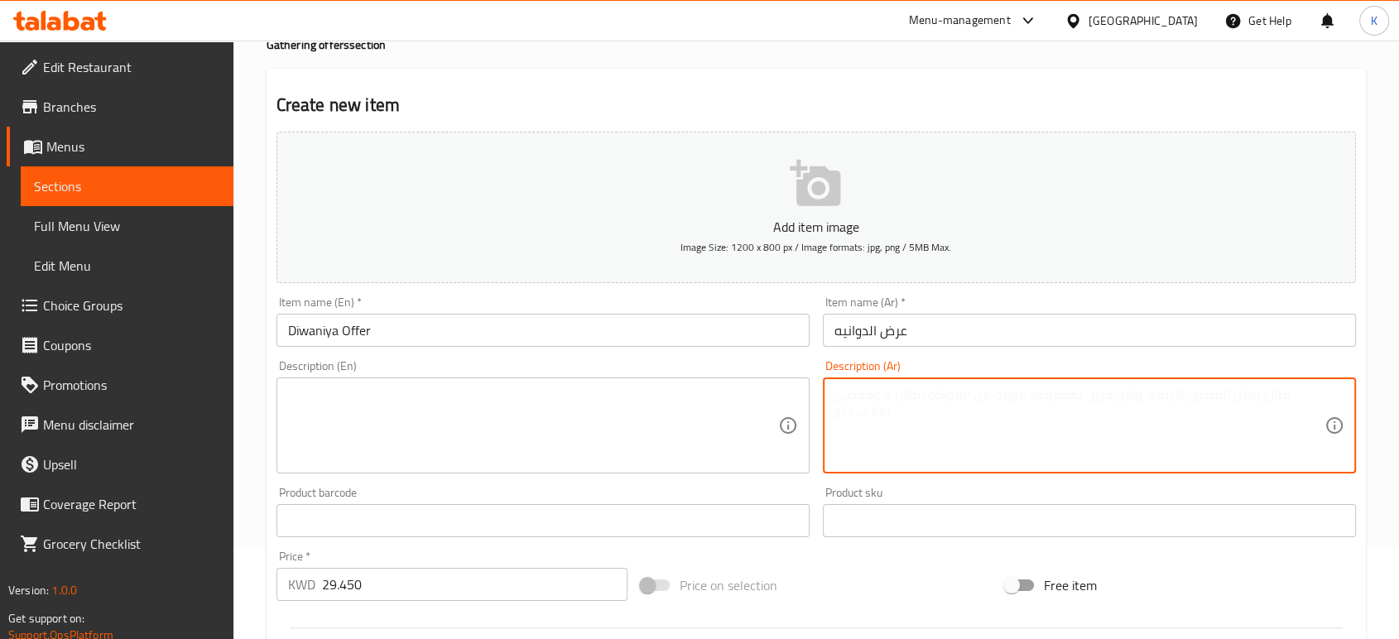
paste textarea "4 ساندويش سماش برجر 4 ساندويش جيكن فليه 2 بطاط فرايز 2 باستا بيضة بالكريمة 6 بي…"
drag, startPoint x: 913, startPoint y: 454, endPoint x: 767, endPoint y: 356, distance: 176.1
click at [767, 356] on div "Add item image Image Size: 1200 x 800 px / Image formats: jpg, png / 5MB Max. I…" at bounding box center [816, 482] width 1093 height 714
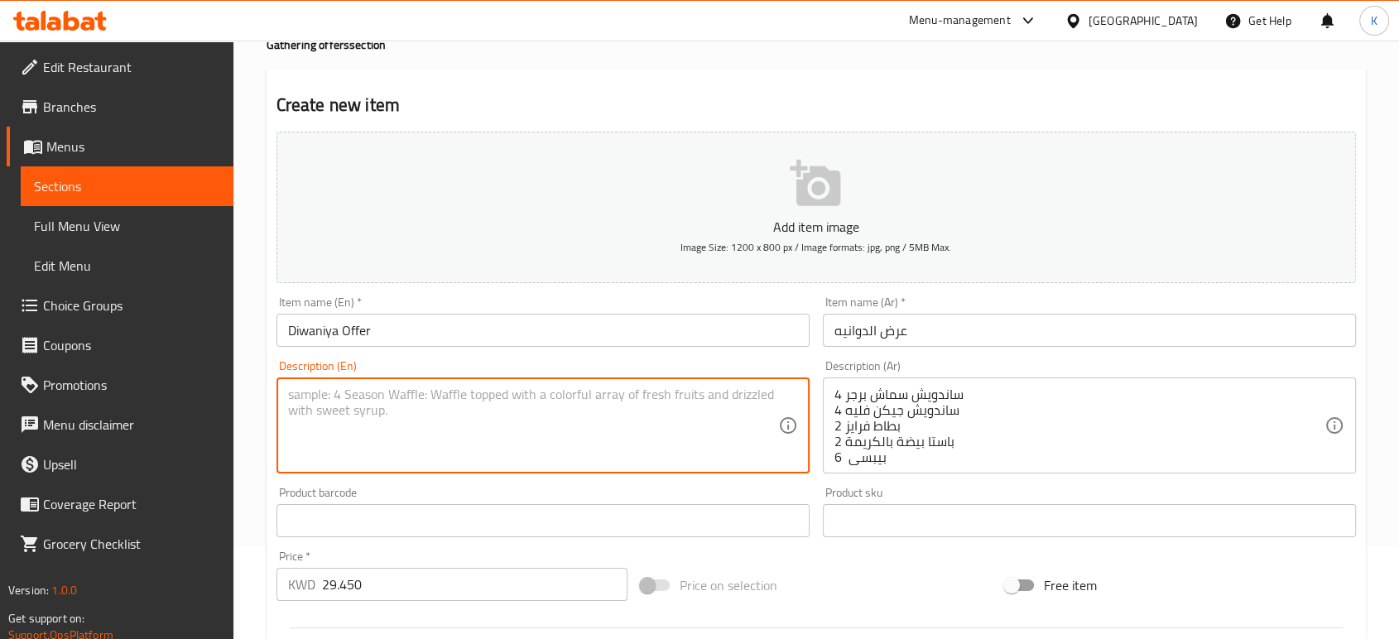
click at [658, 442] on textarea at bounding box center [533, 426] width 490 height 79
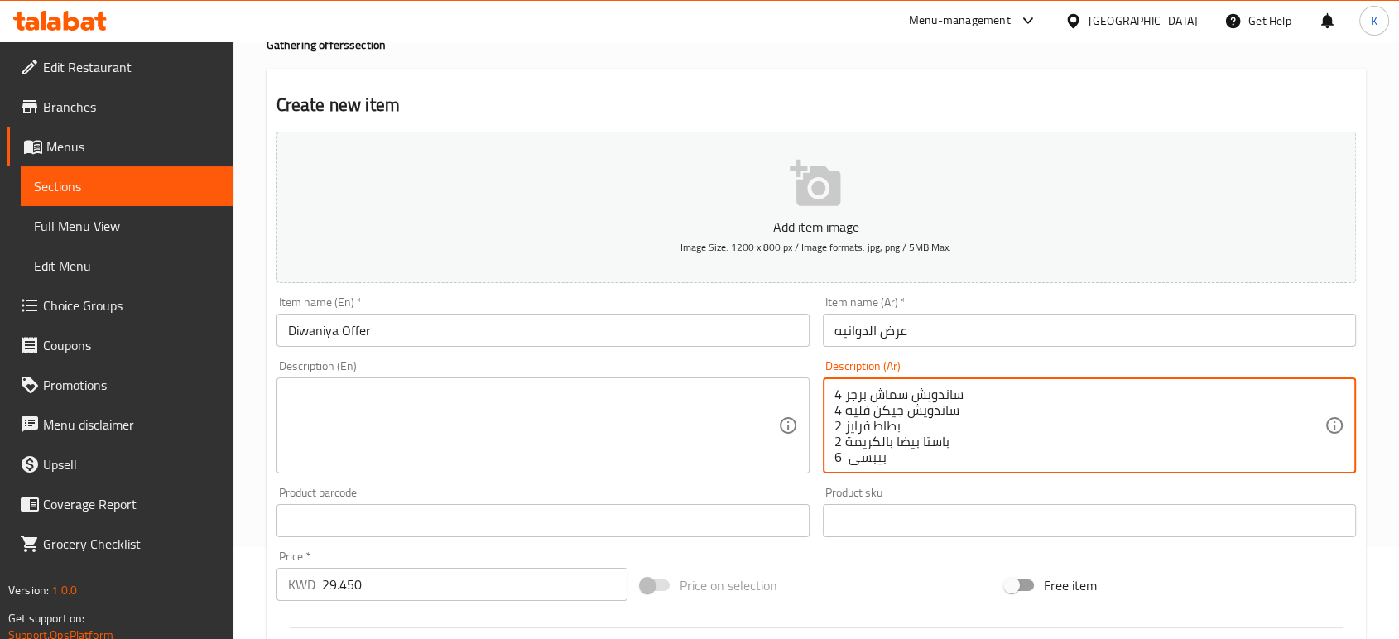
type textarea "4 ساندويش سماش برجر 4 ساندويش جيكن فليه 2 بطاط فرايز 2 باستا بيضا بالكريمة 6 بي…"
click at [649, 427] on textarea at bounding box center [533, 426] width 490 height 79
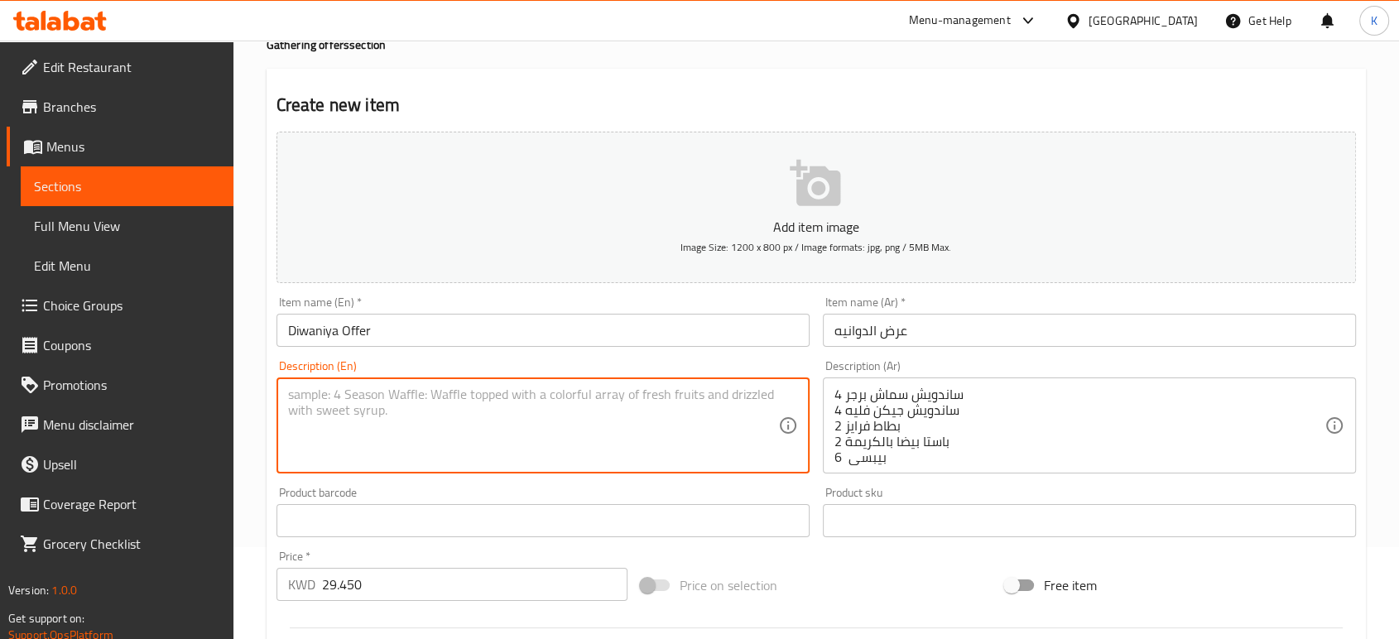
click at [580, 424] on textarea at bounding box center [533, 426] width 490 height 79
paste textarea "4 ساندويش سماش برجر 4 ساندويش جيكن فليه 2 بطاط فرايز 2 باستا بيضة بالكريمة 6 بي…"
drag, startPoint x: 344, startPoint y: 427, endPoint x: 307, endPoint y: 352, distance: 84.0
click at [307, 352] on div "Add item image Image Size: 1200 x 800 px / Image formats: jpg, png / 5MB Max. I…" at bounding box center [816, 482] width 1093 height 714
type textarea "4 ساندويش سماش برجر 4 ساندويش جيكن فليه 2 بطاط فرايز 2 باستا بيضة بالكريمة 6 بي…"
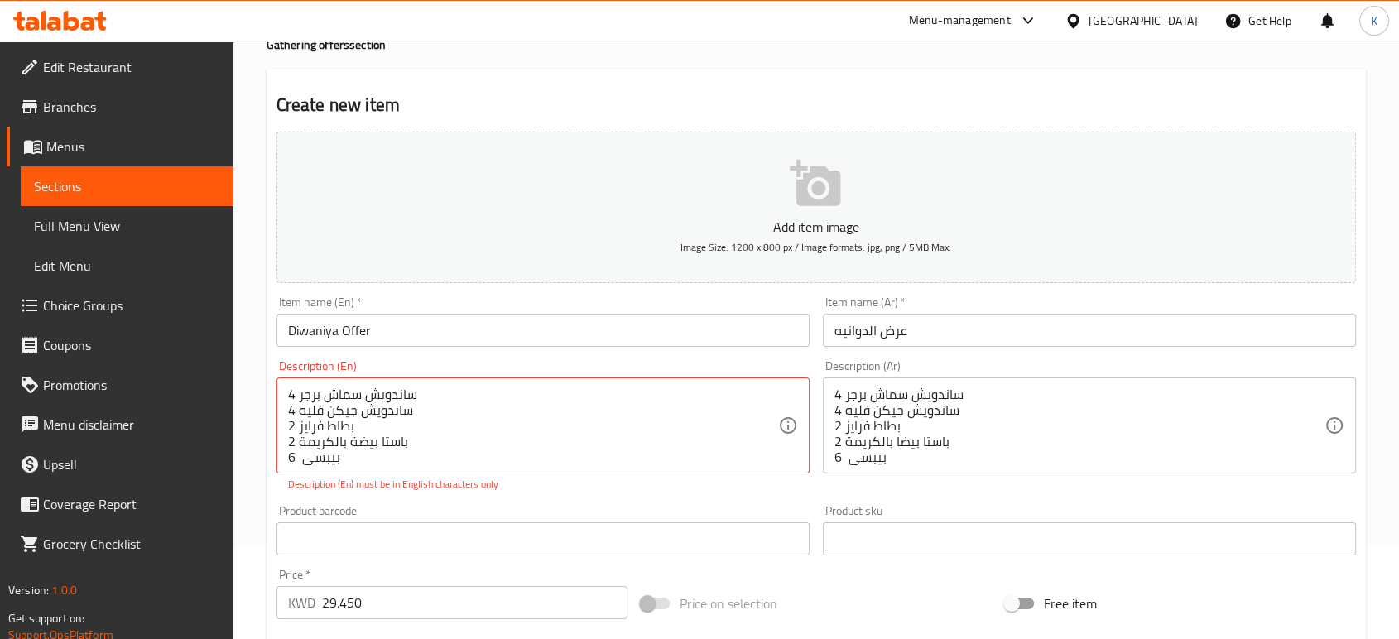
click at [329, 463] on div "4 ساندويش سماش برجر 4 ساندويش جيكن فليه 2 بطاط فرايز 2 باستا بيضة بالكريمة 6 بي…" at bounding box center [542, 425] width 533 height 96
click at [285, 452] on div "4 ساندويش سماش برجر 4 ساندويش جيكن فليه 2 بطاط فرايز 2 باستا بيضة بالكريمة 6 بي…" at bounding box center [542, 425] width 533 height 96
drag, startPoint x: 285, startPoint y: 459, endPoint x: 377, endPoint y: 417, distance: 101.5
click at [377, 387] on div "4 ساندويش سماش برجر 4 ساندويش جيكن فليه 2 بطاط فرايز 2 باستا بيضة بالكريمة 6 بي…" at bounding box center [542, 425] width 533 height 96
drag, startPoint x: 345, startPoint y: 459, endPoint x: 281, endPoint y: 356, distance: 122.0
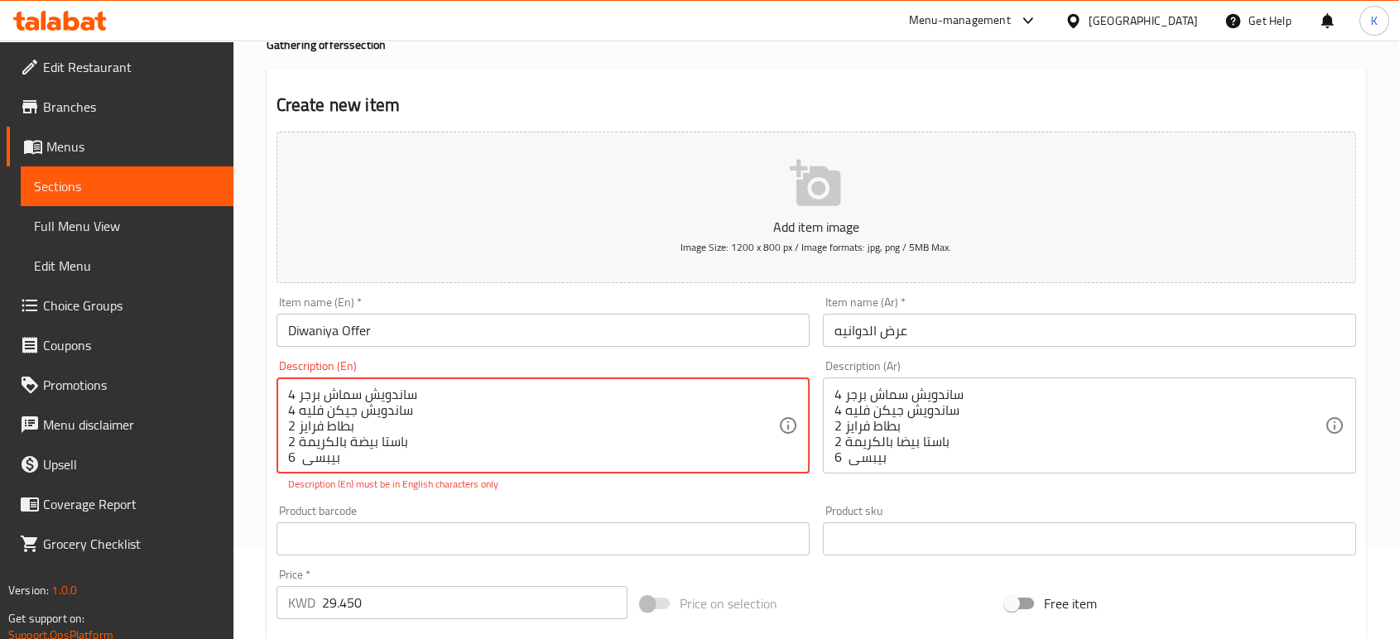
click at [279, 357] on div "Description (En) 4 ساندويش سماش برجر 4 ساندويش جيكن فليه 2 بطاط فرايز 2 باستا ب…" at bounding box center [543, 425] width 546 height 145
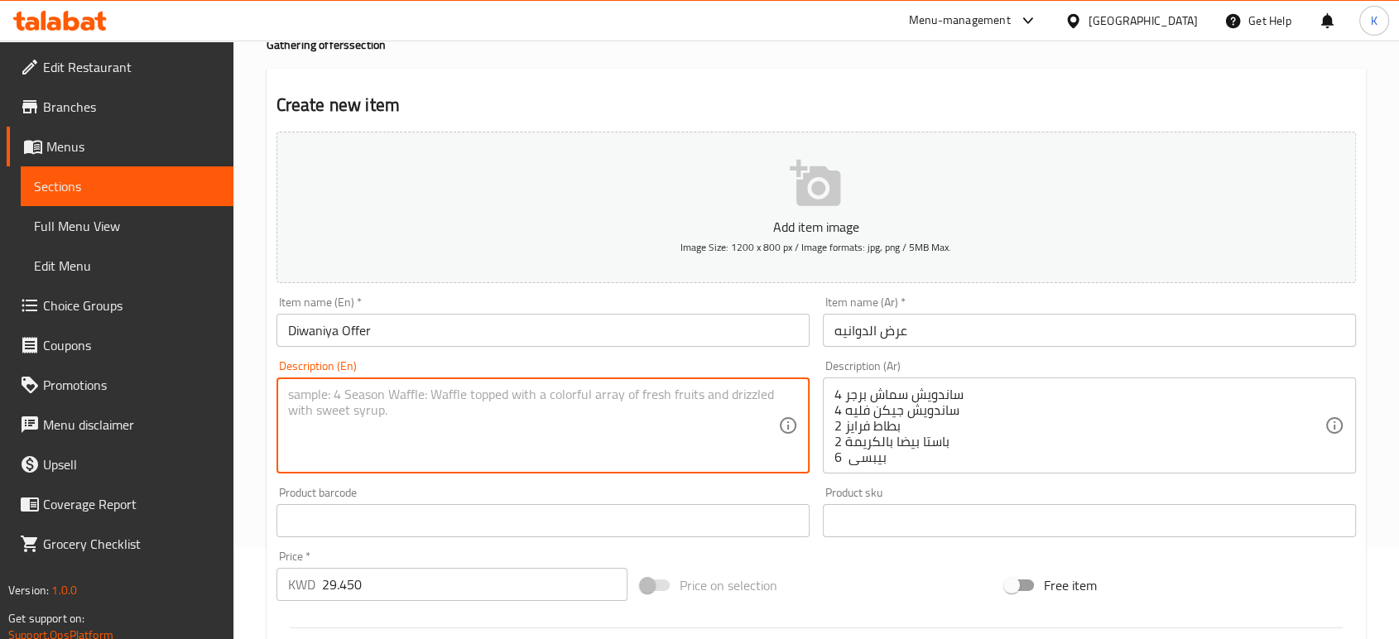
click at [481, 409] on textarea at bounding box center [533, 426] width 490 height 79
paste textarea "4 Smash Burger Sandwiches 4 Chicken Fillet Sandwiches 2 French Fries 2 Creamy E…"
click at [285, 451] on div "4 Smash Burger Sandwiches 4 Chicken Fillet Sandwiches 2 French Fries 2 Creamy E…" at bounding box center [542, 425] width 533 height 96
click at [290, 451] on textarea "4 Smash Burger Sandwiches 4 Chicken Fillet Sandwiches 2 French Fries 2 Creamy E…" at bounding box center [533, 426] width 490 height 79
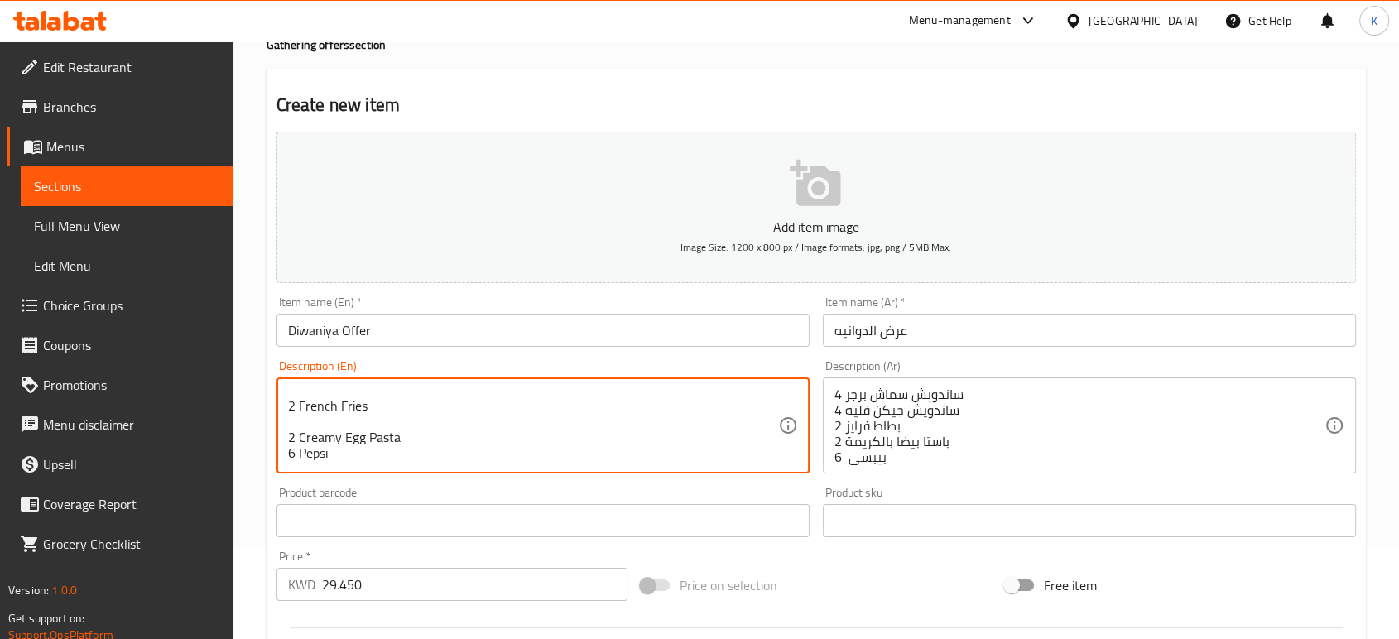
scroll to position [51, 0]
click at [289, 436] on textarea "4 Smash Burger Sandwiches 4 Chicken Fillet Sandwiches 2 French Fries 2 Creamy E…" at bounding box center [533, 426] width 490 height 79
click at [289, 427] on textarea "4 Smash Burger Sandwiches 4 Chicken Fillet Sandwiches 2 French Fries 2 Creamy E…" at bounding box center [533, 426] width 490 height 79
click at [289, 421] on textarea "4 Smash Burger Sandwiches 4 Chicken Fillet Sandwiches 2 French Fries 2 Creamy E…" at bounding box center [533, 426] width 490 height 79
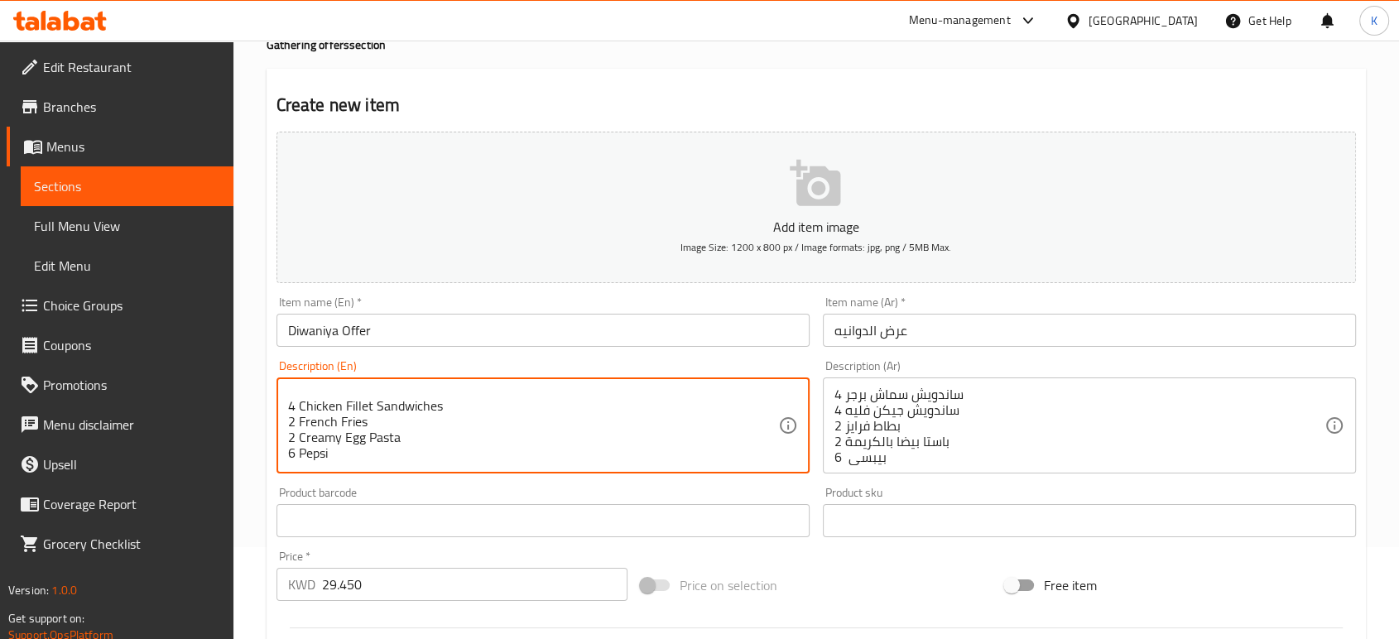
scroll to position [20, 0]
click at [291, 399] on textarea "4 Smash Burger Sandwiches 4 Chicken Fillet Sandwiches 2 French Fries 2 Creamy E…" at bounding box center [533, 426] width 490 height 79
drag, startPoint x: 364, startPoint y: 443, endPoint x: 346, endPoint y: 442, distance: 18.2
click at [346, 442] on textarea "4 Smash Burger Sandwiches 4 Chicken Fillet Sandwiches 2 French Fries 2 Creamy E…" at bounding box center [533, 426] width 490 height 79
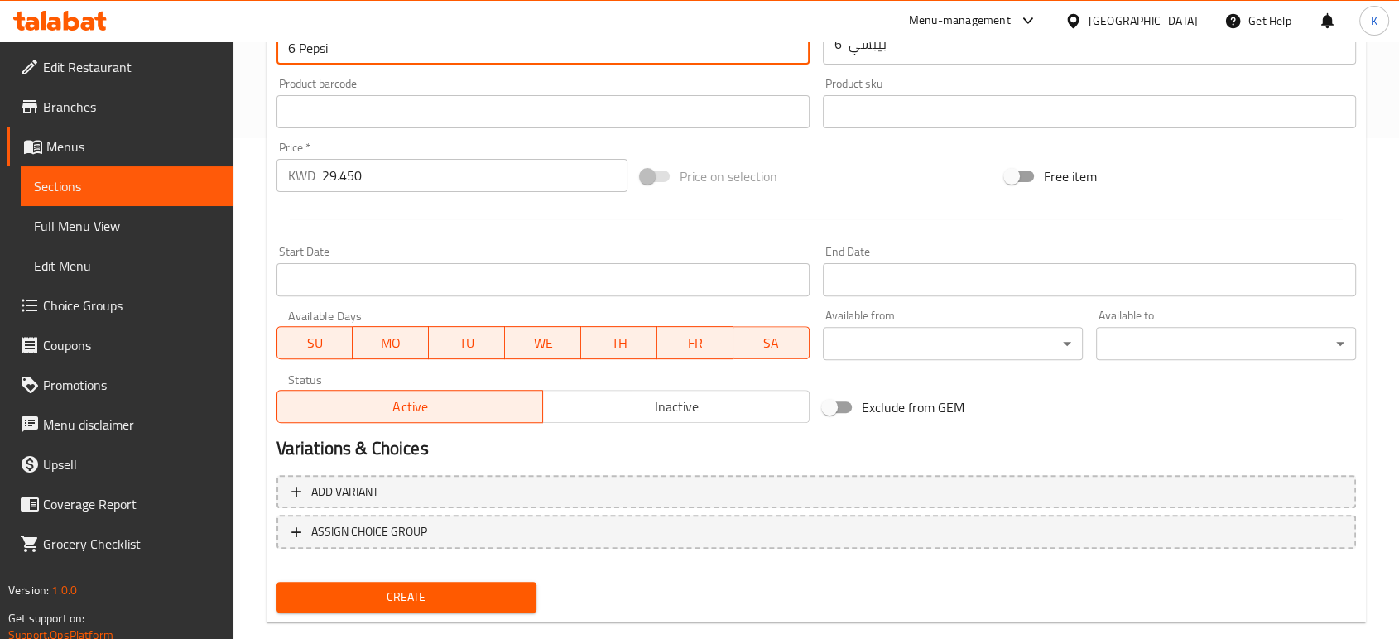
scroll to position [530, 0]
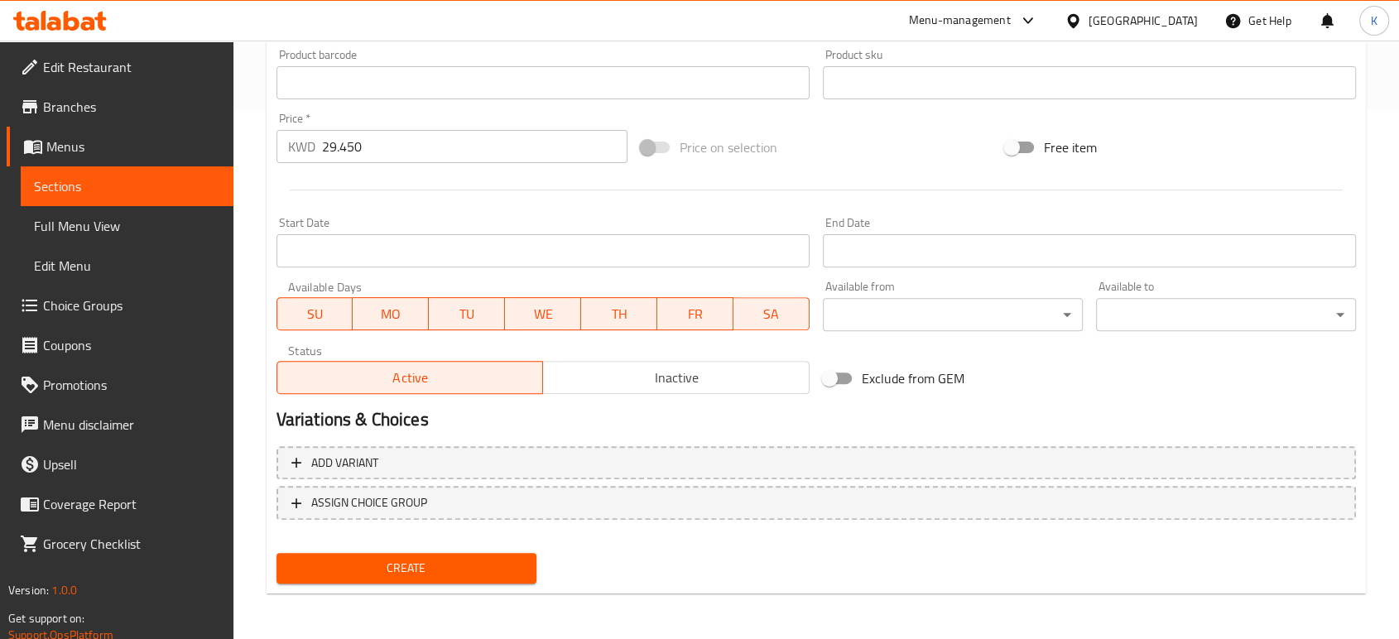
type textarea "4 Smash Burger Sandwiches 4 Chicken Fillet Sandwiches 2 French Fries 2 Creamy W…"
click at [417, 571] on span "Create" at bounding box center [406, 568] width 233 height 21
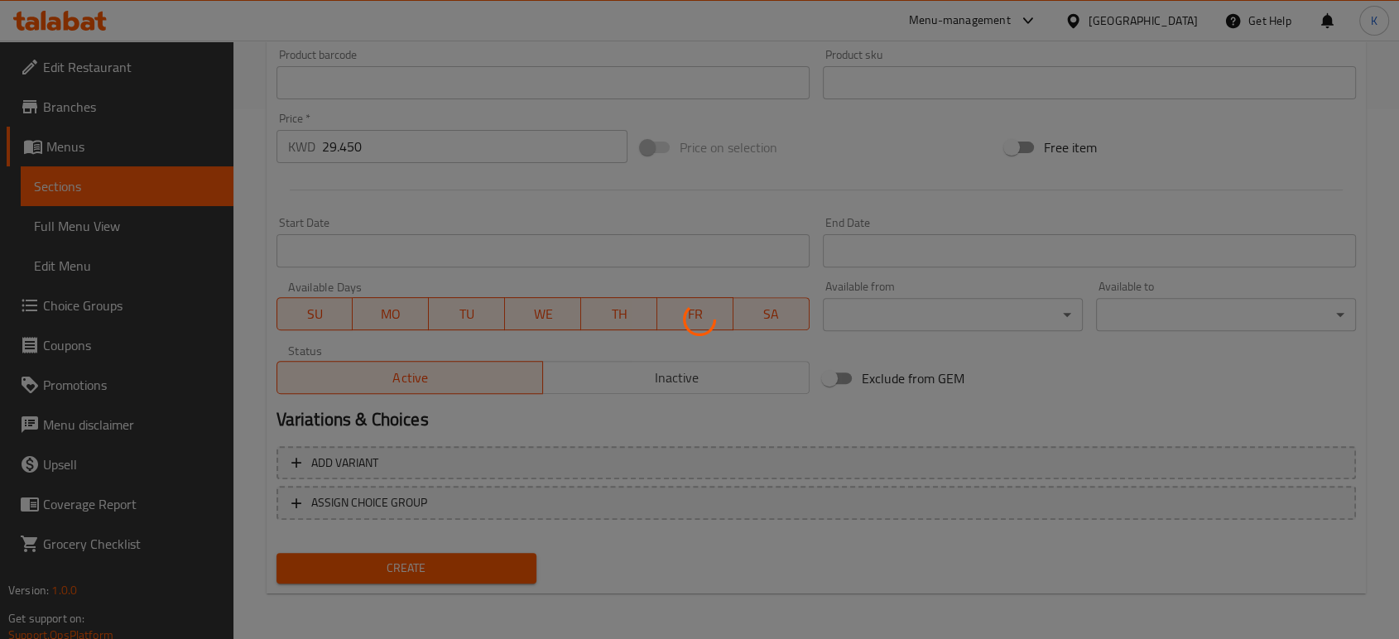
type input "0"
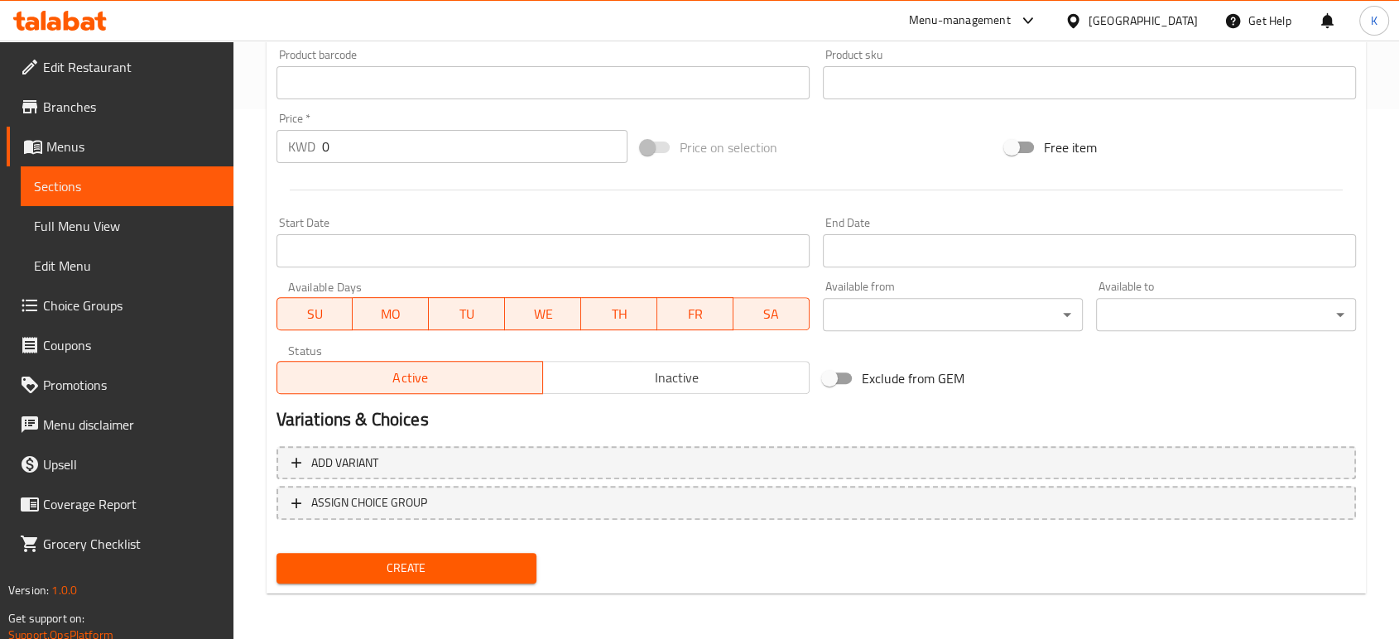
click at [70, 109] on span "Branches" at bounding box center [131, 107] width 177 height 20
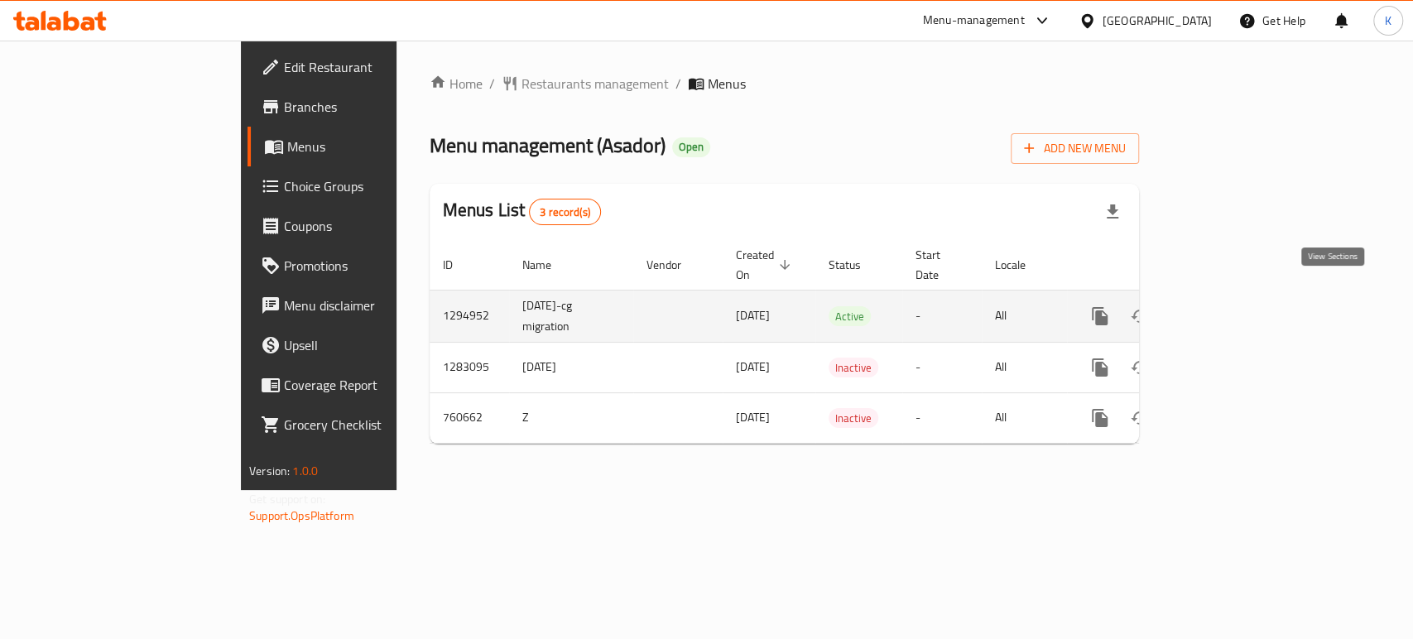
click at [1229, 306] on icon "enhanced table" at bounding box center [1219, 316] width 20 height 20
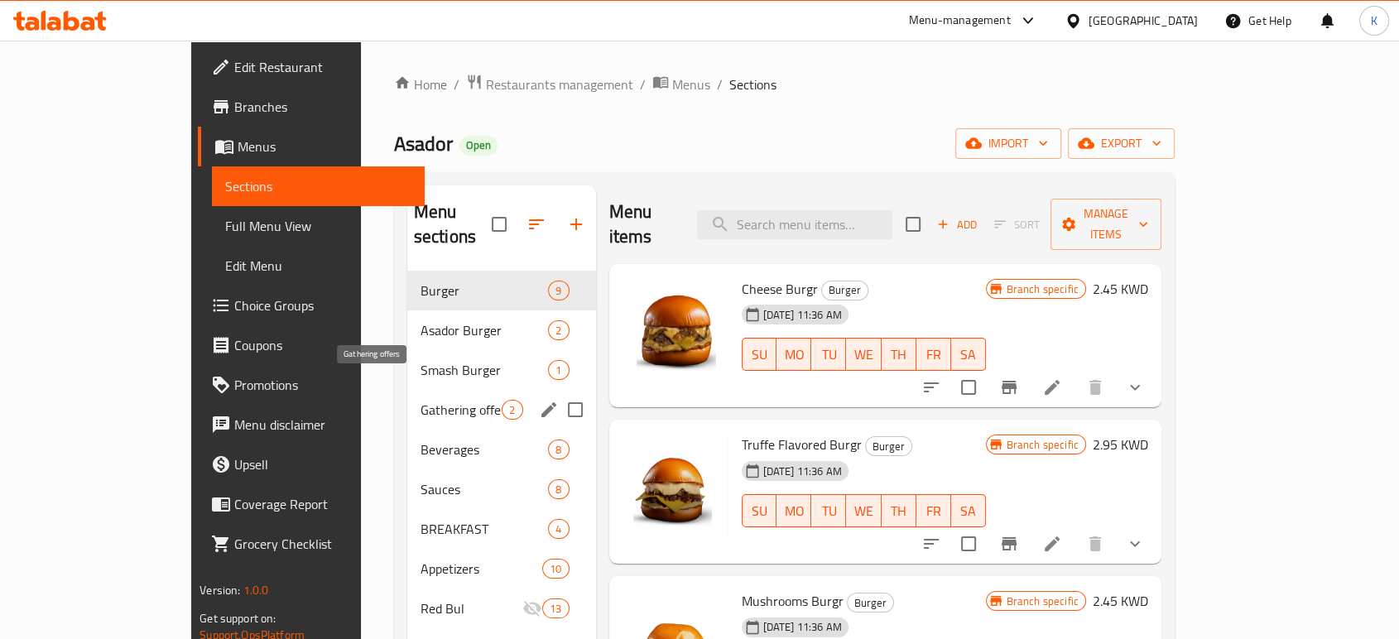
click at [421, 400] on span "Gathering offers" at bounding box center [462, 410] width 82 height 20
